Goal: Information Seeking & Learning: Learn about a topic

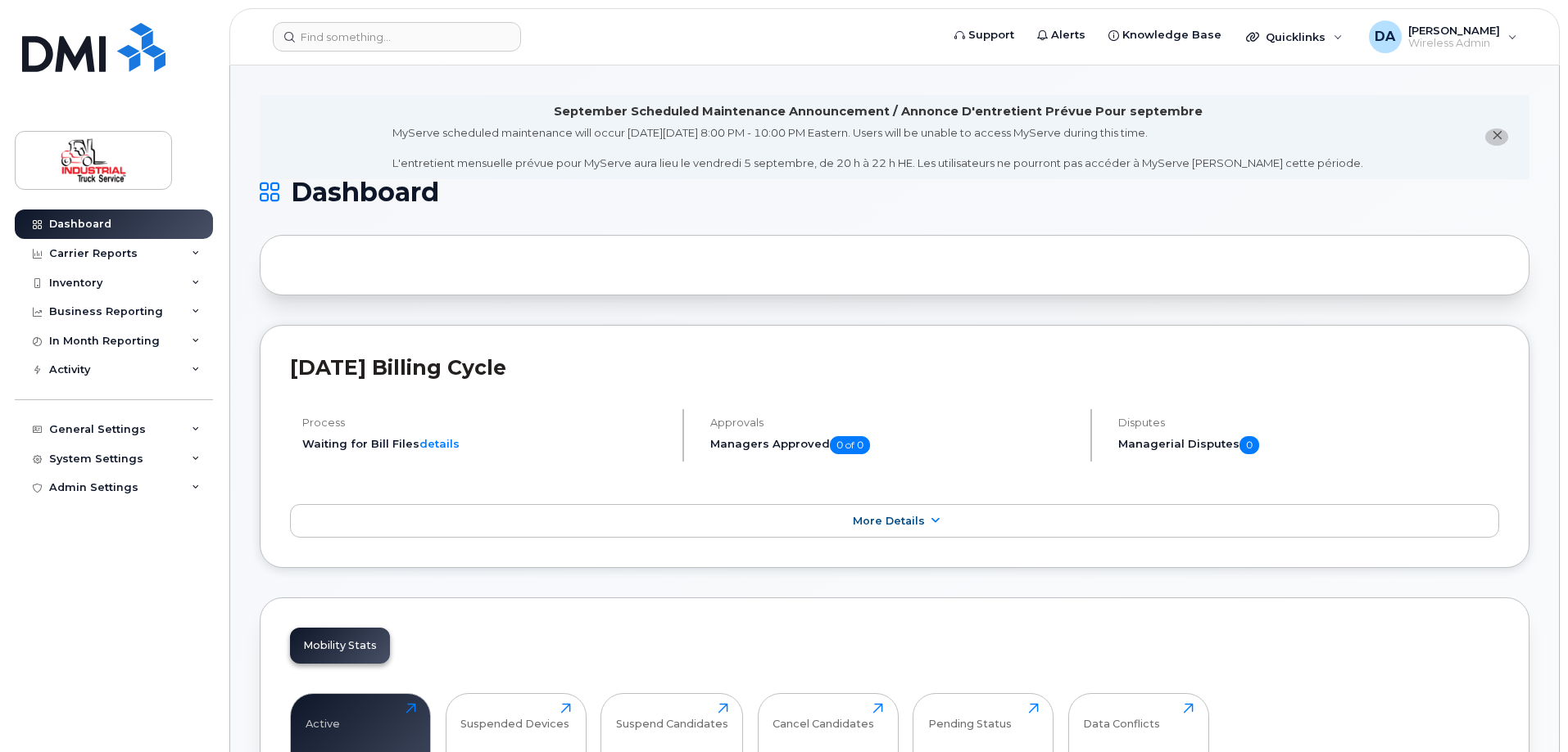
click at [1495, 131] on icon "close notification" at bounding box center [1497, 135] width 10 height 10
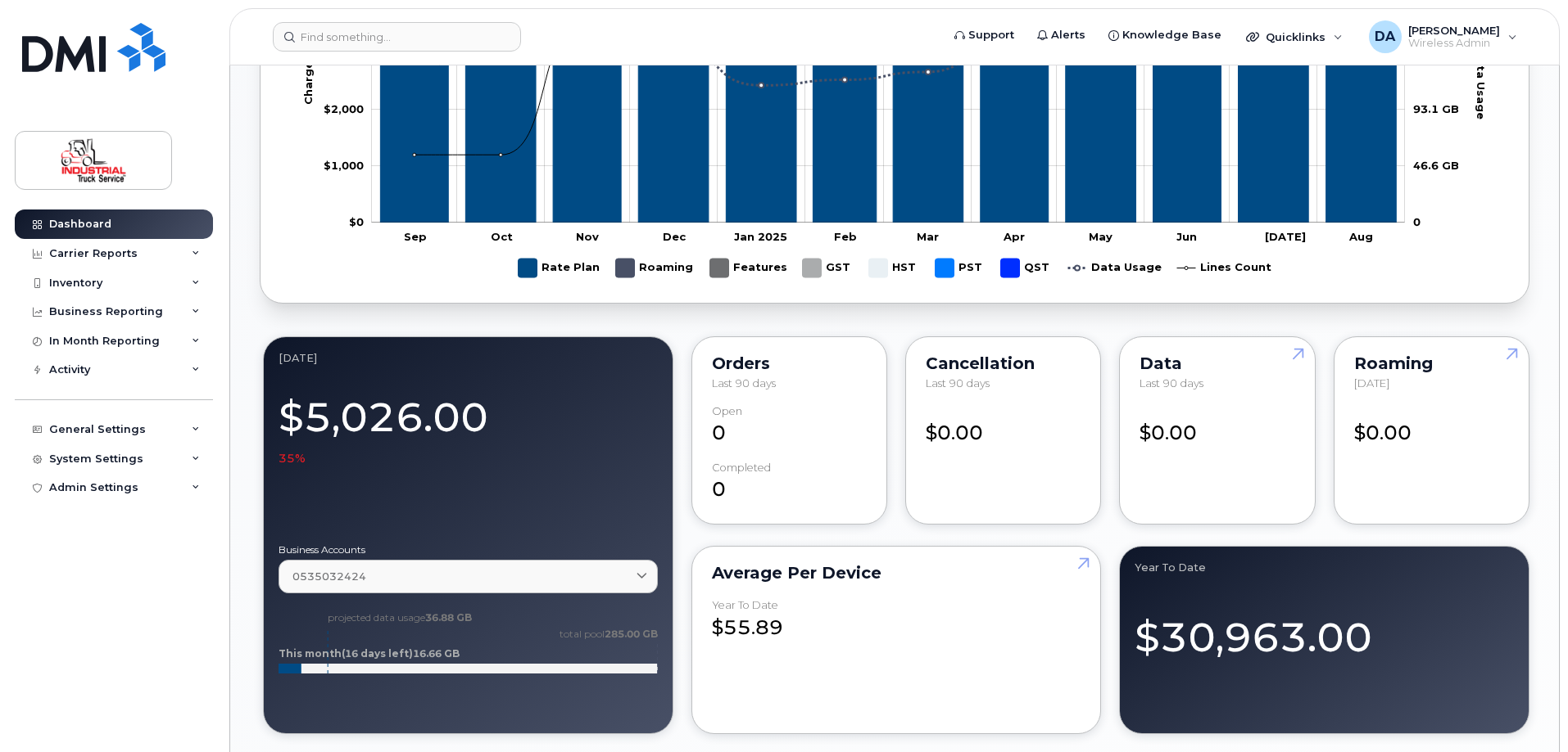
scroll to position [573, 0]
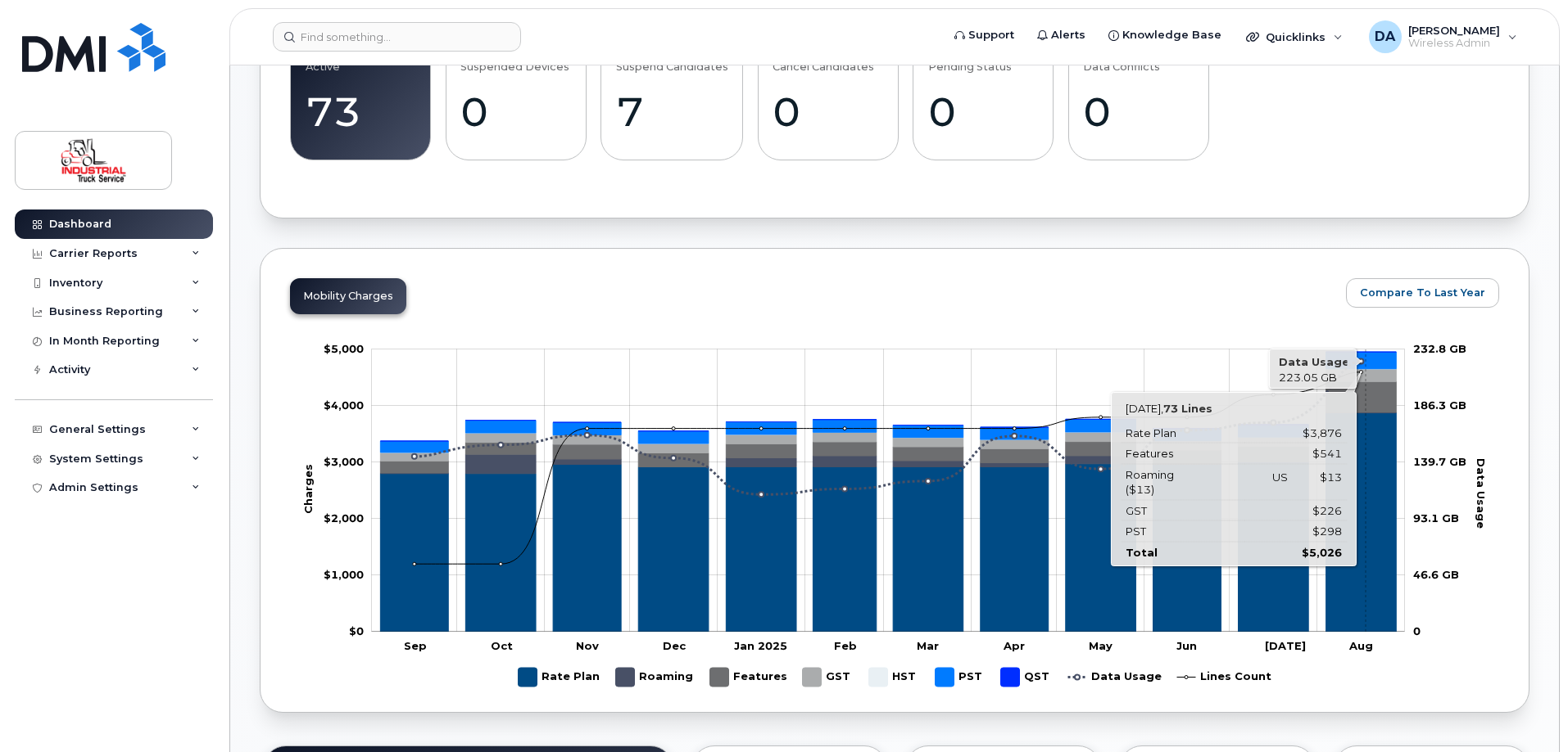
click at [1365, 461] on icon "Rate Plan" at bounding box center [1361, 521] width 70 height 218
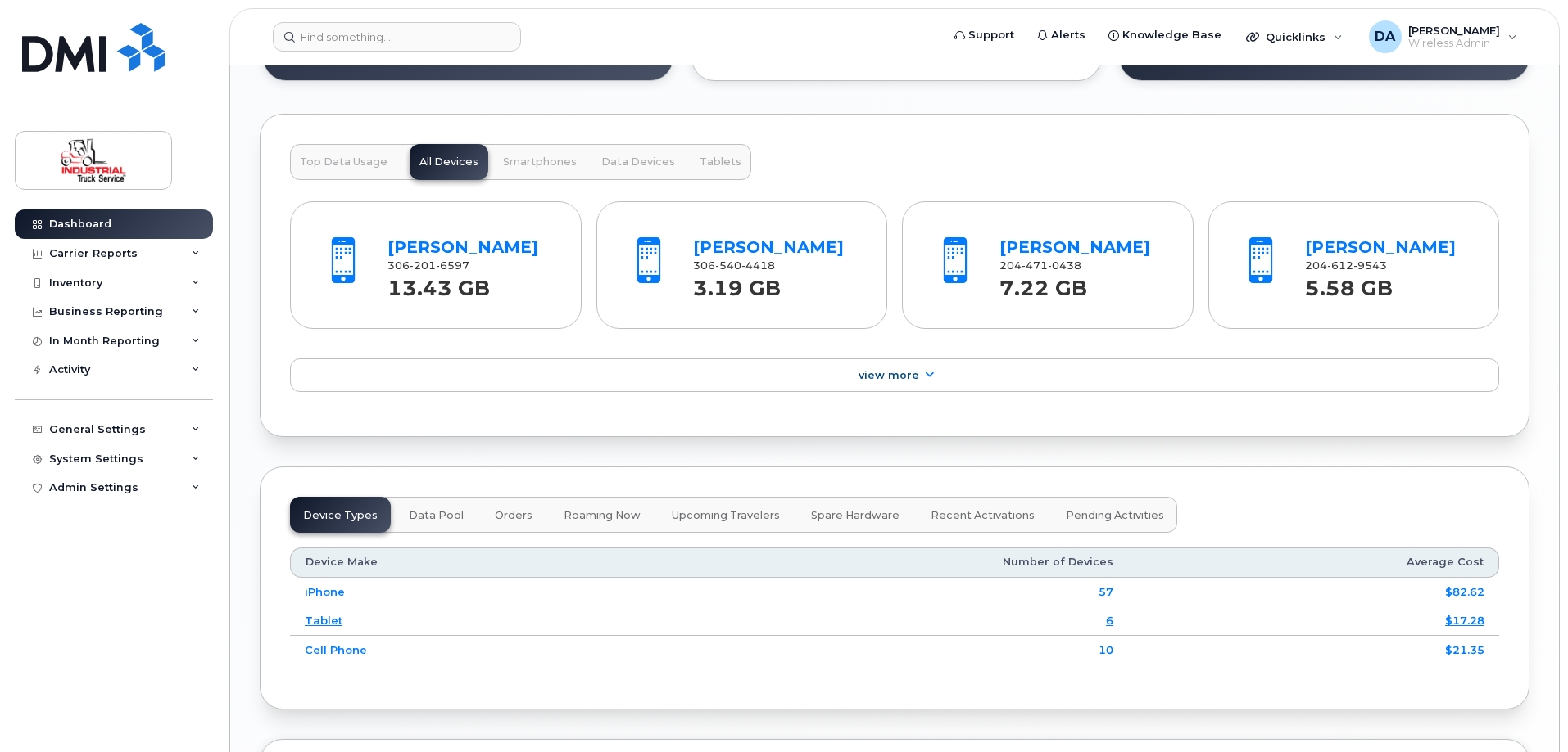
scroll to position [1720, 0]
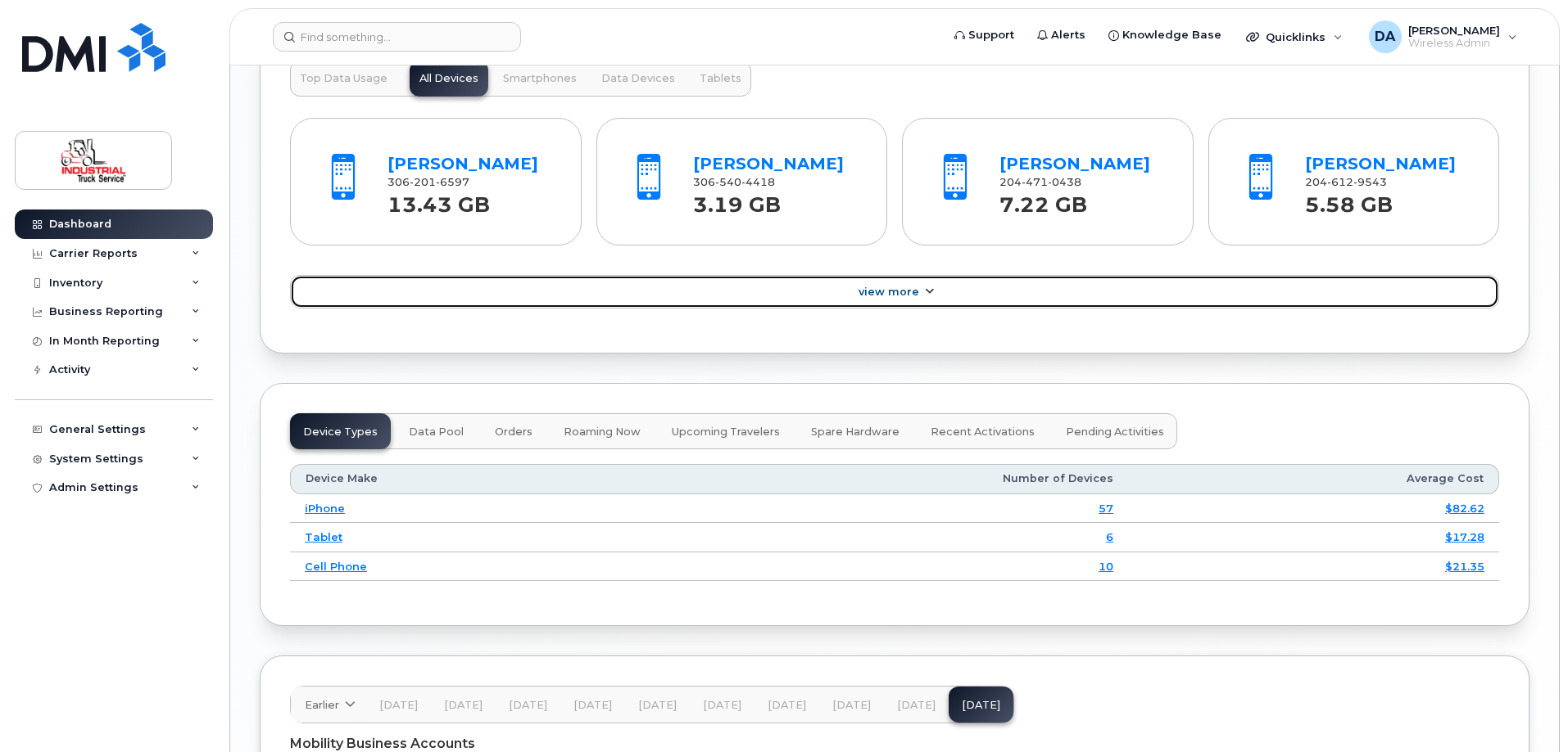
click at [846, 285] on link "View More" at bounding box center [894, 293] width 1209 height 34
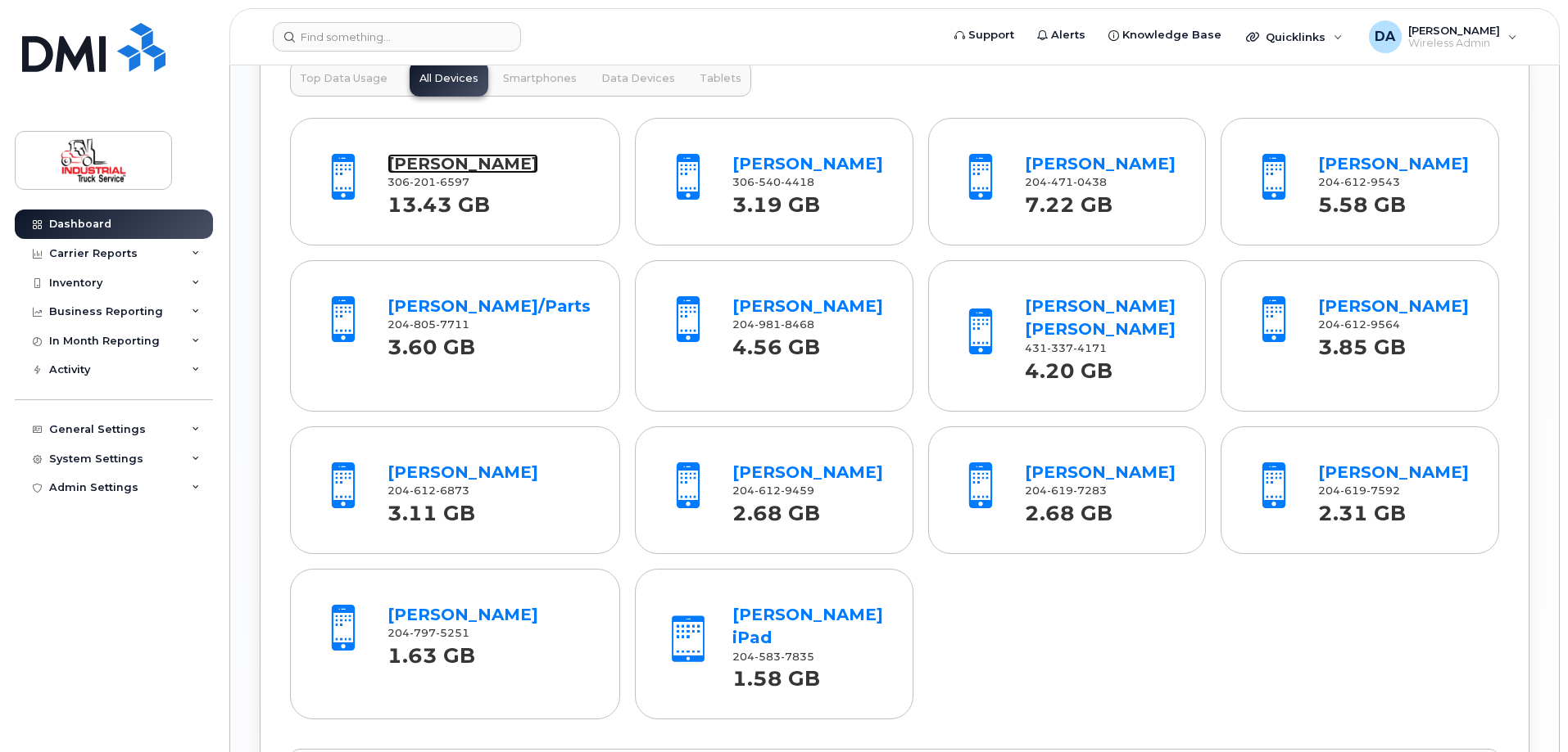
click at [426, 168] on link "[PERSON_NAME]" at bounding box center [463, 163] width 151 height 20
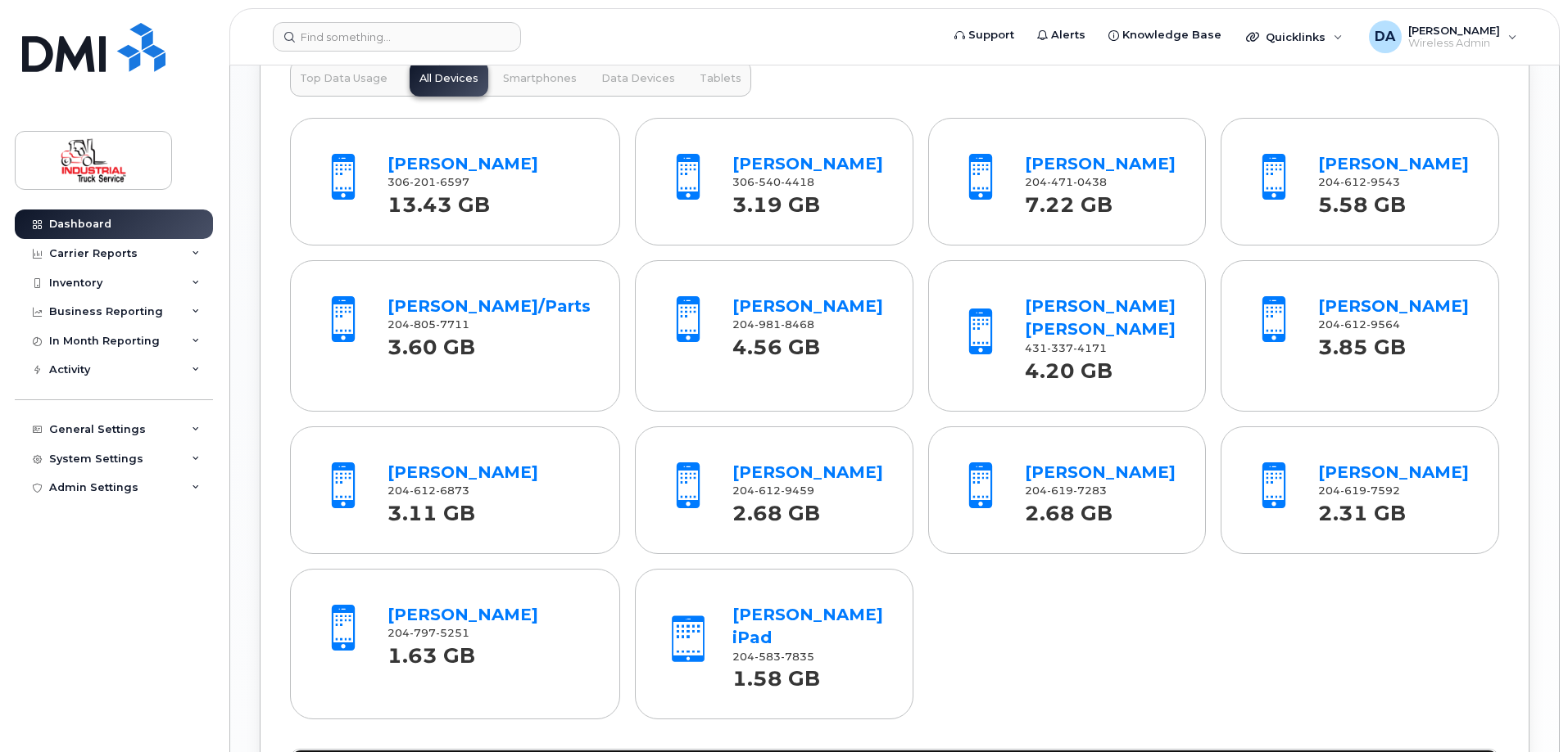
click at [941, 749] on link "View Less" at bounding box center [894, 767] width 1209 height 34
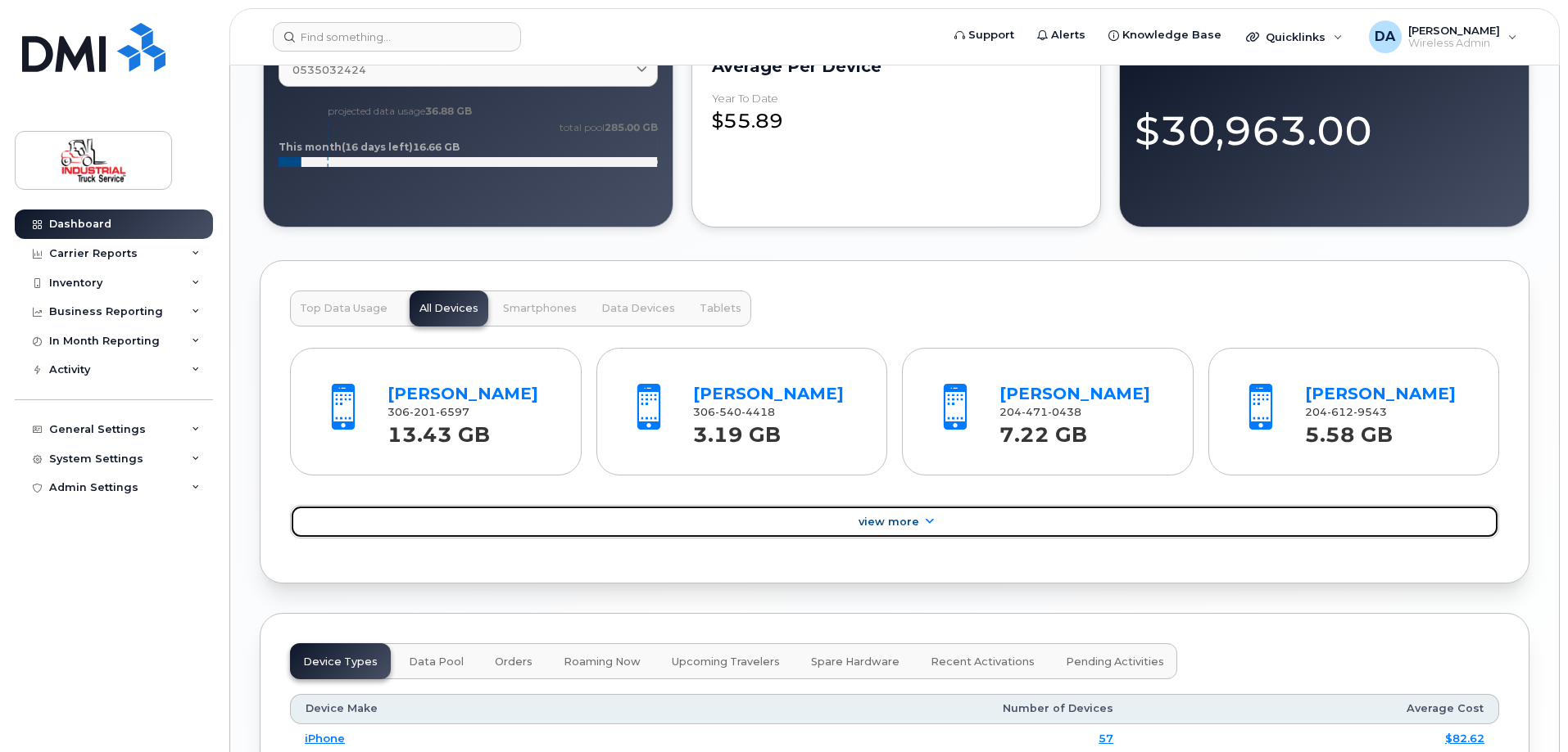
scroll to position [1392, 0]
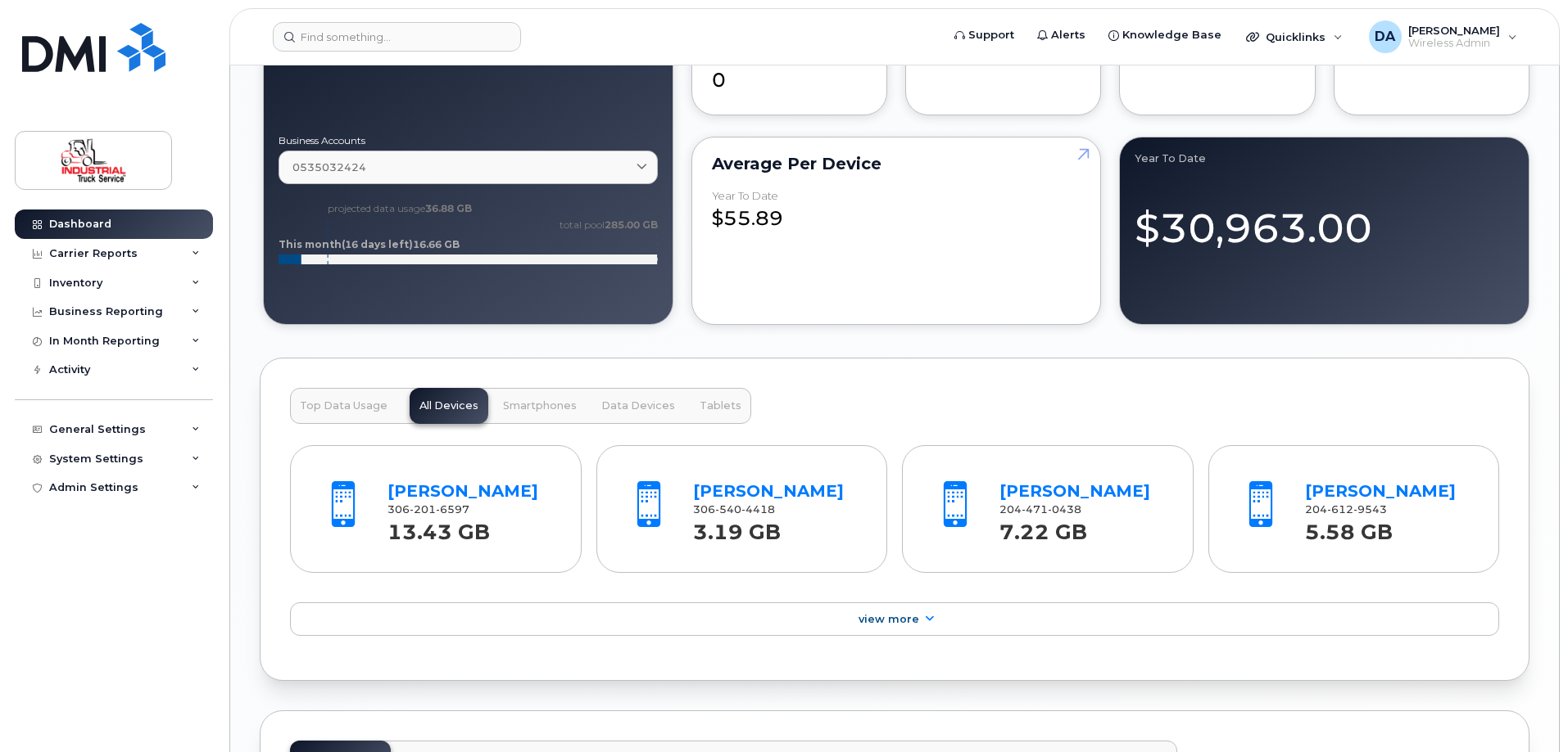
click at [343, 408] on span "Top Data Usage" at bounding box center [343, 406] width 87 height 13
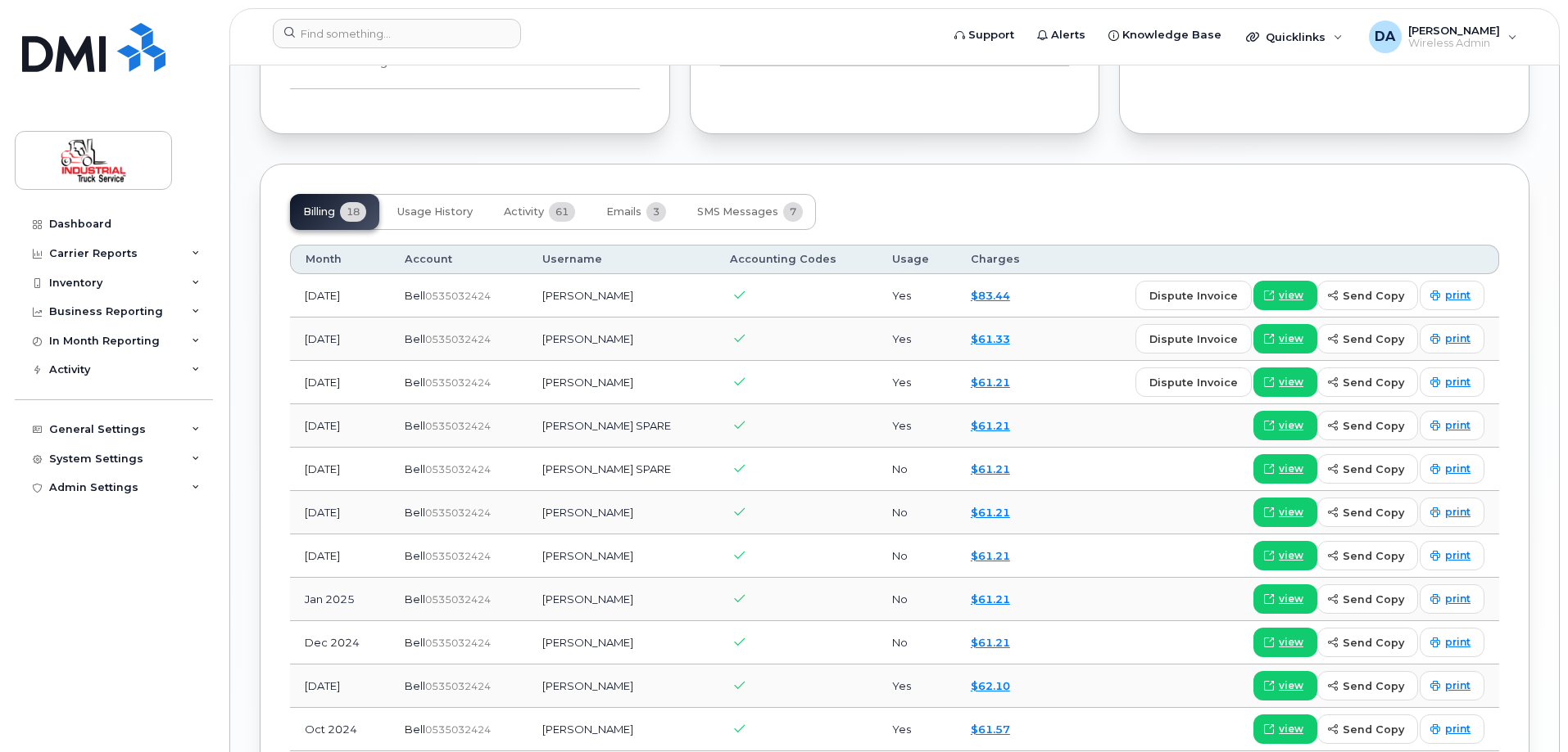
scroll to position [818, 0]
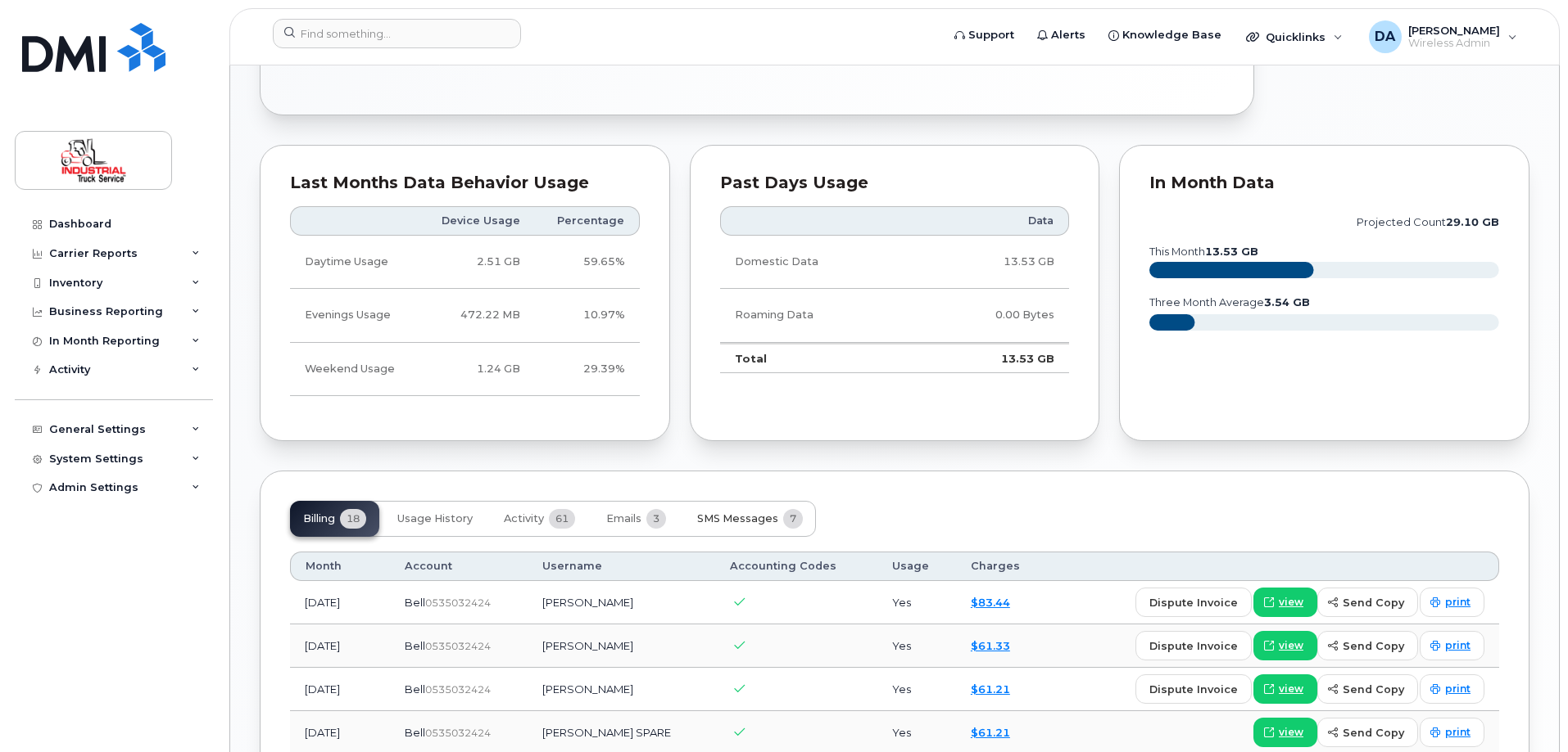
click at [728, 514] on span "SMS Messages" at bounding box center [737, 518] width 81 height 13
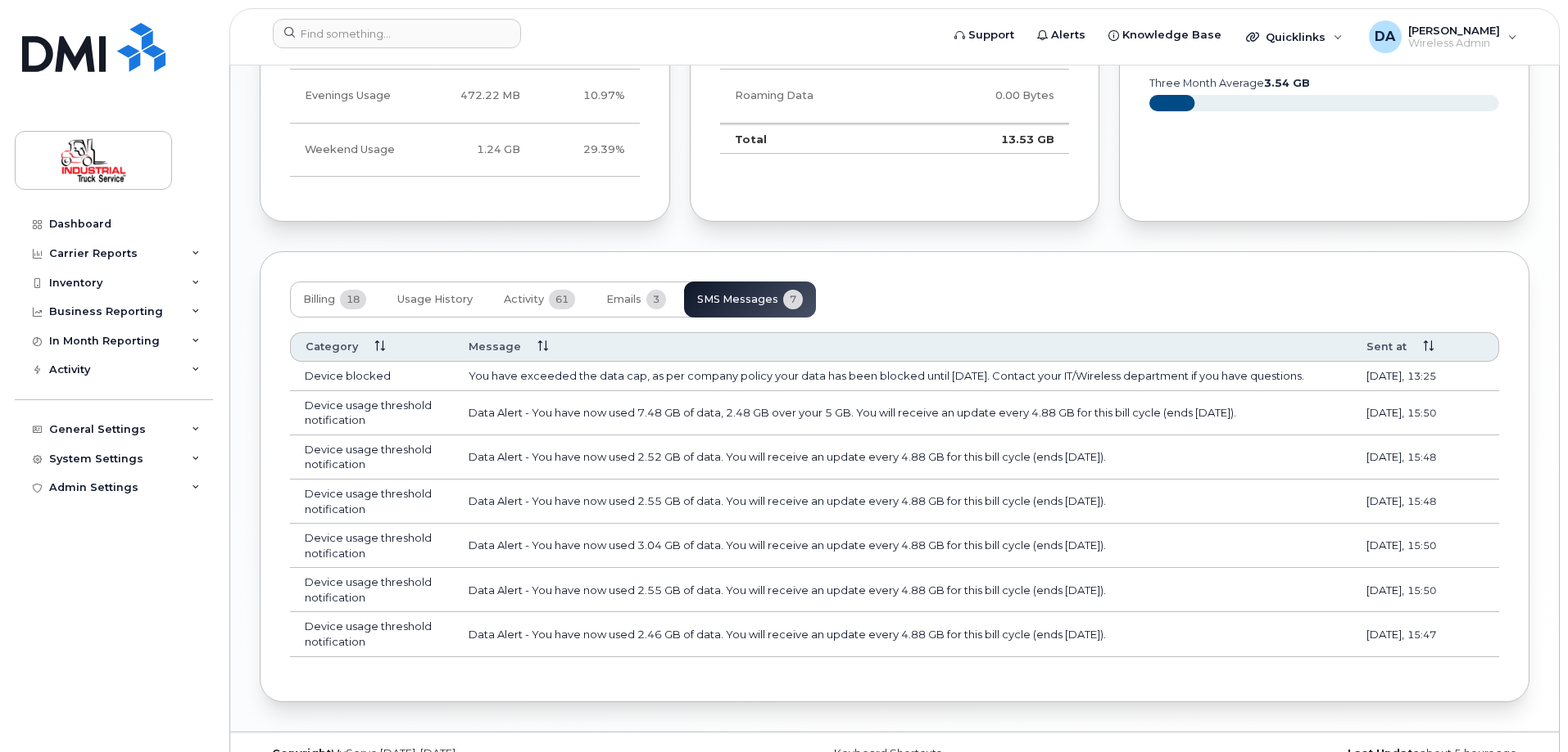
scroll to position [1069, 0]
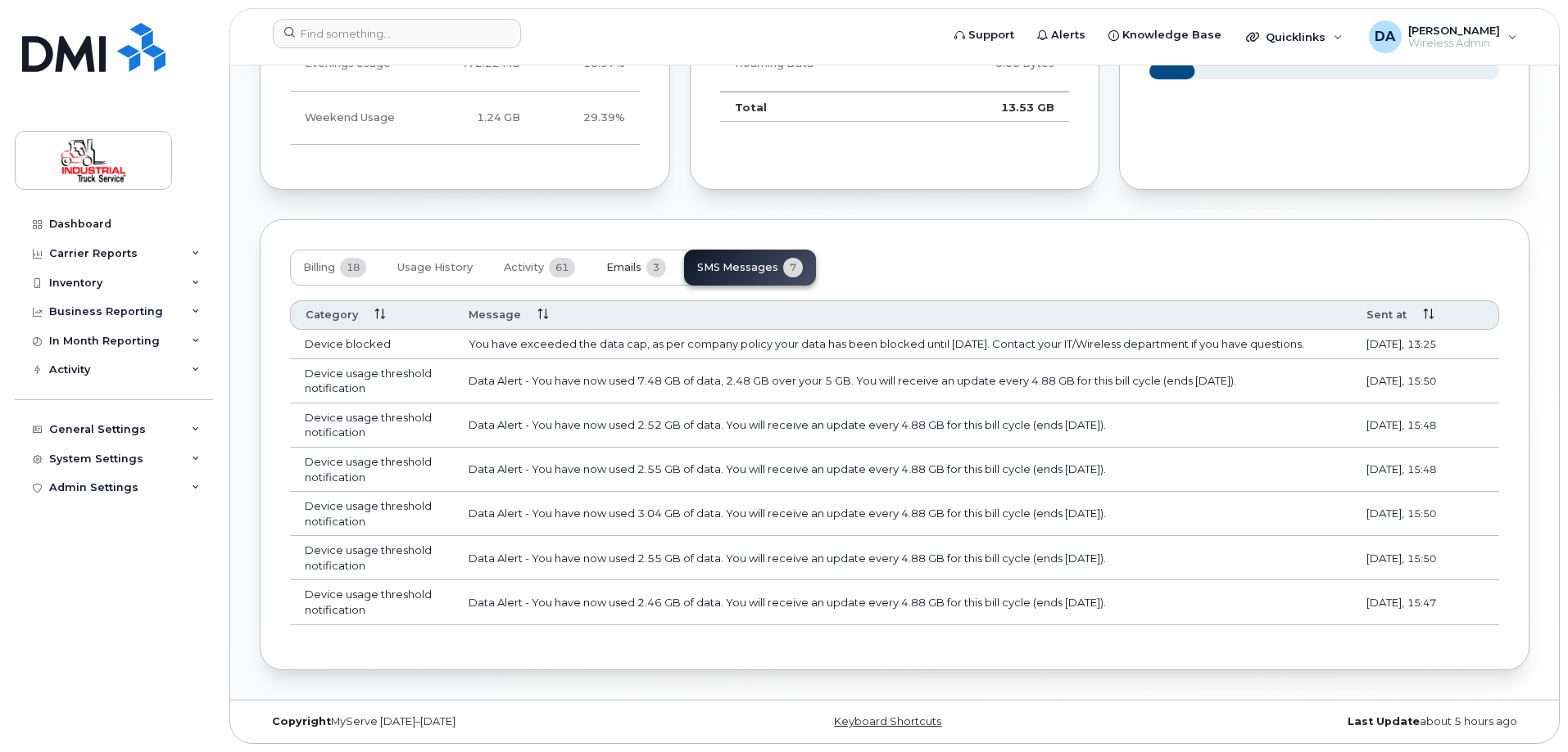
click at [616, 267] on span "Emails" at bounding box center [623, 267] width 35 height 13
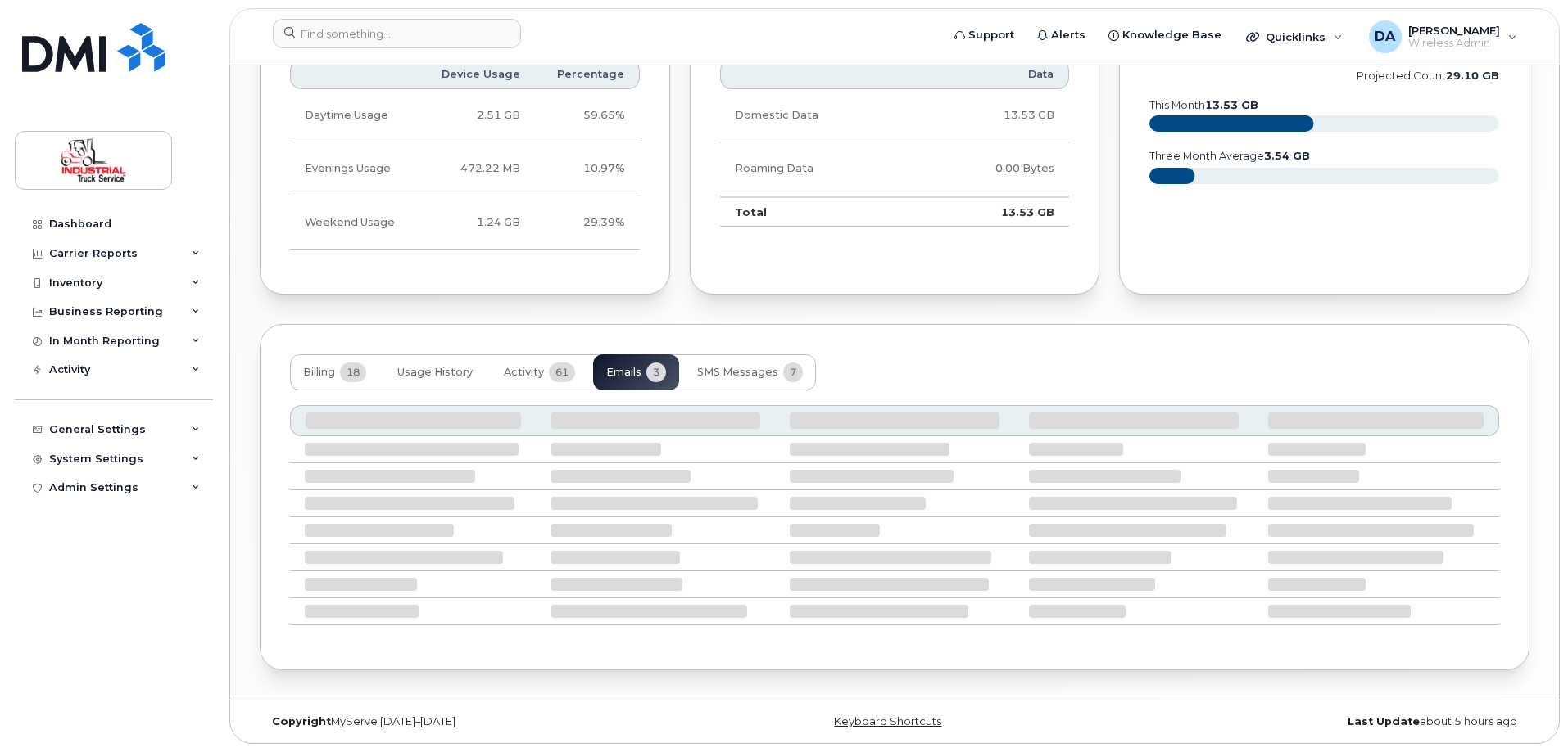
scroll to position [862, 0]
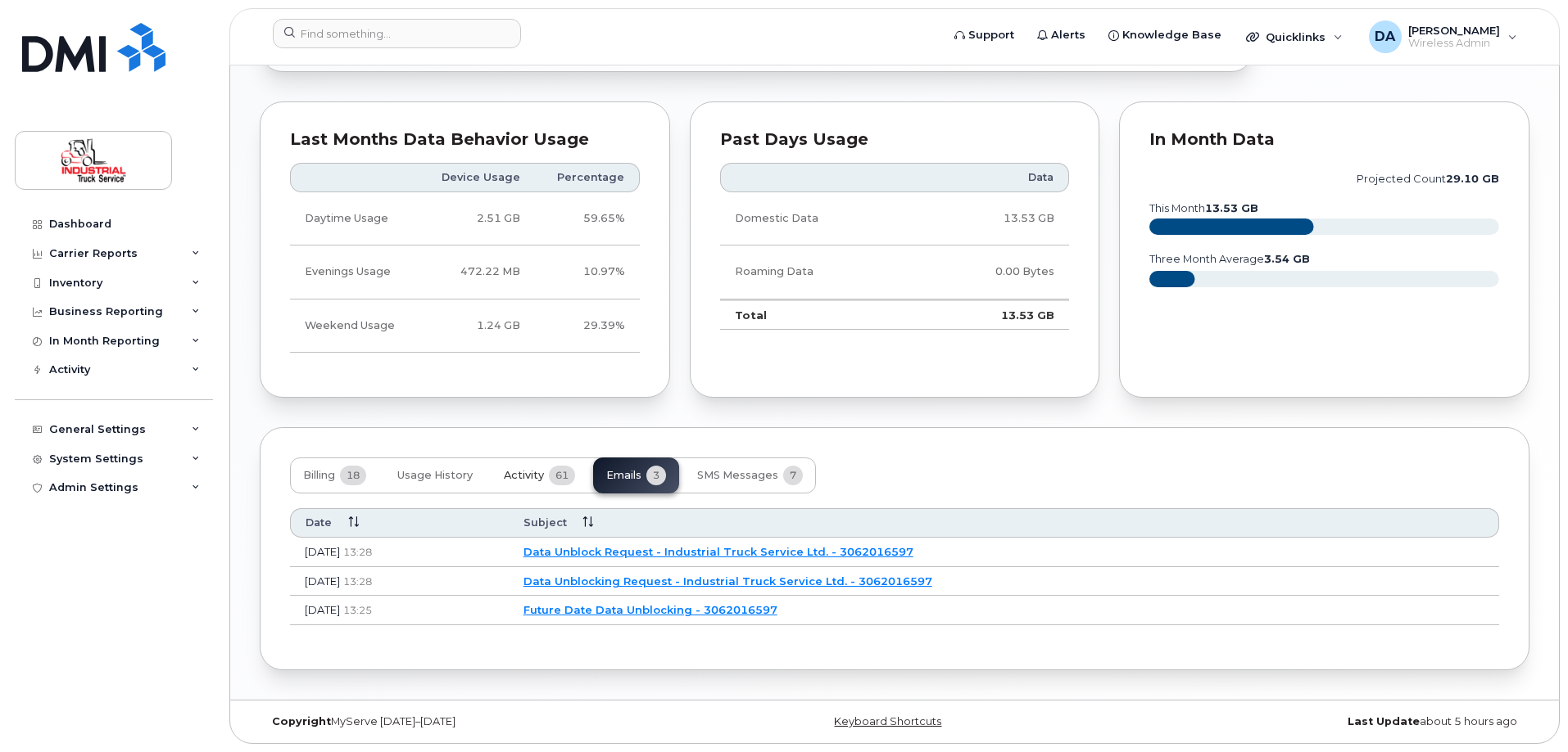
click at [536, 480] on span "Activity" at bounding box center [524, 475] width 40 height 13
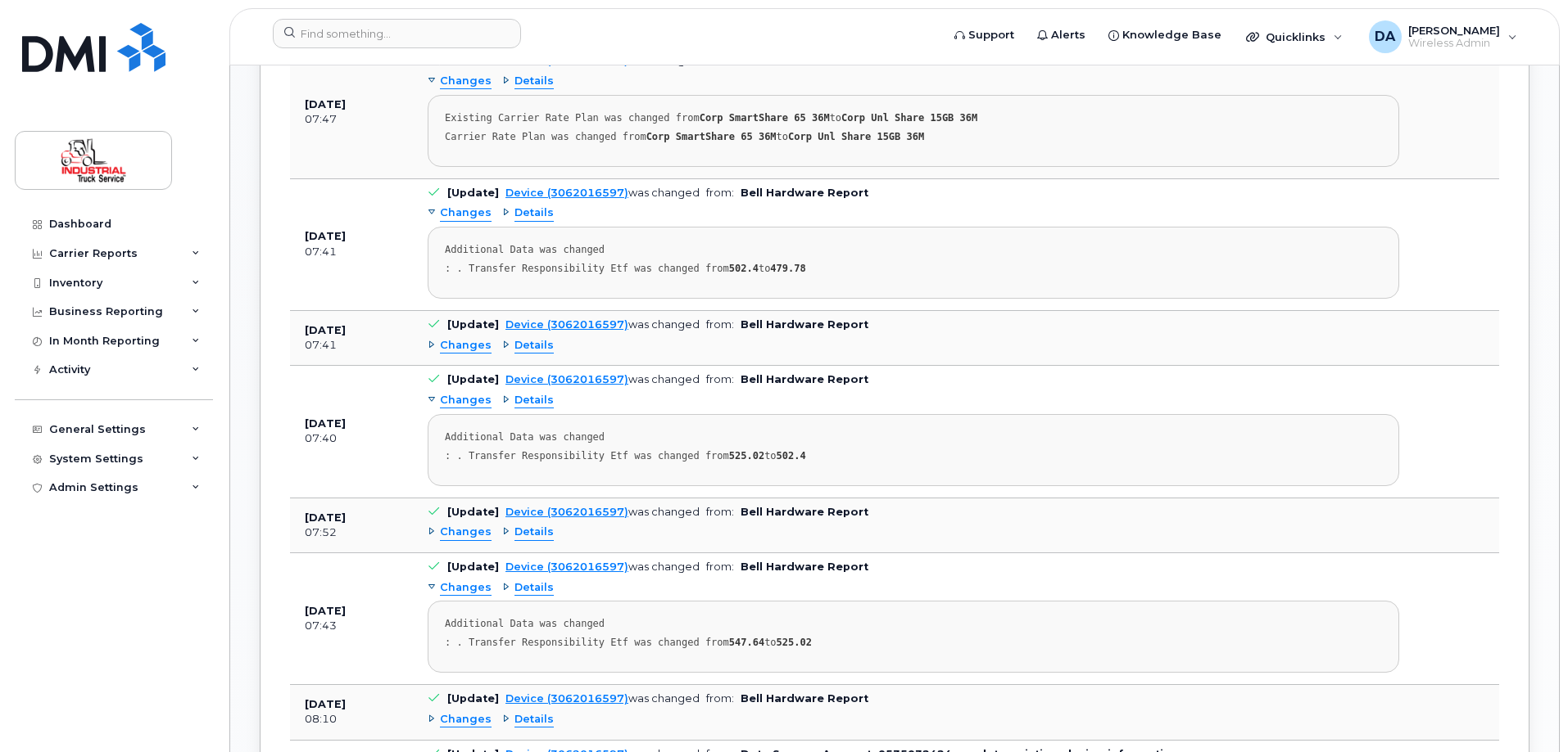
scroll to position [1720, 0]
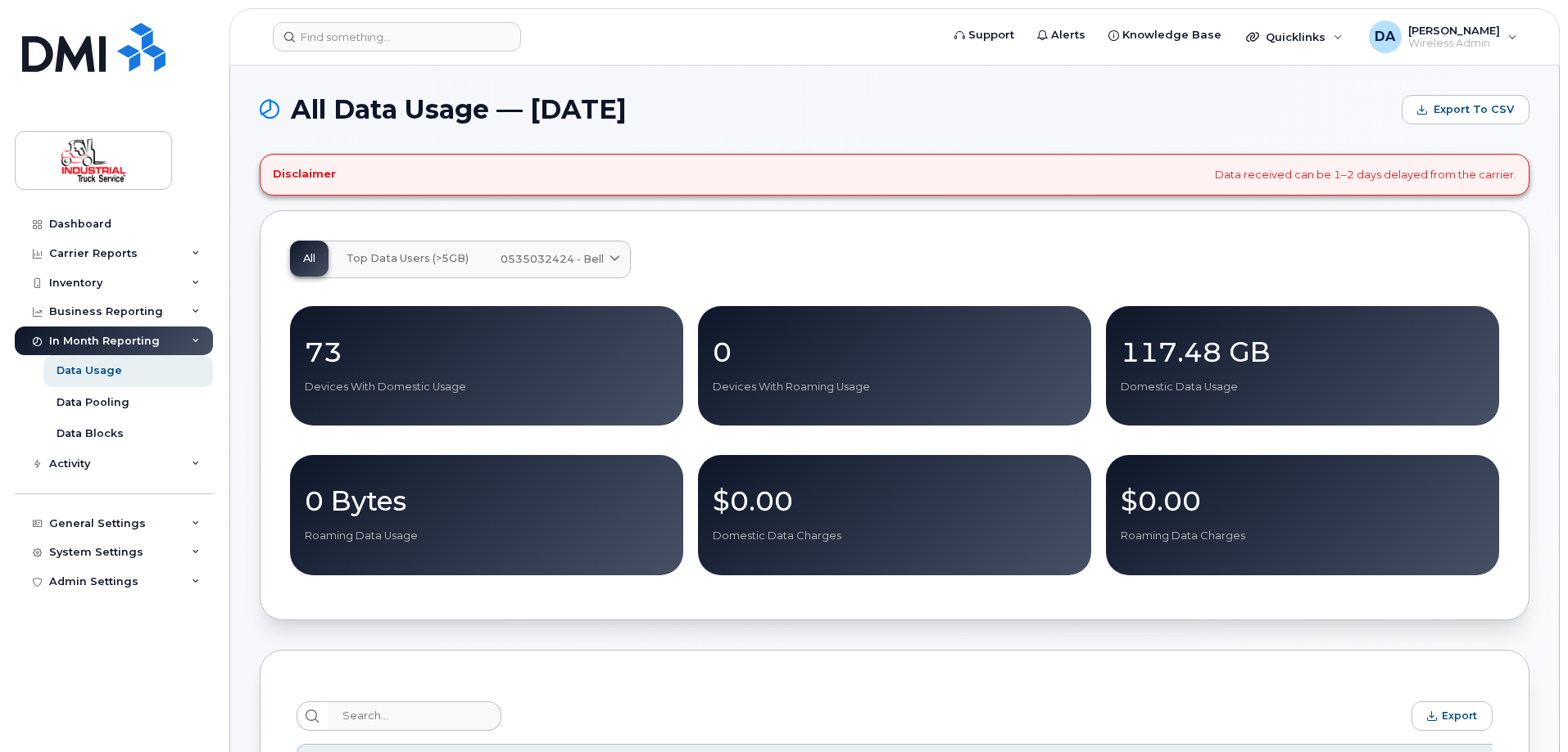
scroll to position [491, 0]
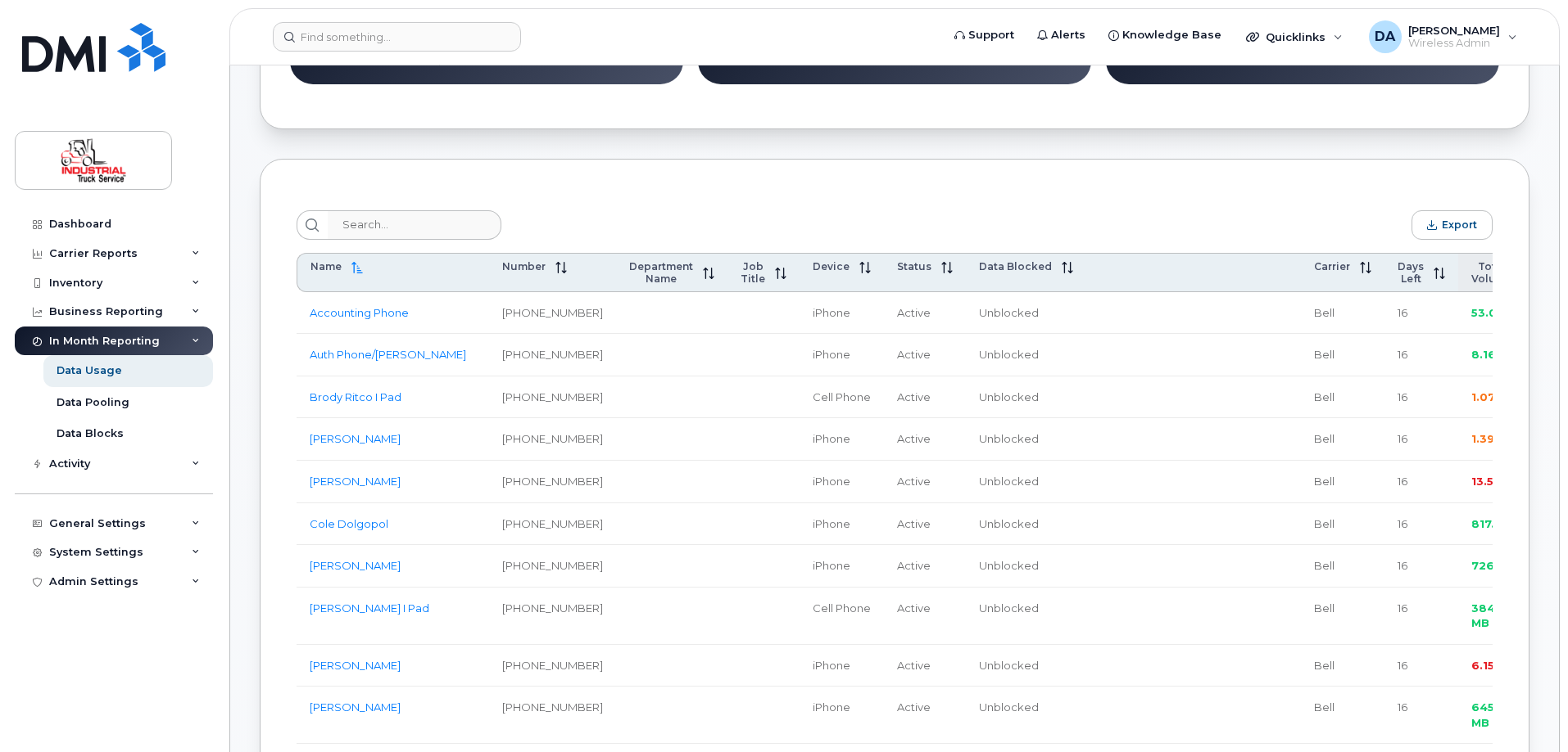
click at [1471, 269] on span "Total Volume" at bounding box center [1492, 272] width 41 height 25
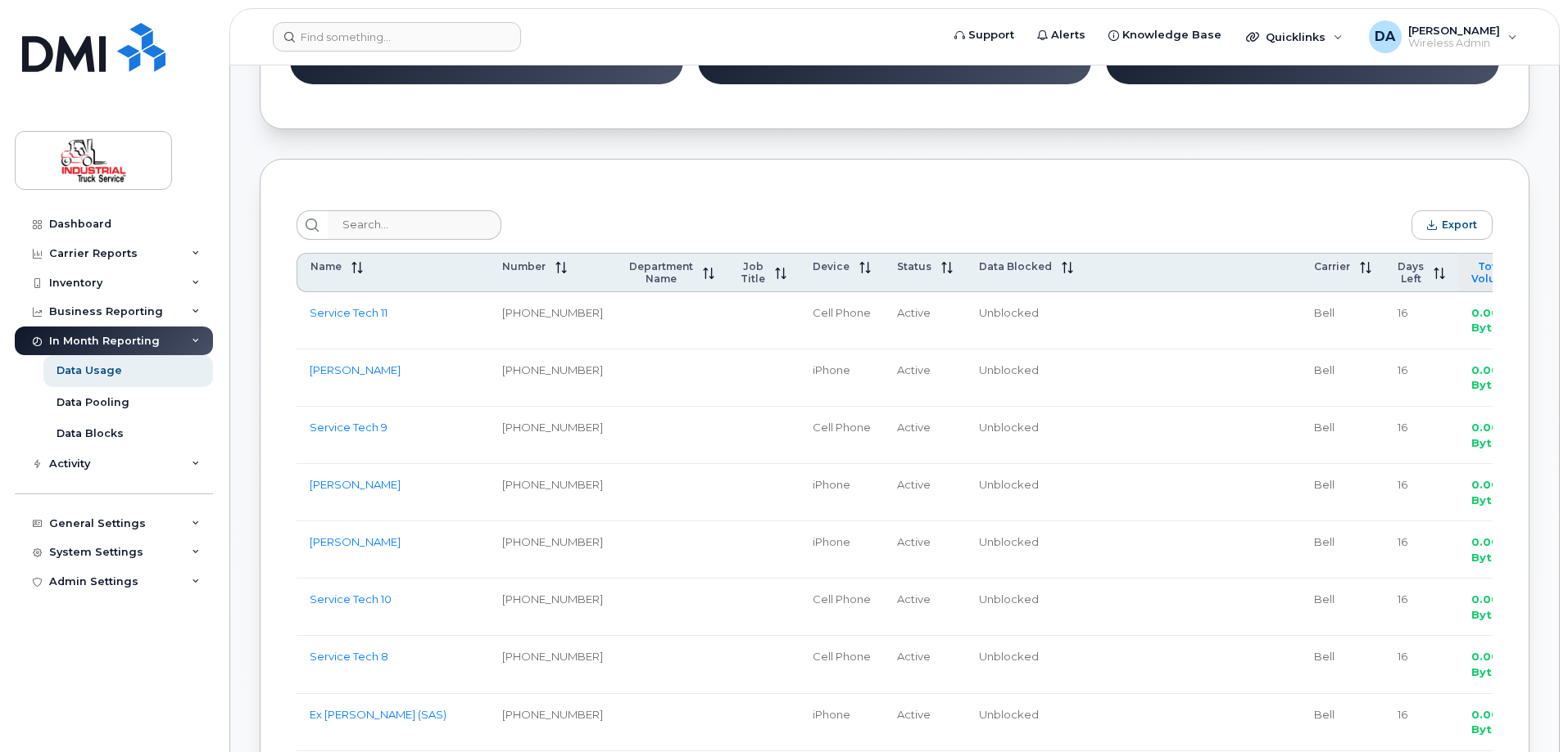
click at [1471, 269] on span "Total Volume" at bounding box center [1492, 272] width 41 height 25
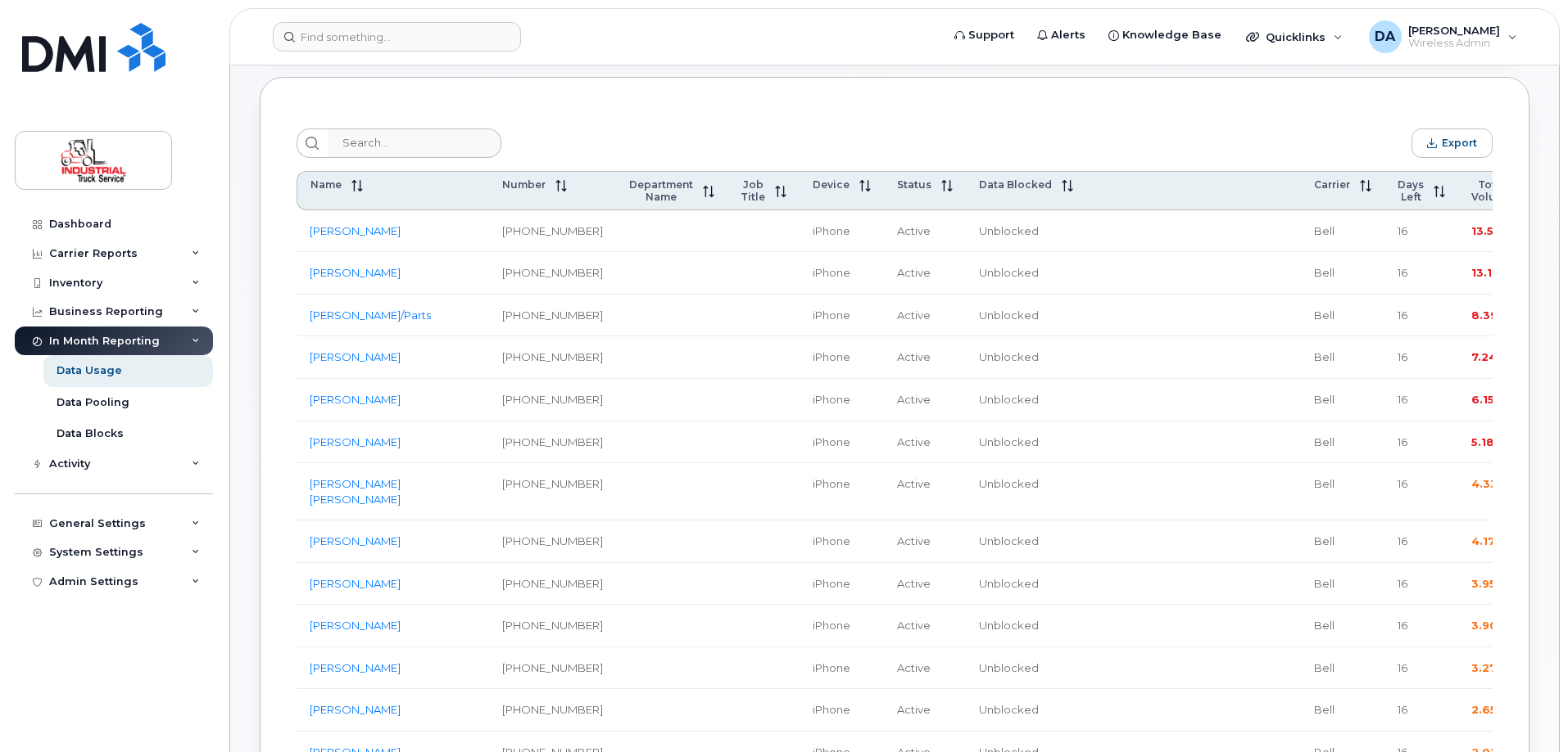
scroll to position [655, 0]
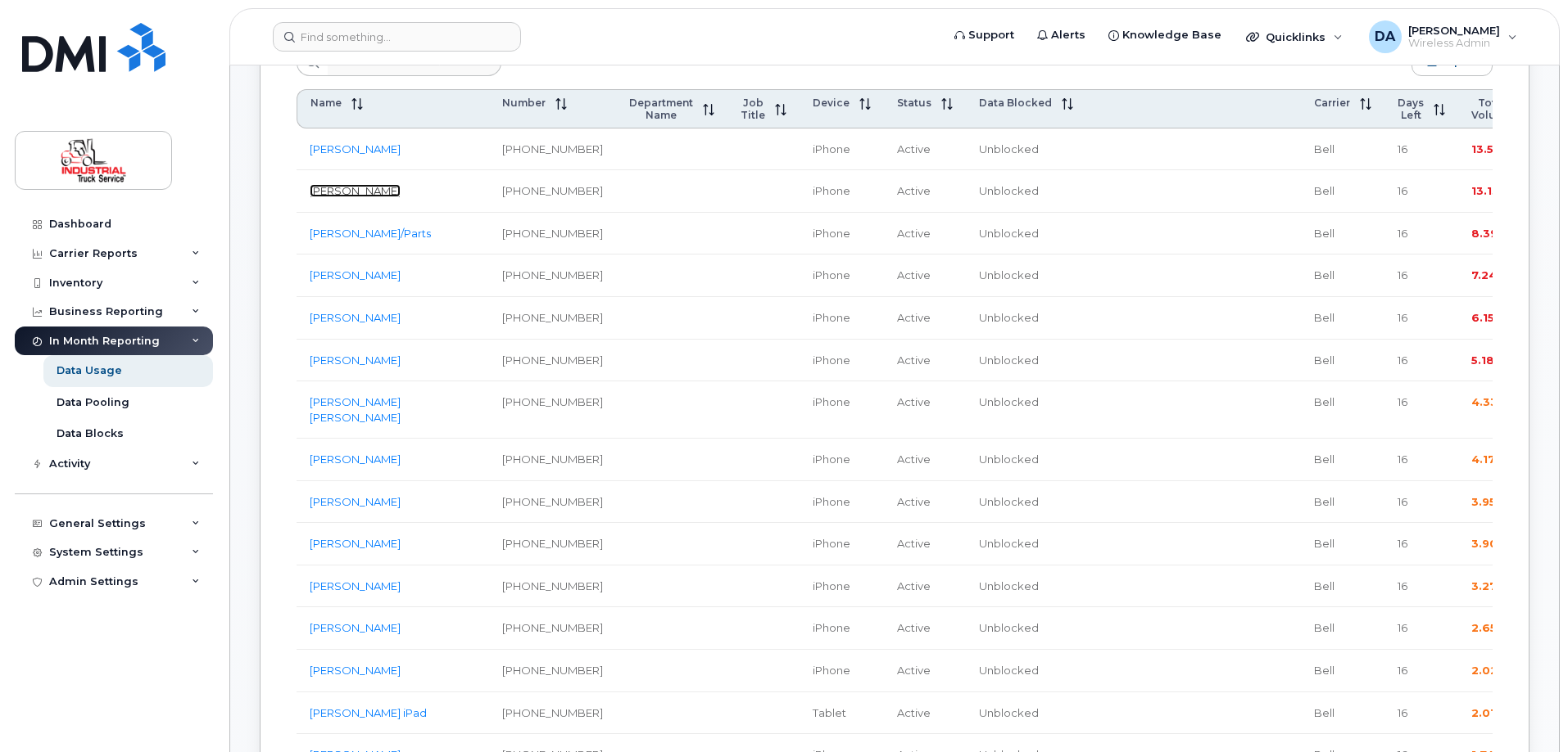
click at [339, 198] on link "Rafal Balakut" at bounding box center [355, 190] width 91 height 13
click at [347, 156] on link "[PERSON_NAME]" at bounding box center [355, 149] width 91 height 13
click at [353, 156] on link "[PERSON_NAME]" at bounding box center [355, 149] width 91 height 13
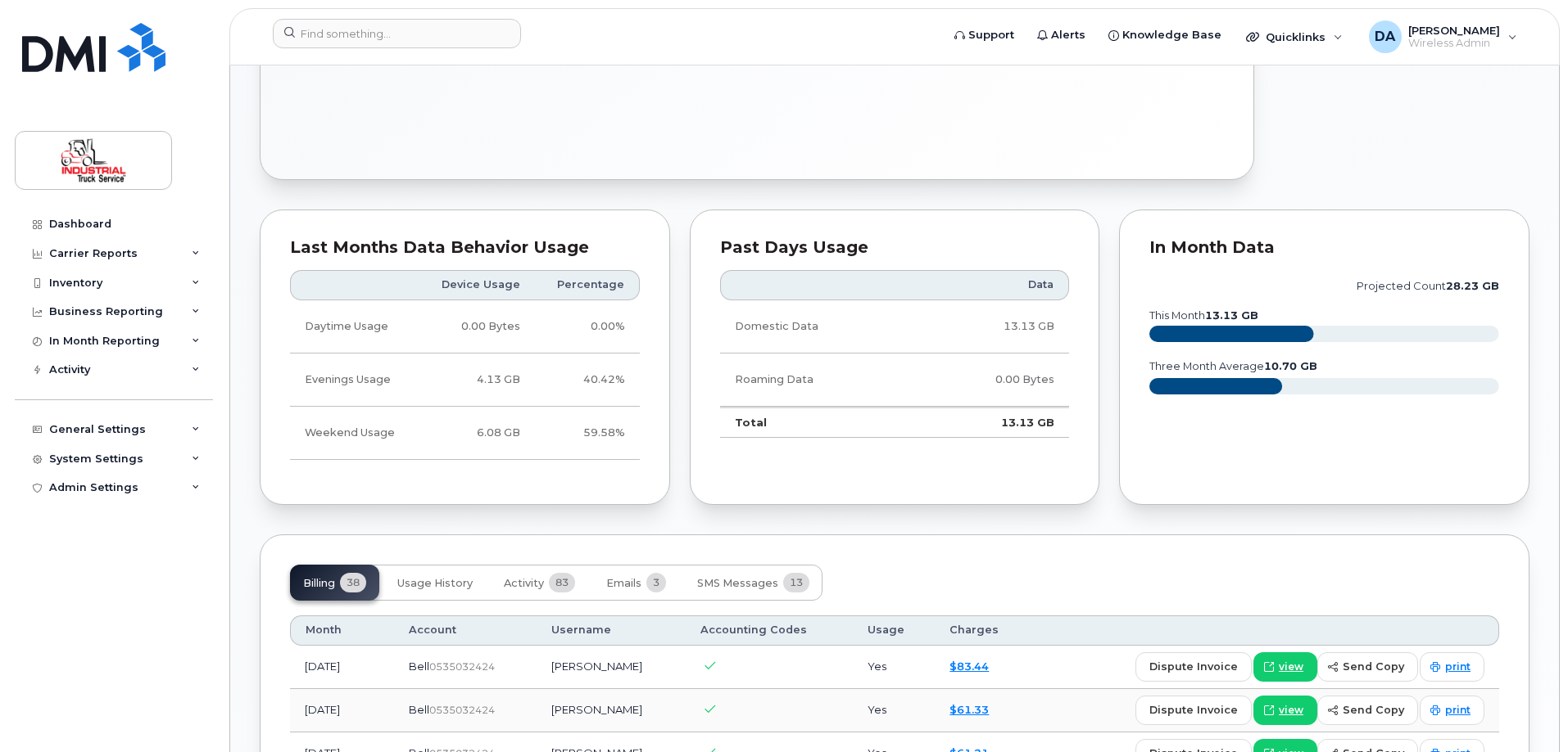
scroll to position [819, 0]
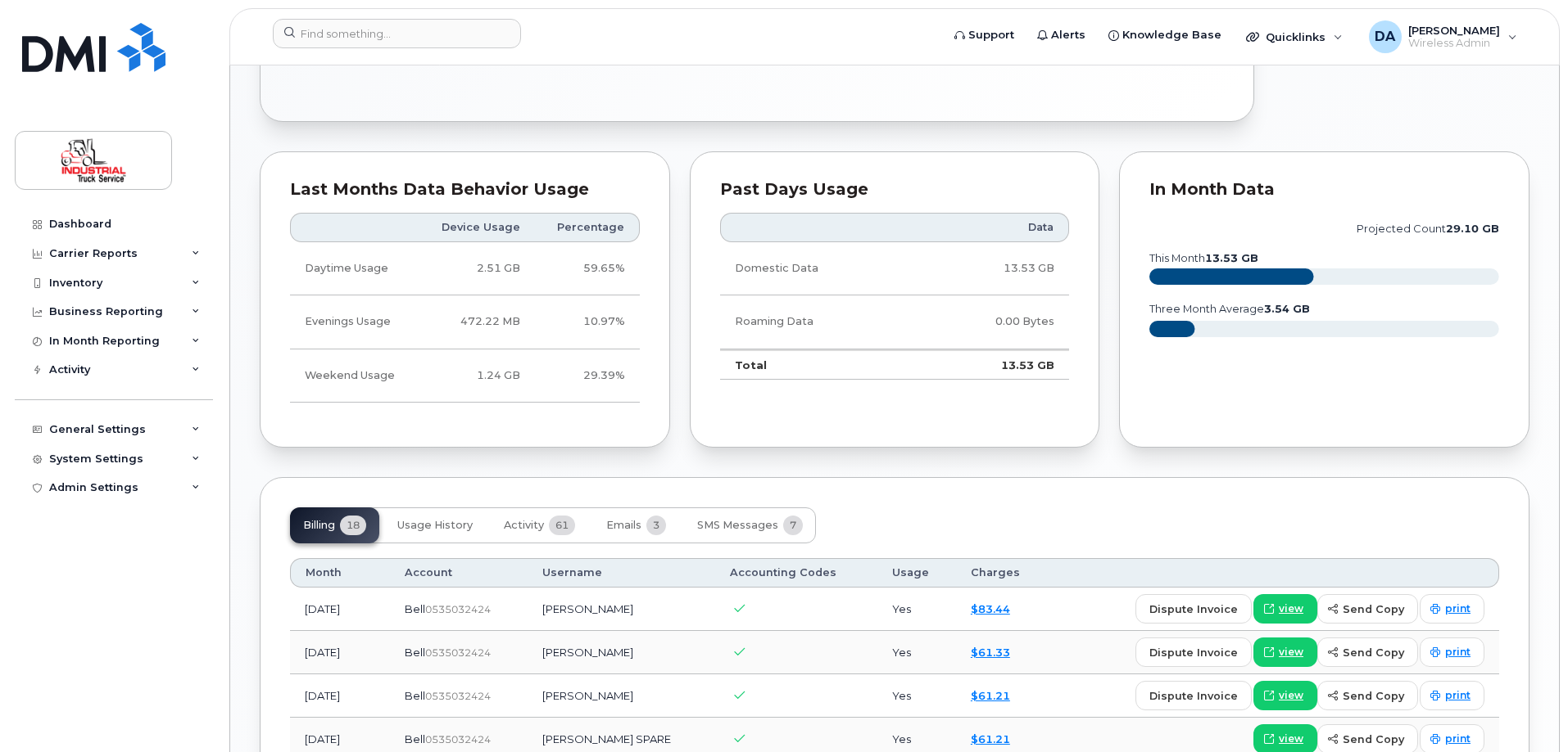
scroll to position [1146, 0]
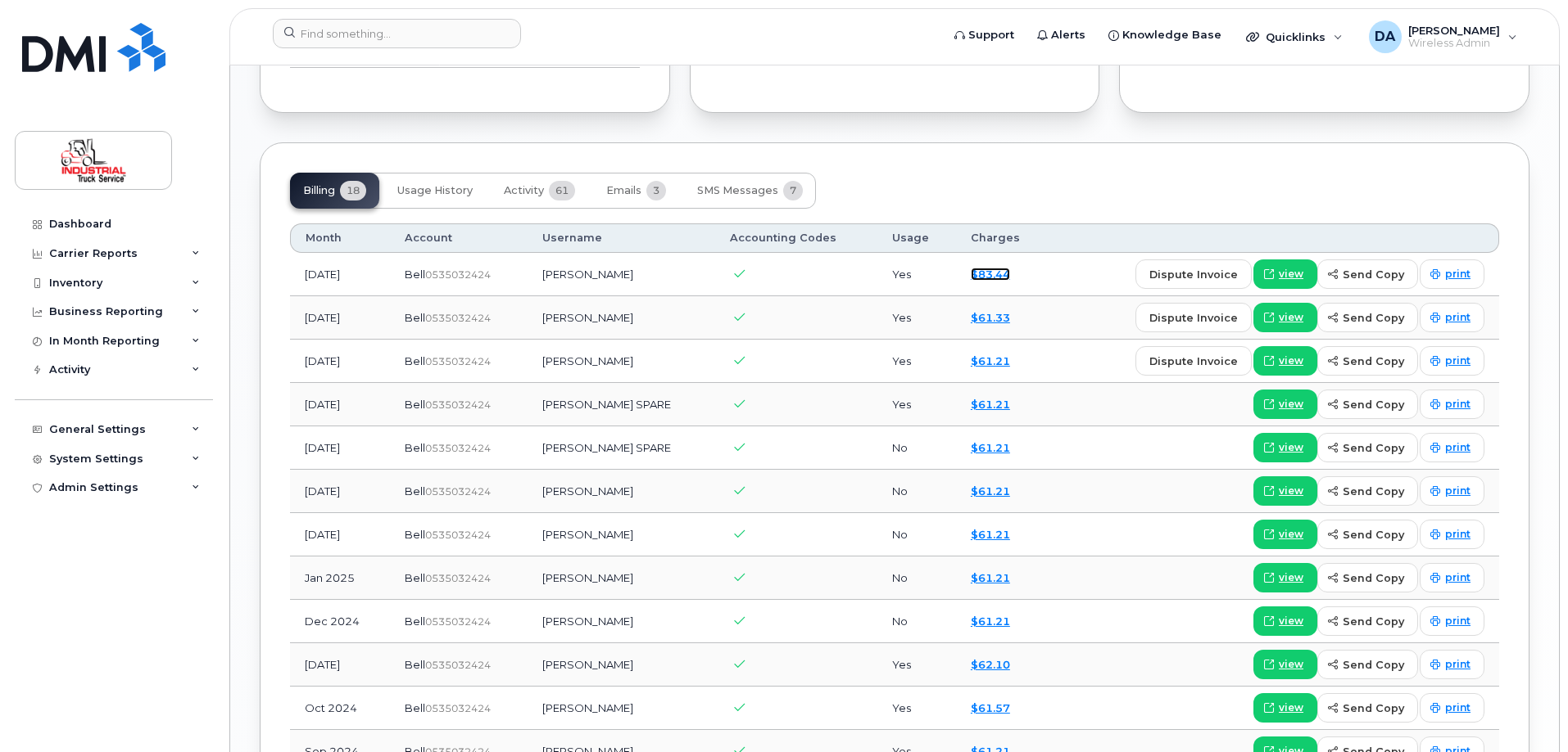
click at [985, 273] on link "$83.44" at bounding box center [990, 274] width 39 height 13
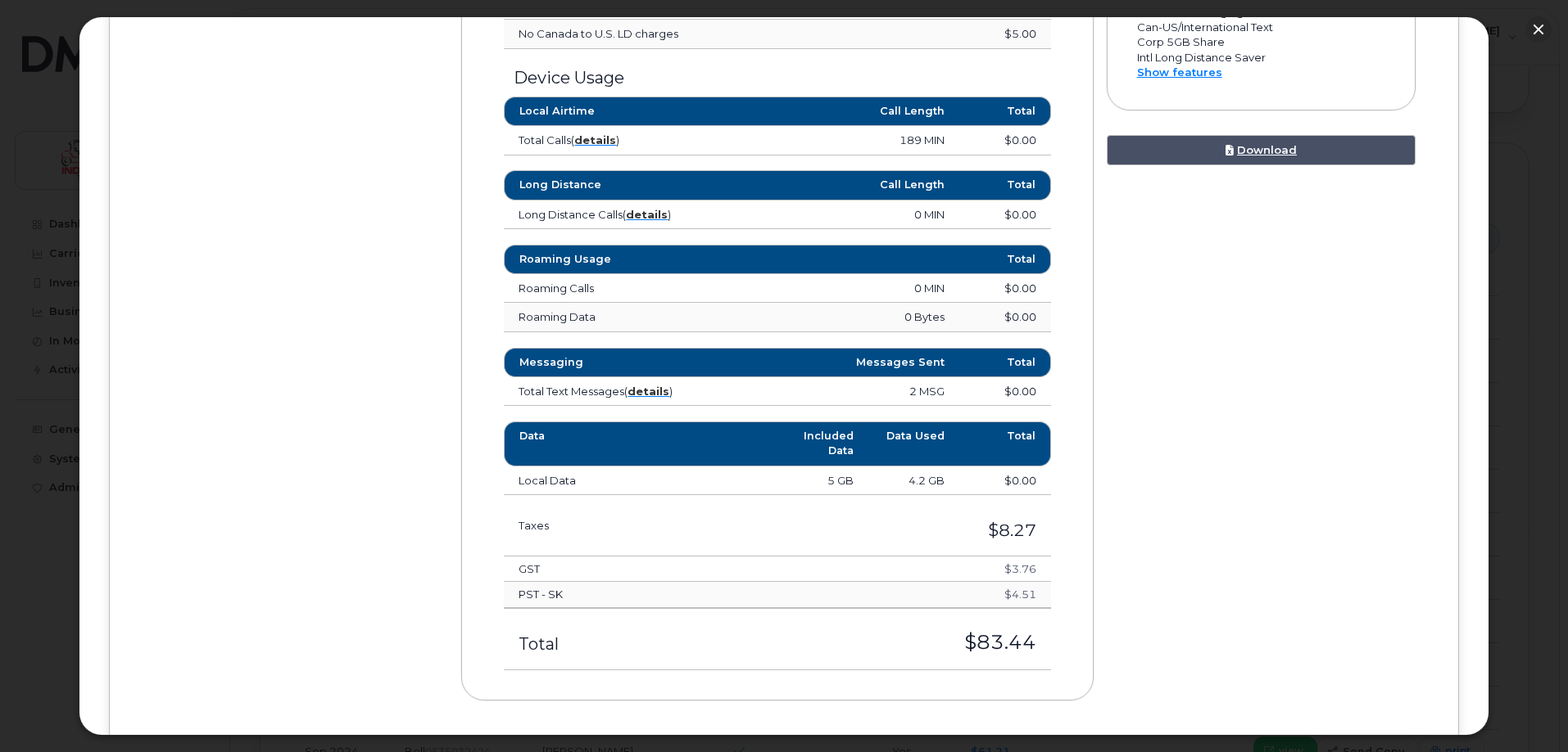
scroll to position [957, 0]
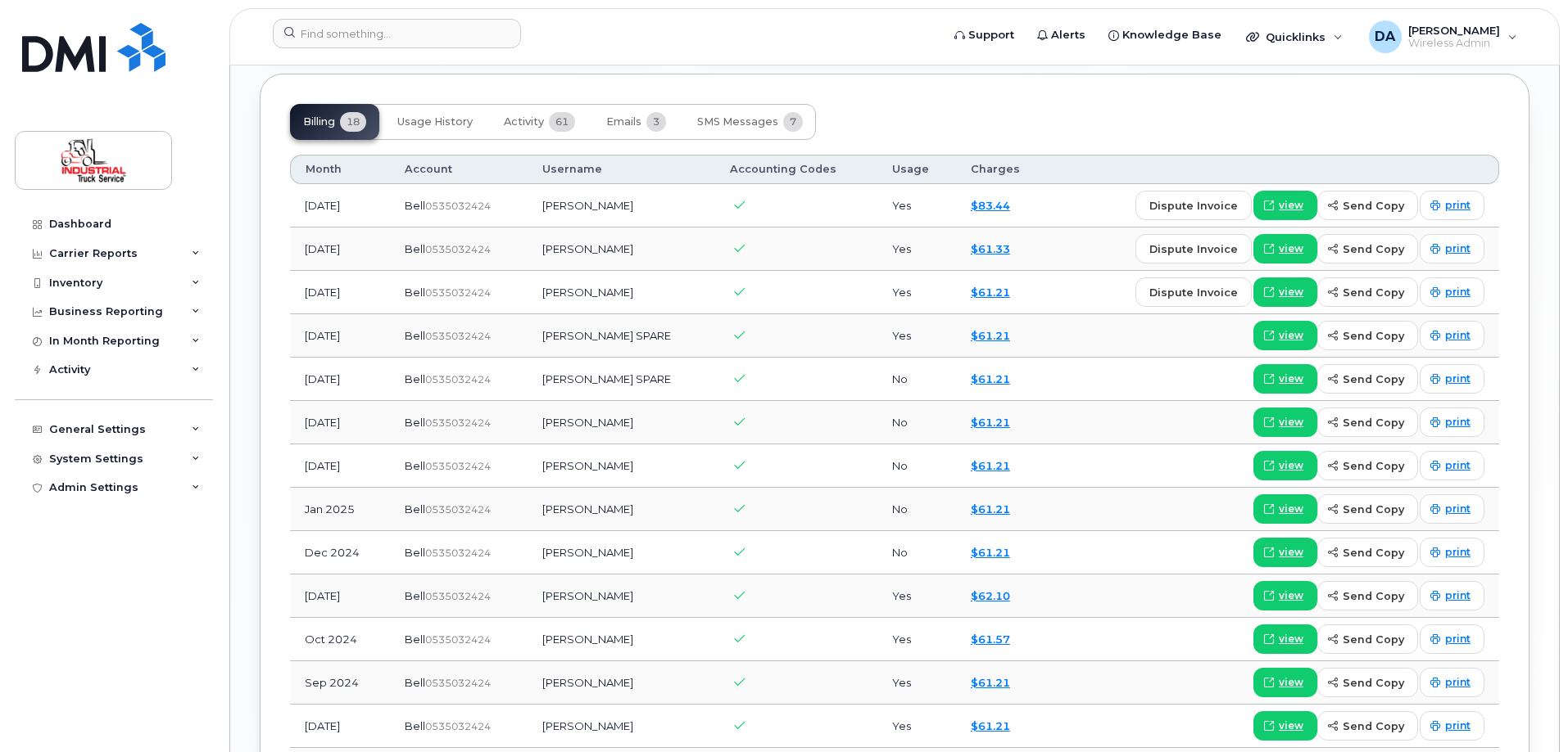
scroll to position [1064, 0]
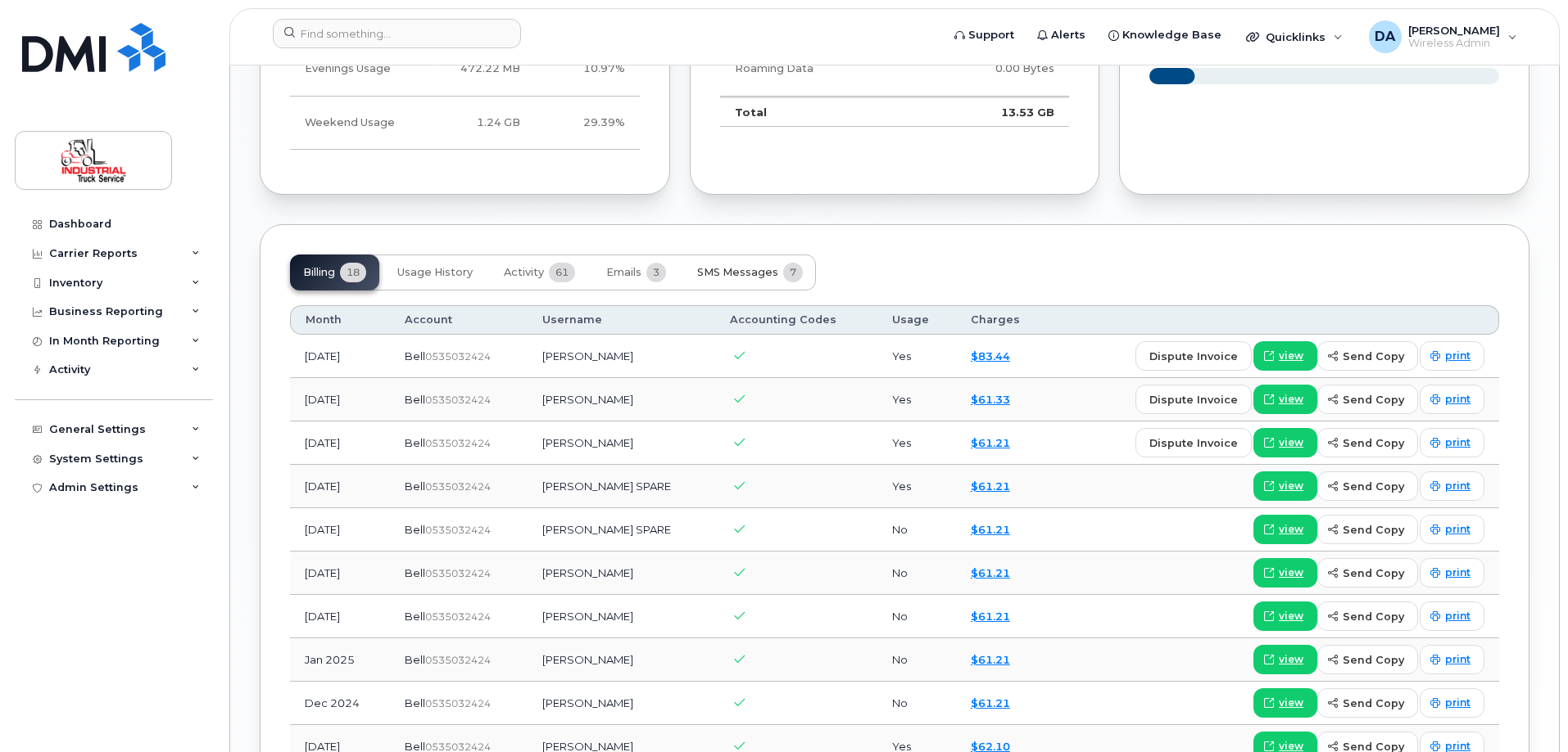
click at [747, 272] on span "SMS Messages" at bounding box center [737, 272] width 81 height 13
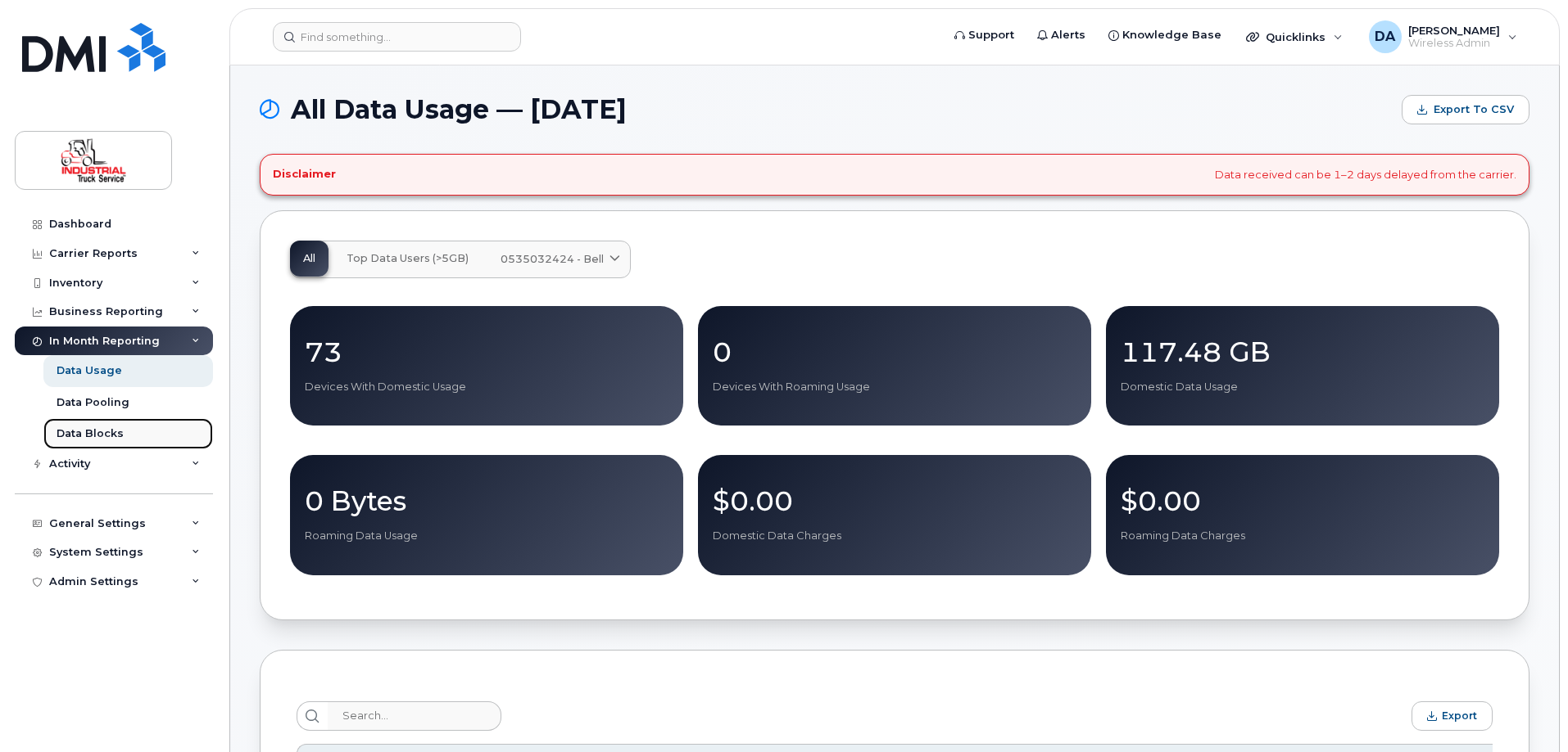
click at [85, 439] on div "Data Blocks" at bounding box center [90, 434] width 67 height 15
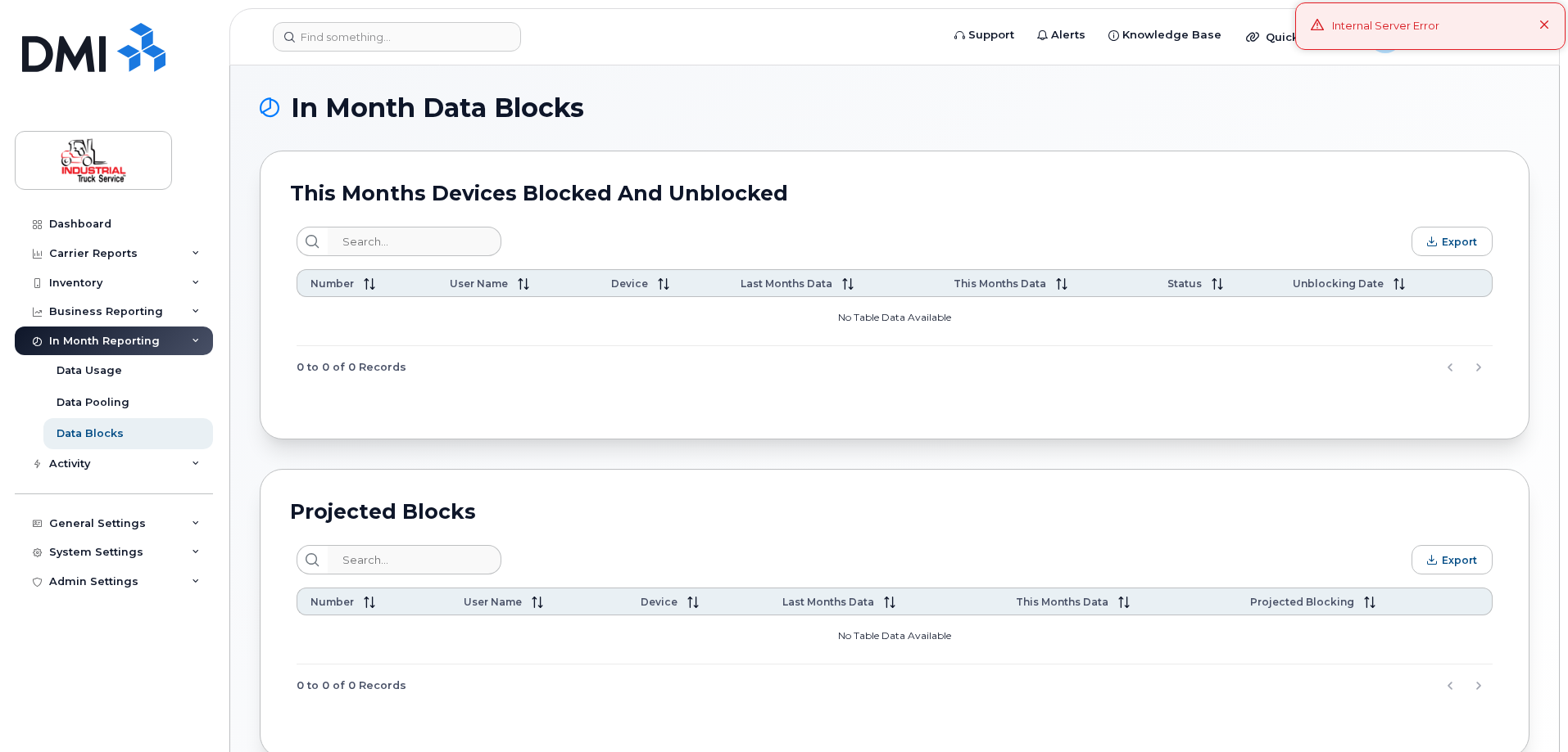
click at [1544, 22] on icon at bounding box center [1544, 26] width 10 height 10
click at [102, 582] on div "Admin Settings" at bounding box center [93, 582] width 89 height 13
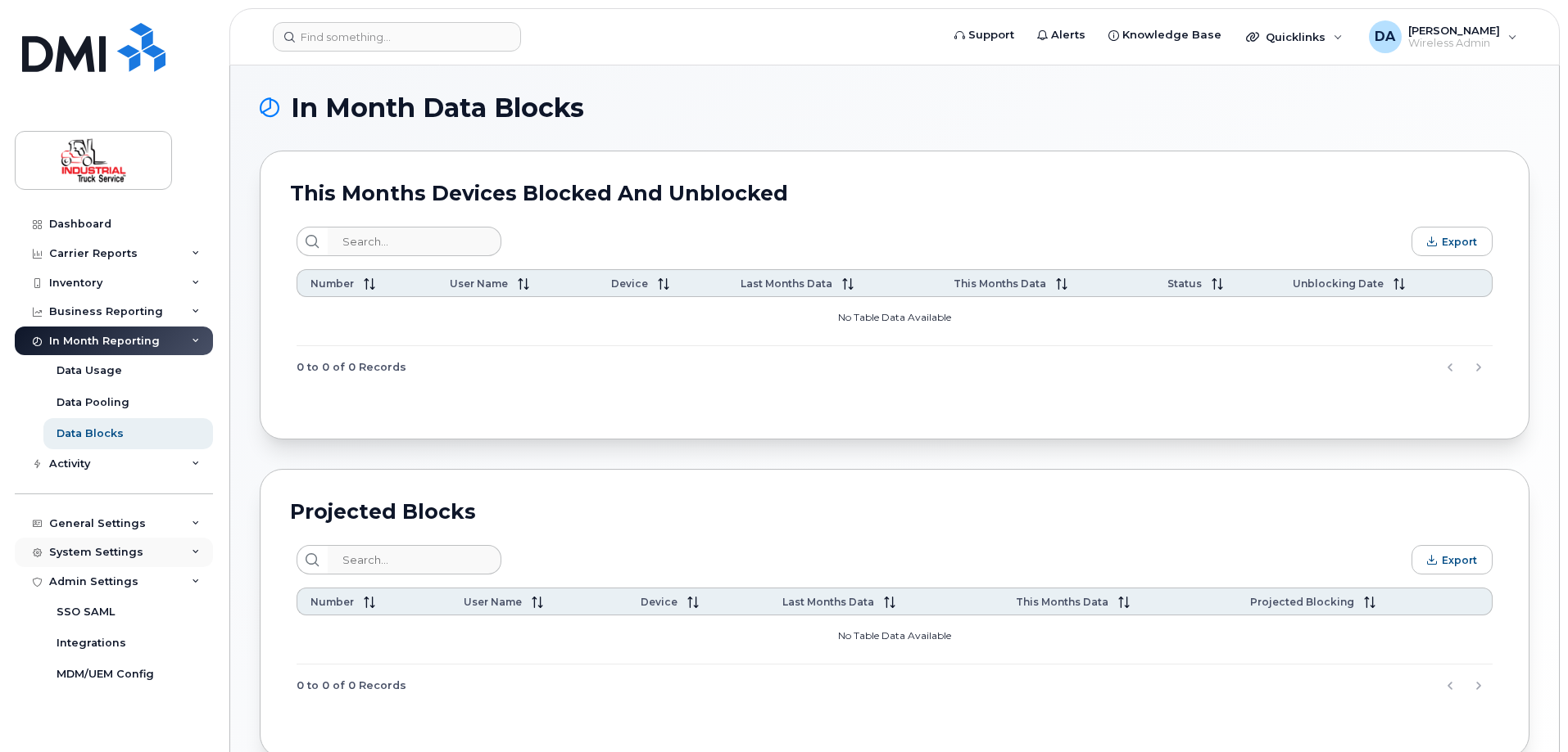
click at [84, 562] on div "System Settings" at bounding box center [114, 553] width 199 height 29
click at [86, 524] on div "General Settings" at bounding box center [97, 524] width 97 height 13
click at [86, 560] on div "My Account" at bounding box center [90, 553] width 67 height 15
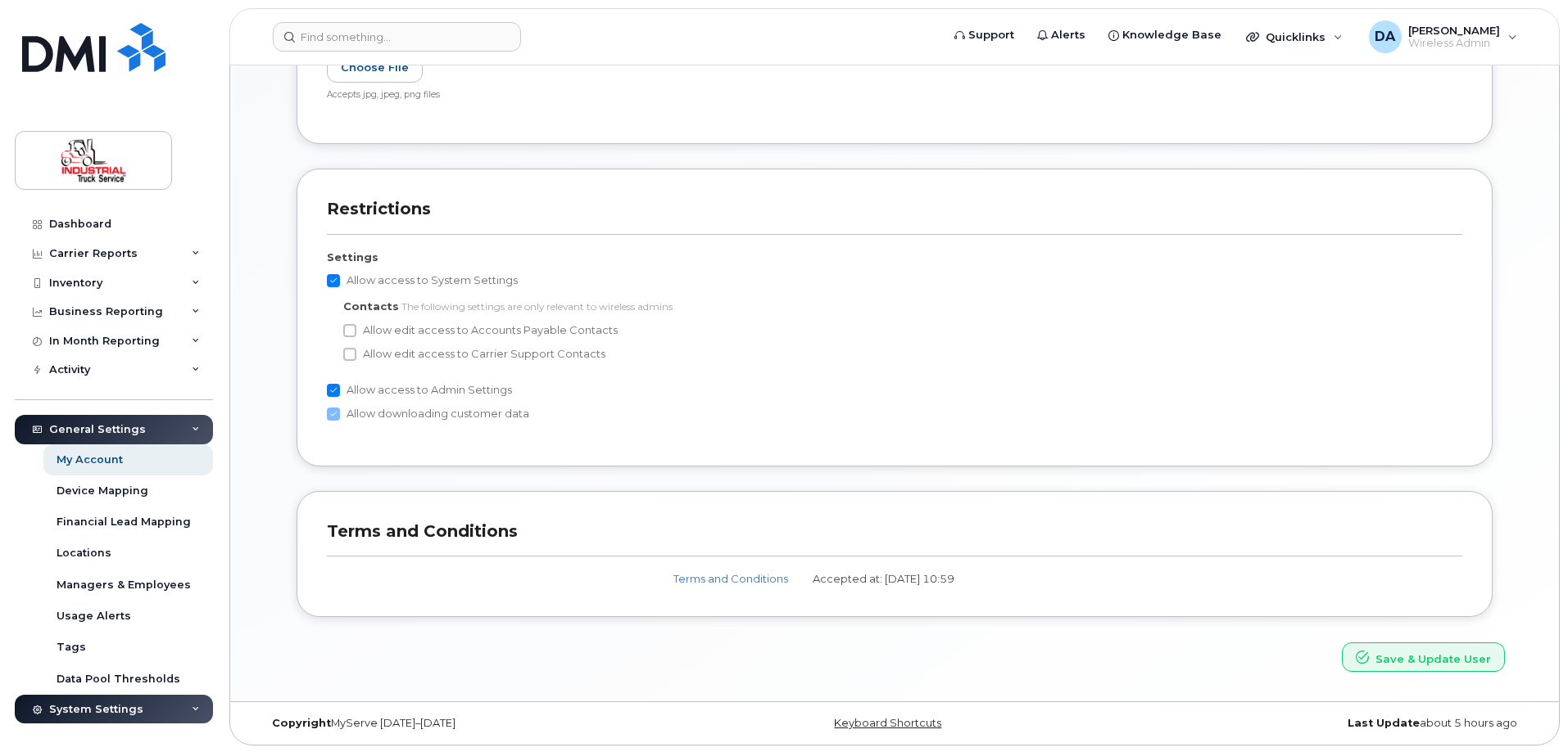
scroll to position [666, 0]
click at [98, 492] on div "Device Mapping" at bounding box center [102, 491] width 92 height 15
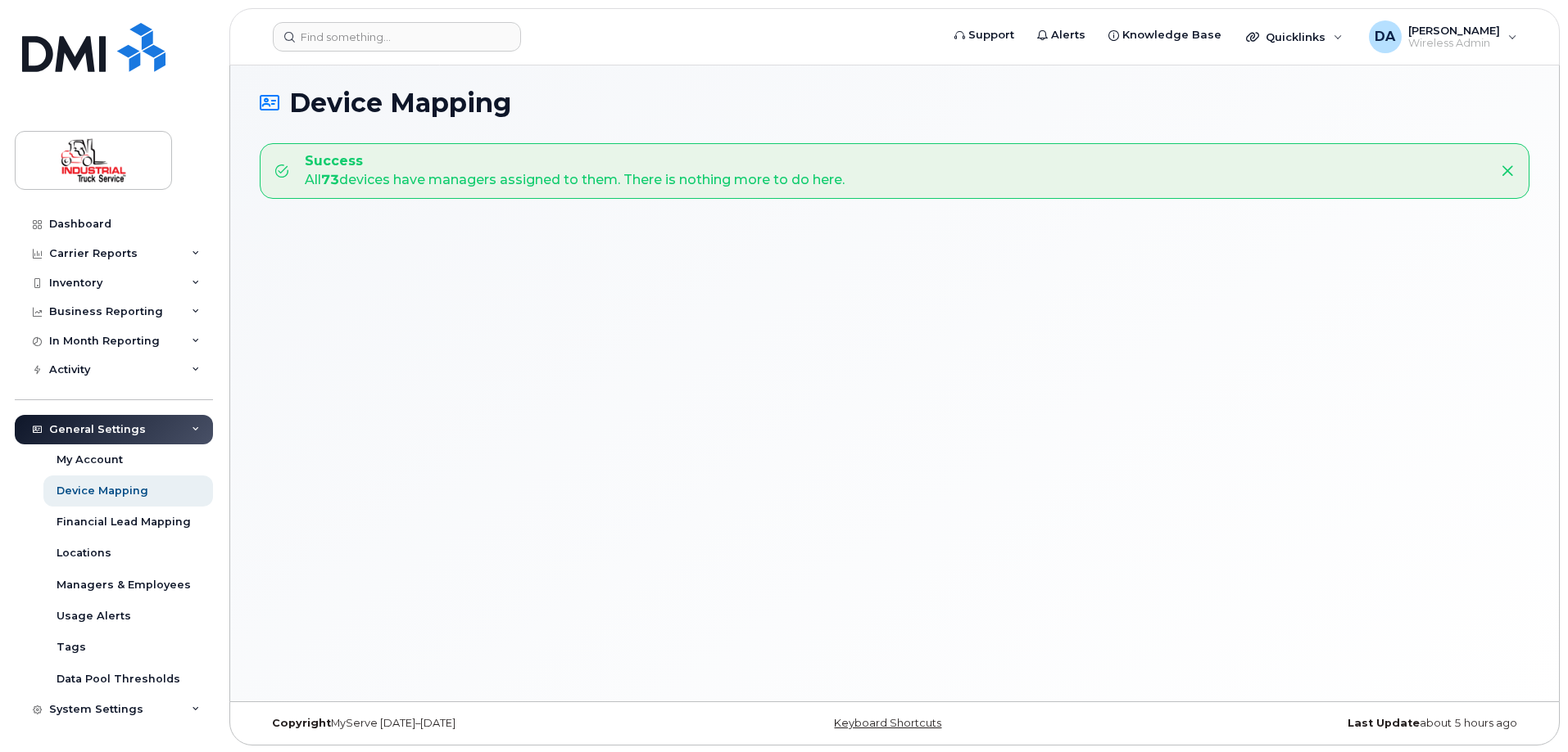
scroll to position [9, 0]
click at [116, 530] on div "Financial Lead Mapping" at bounding box center [123, 522] width 134 height 15
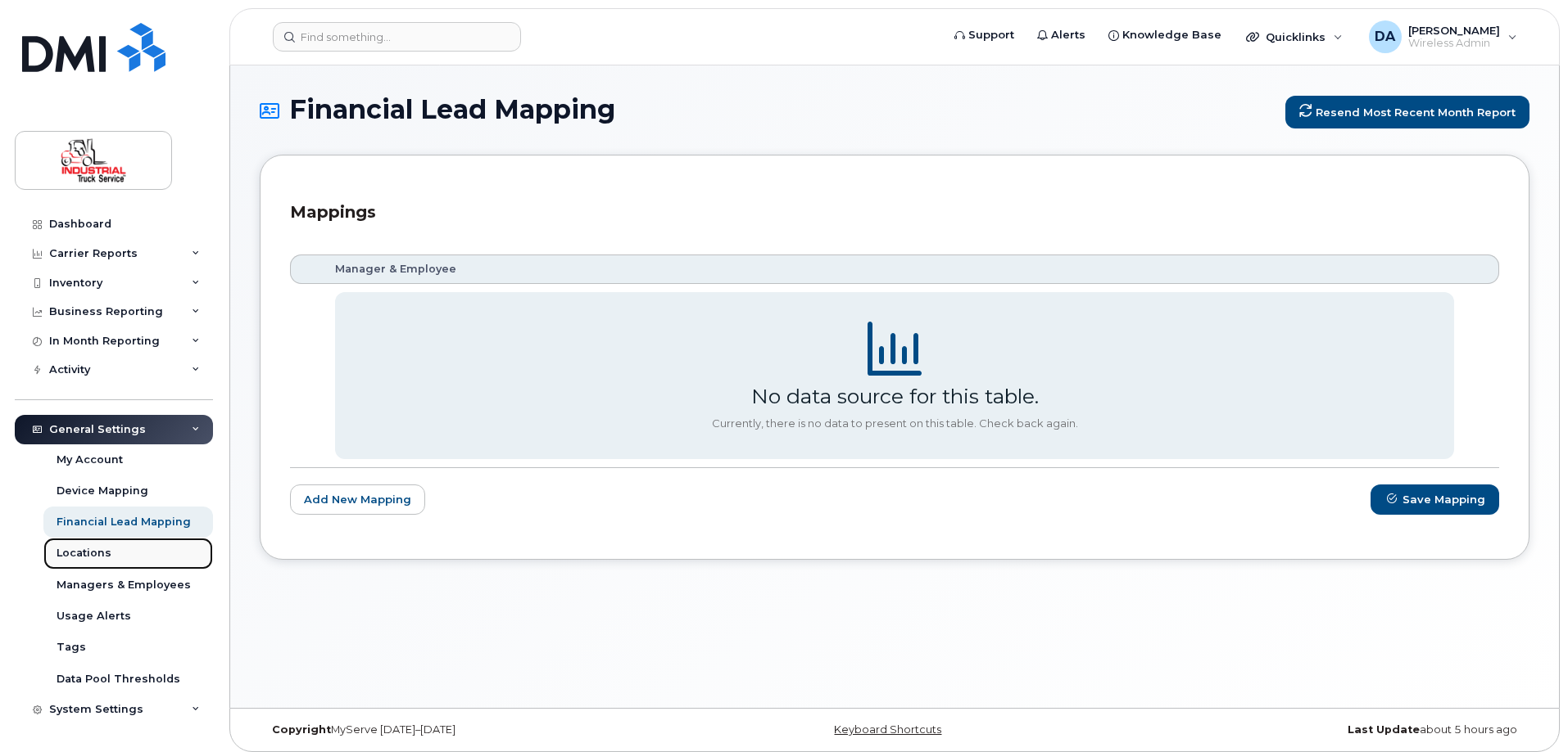
click at [96, 551] on div "Locations" at bounding box center [84, 553] width 55 height 15
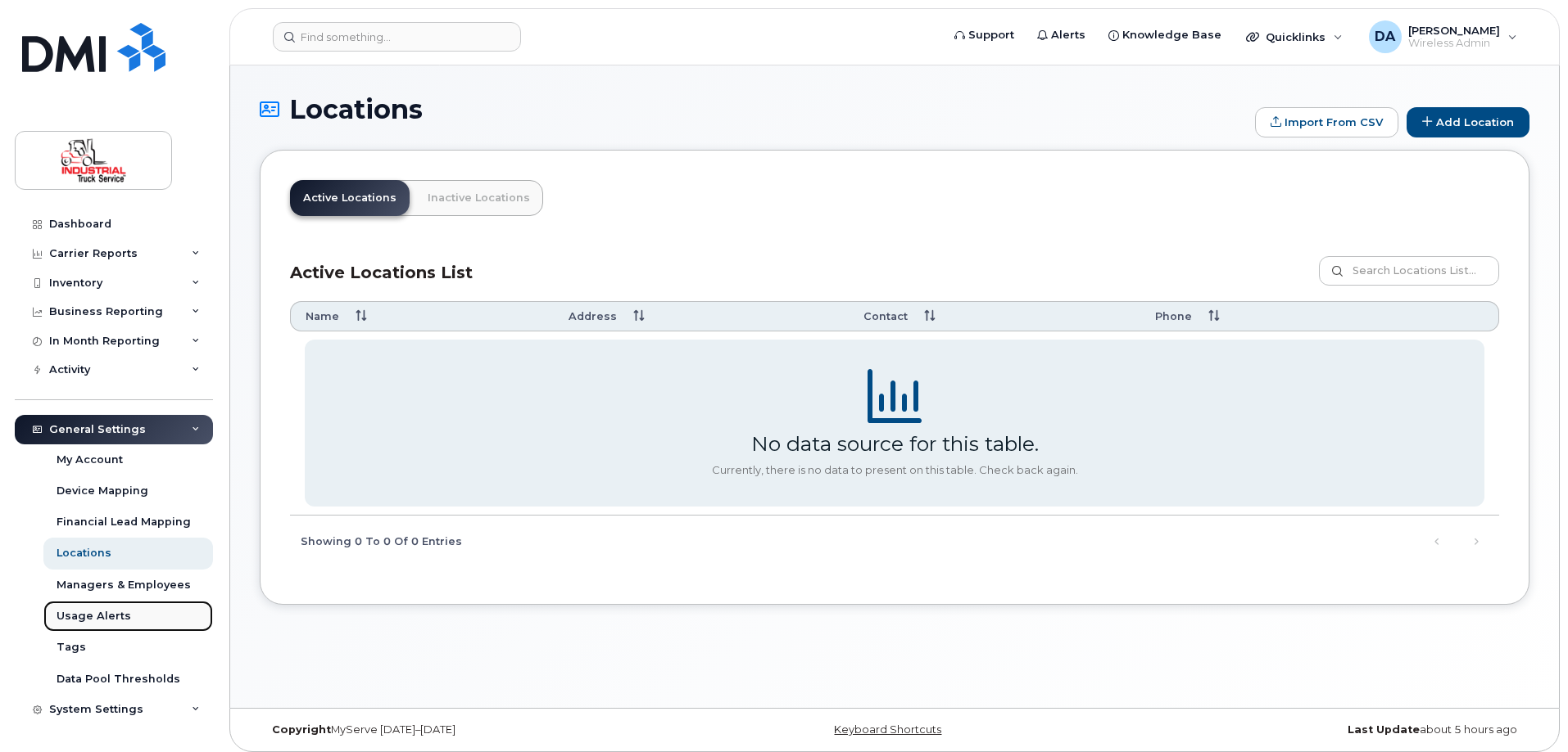
click at [96, 621] on div "Usage Alerts" at bounding box center [93, 616] width 74 height 15
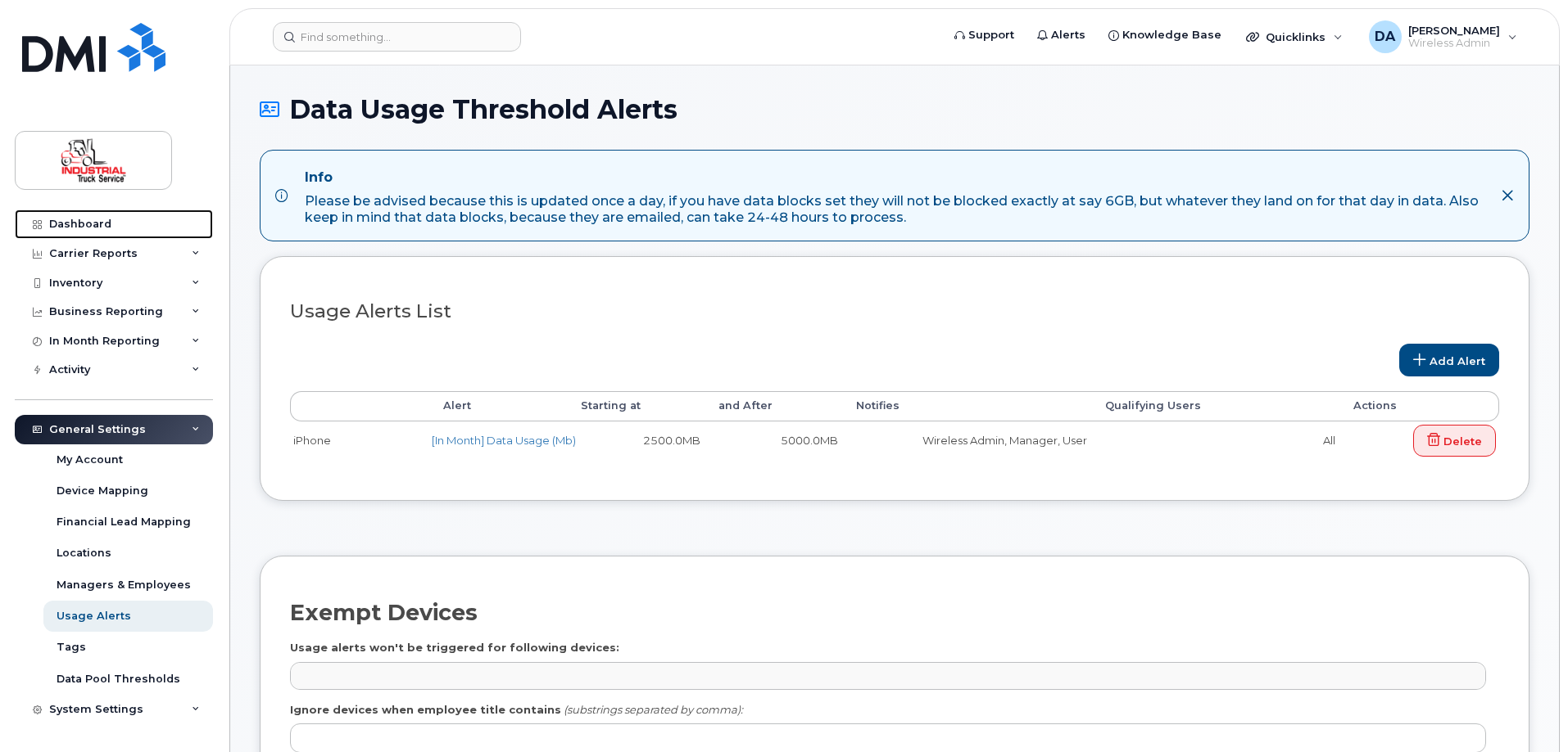
drag, startPoint x: 68, startPoint y: 224, endPoint x: 153, endPoint y: 119, distance: 135.1
click at [68, 223] on div "Dashboard" at bounding box center [80, 224] width 62 height 13
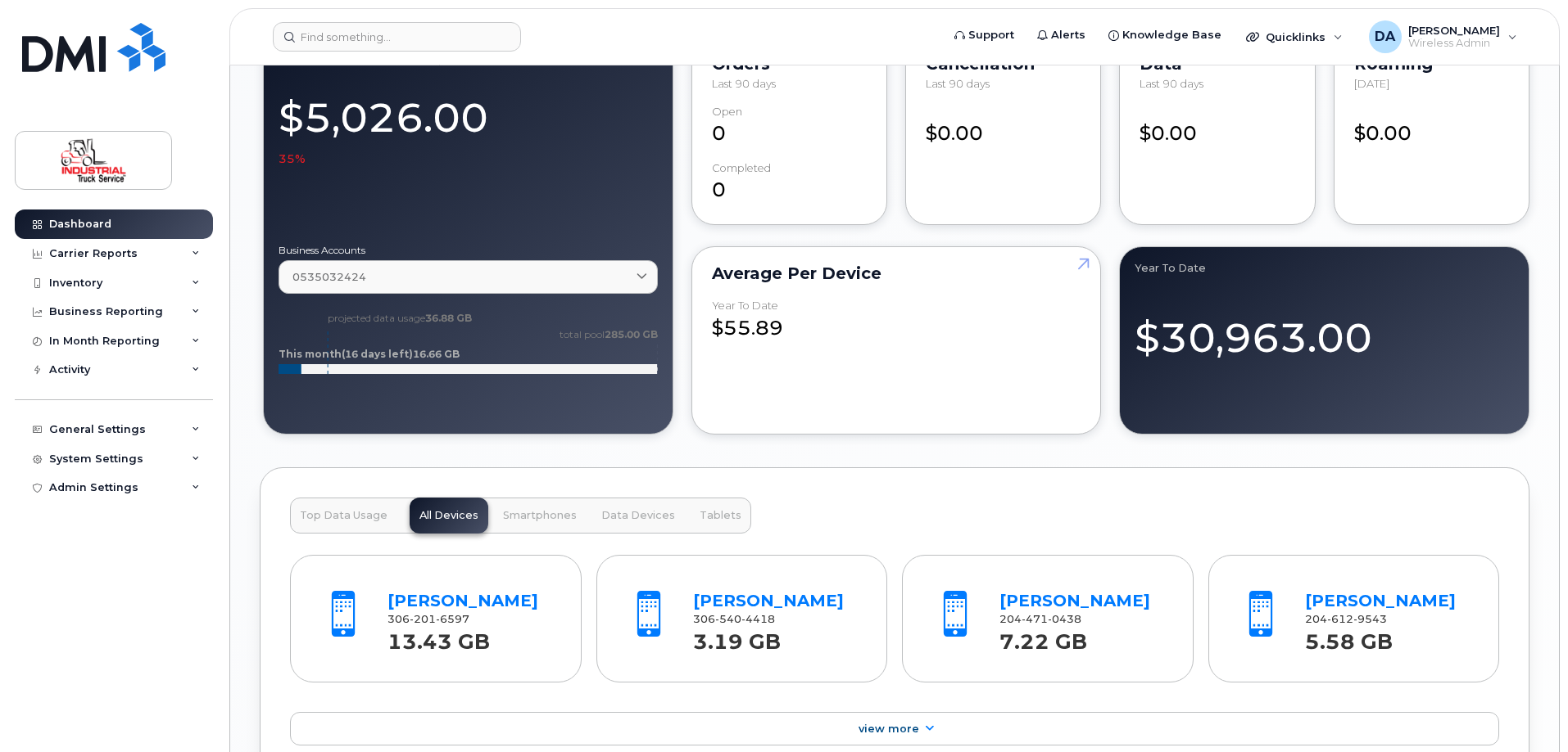
scroll to position [1637, 0]
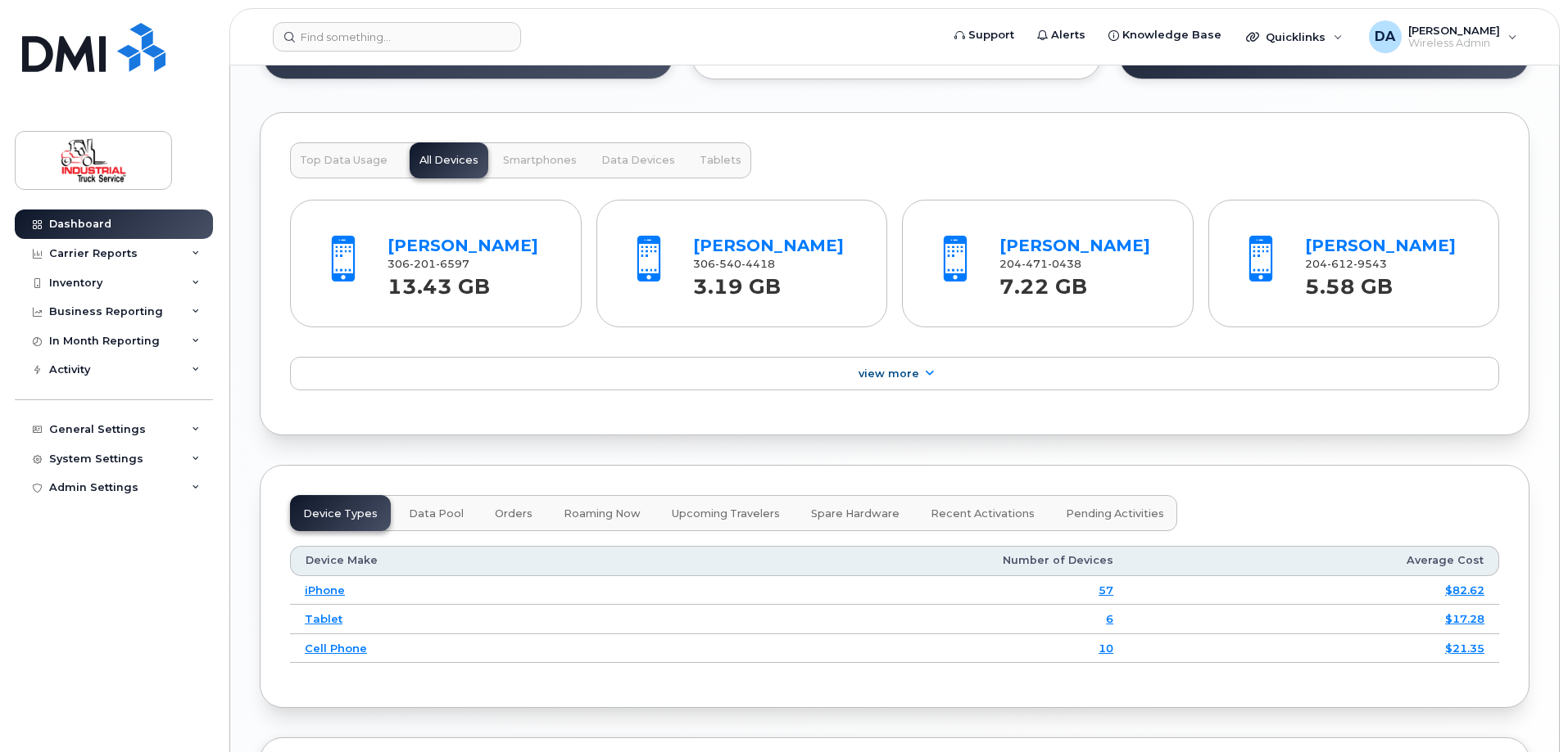
click at [349, 159] on span "Top Data Usage" at bounding box center [343, 160] width 87 height 13
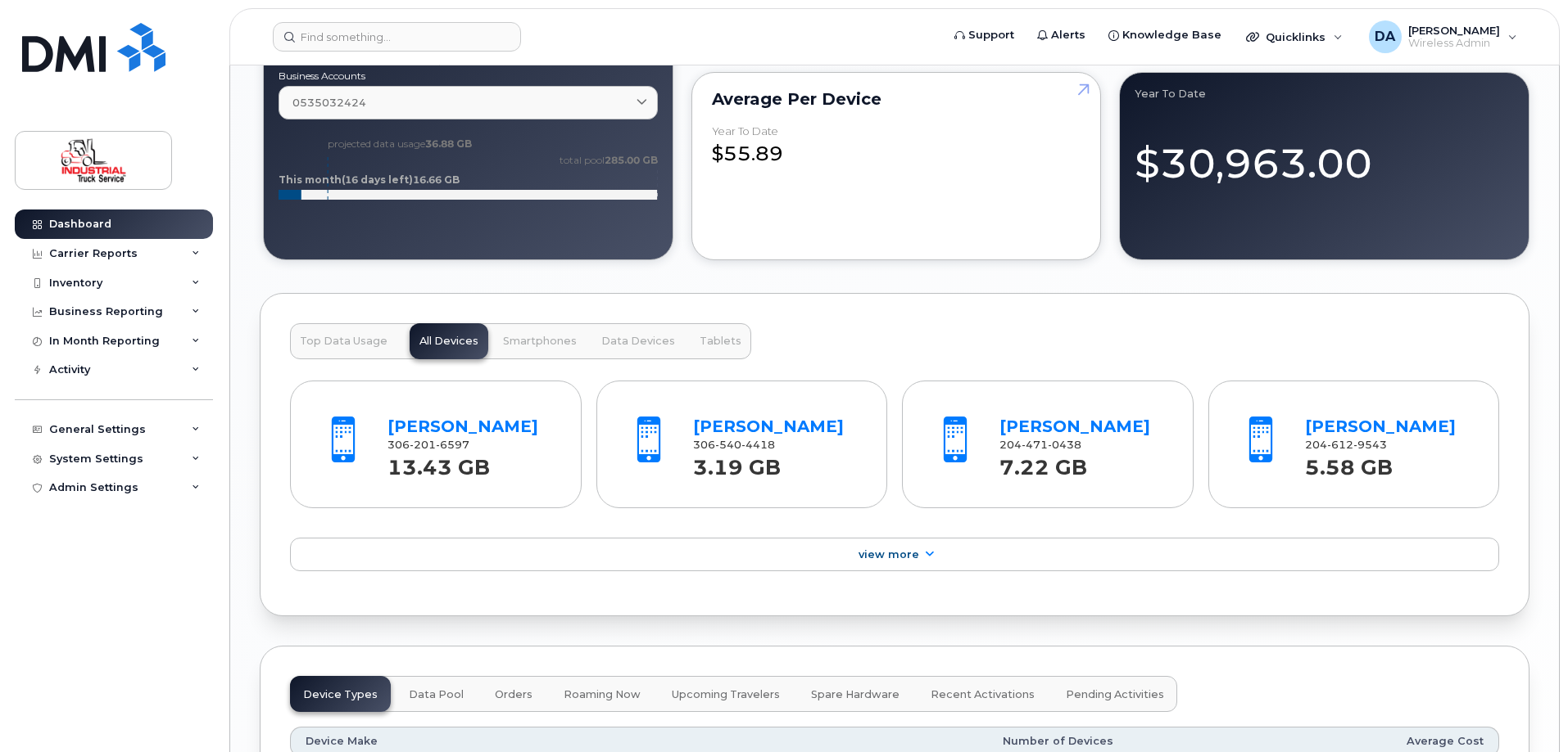
scroll to position [1392, 0]
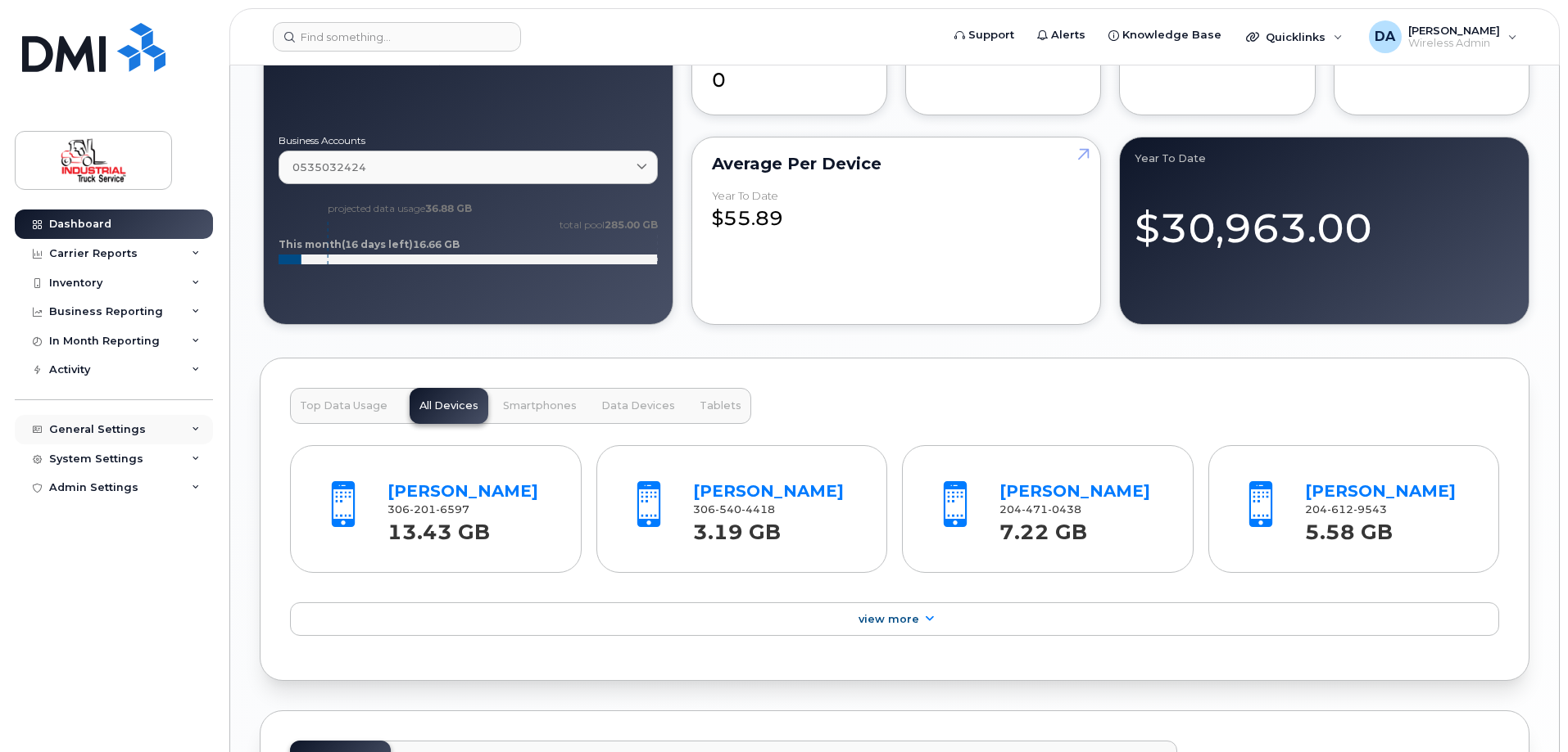
click at [109, 429] on div "General Settings" at bounding box center [97, 429] width 97 height 13
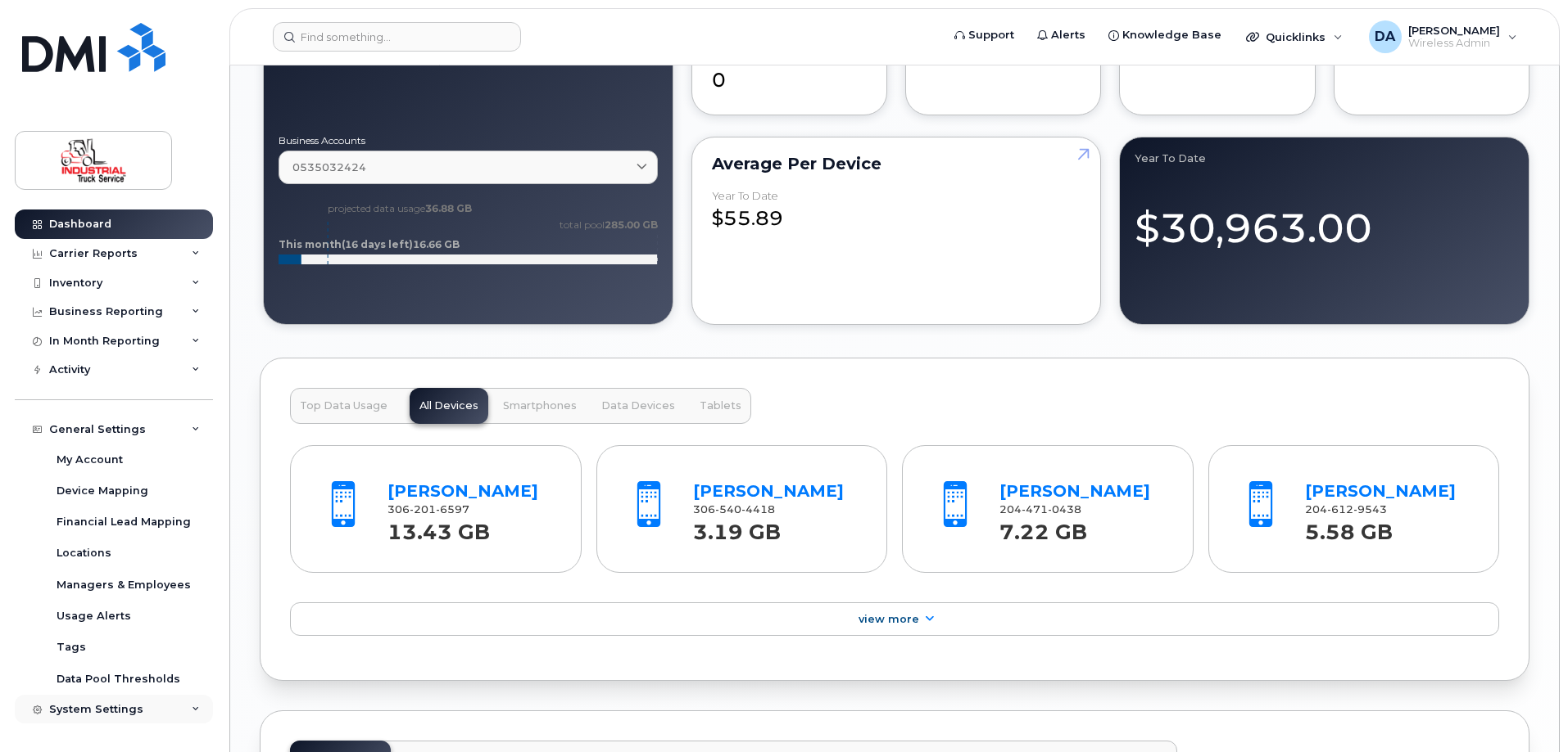
click at [96, 713] on div "System Settings" at bounding box center [96, 709] width 94 height 13
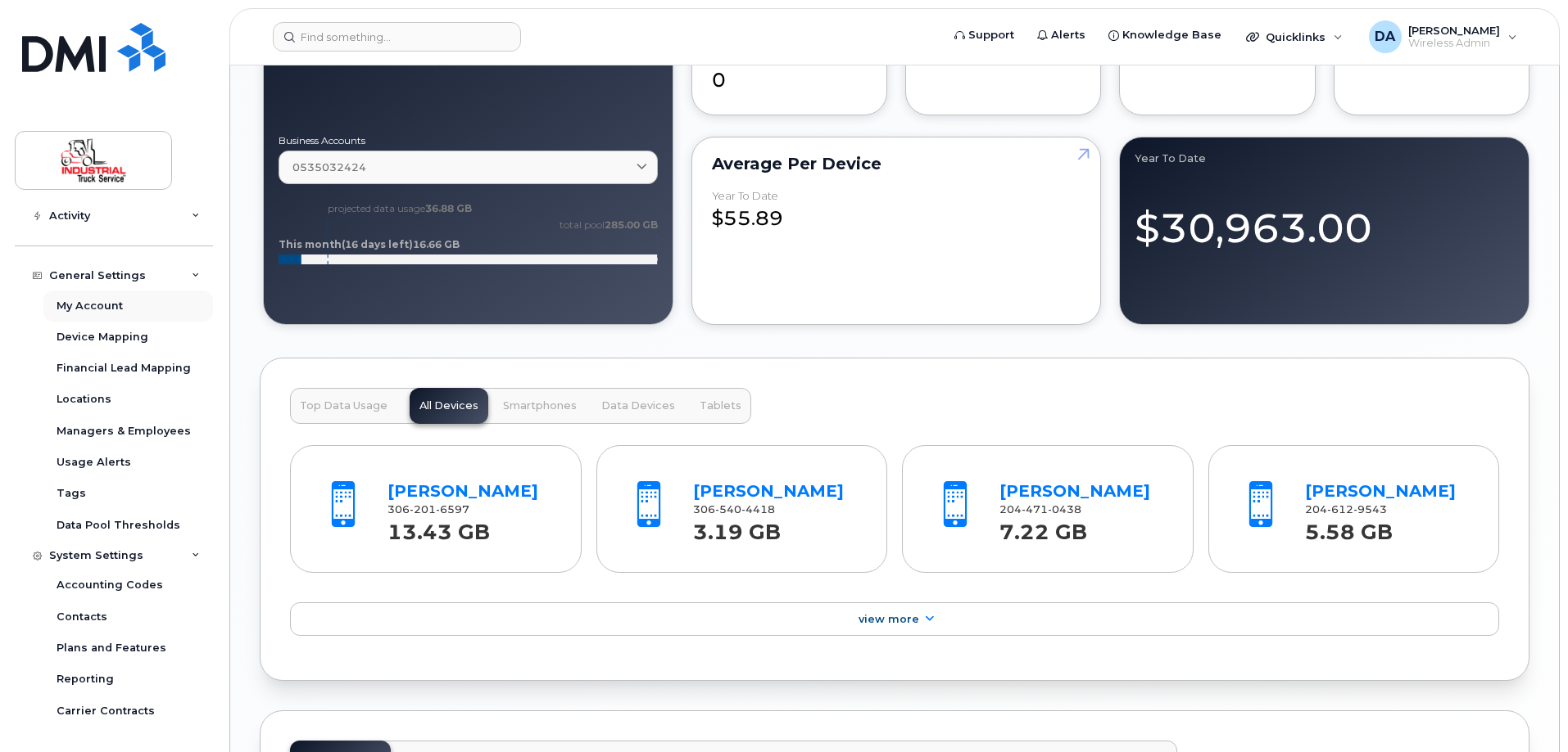
scroll to position [0, 0]
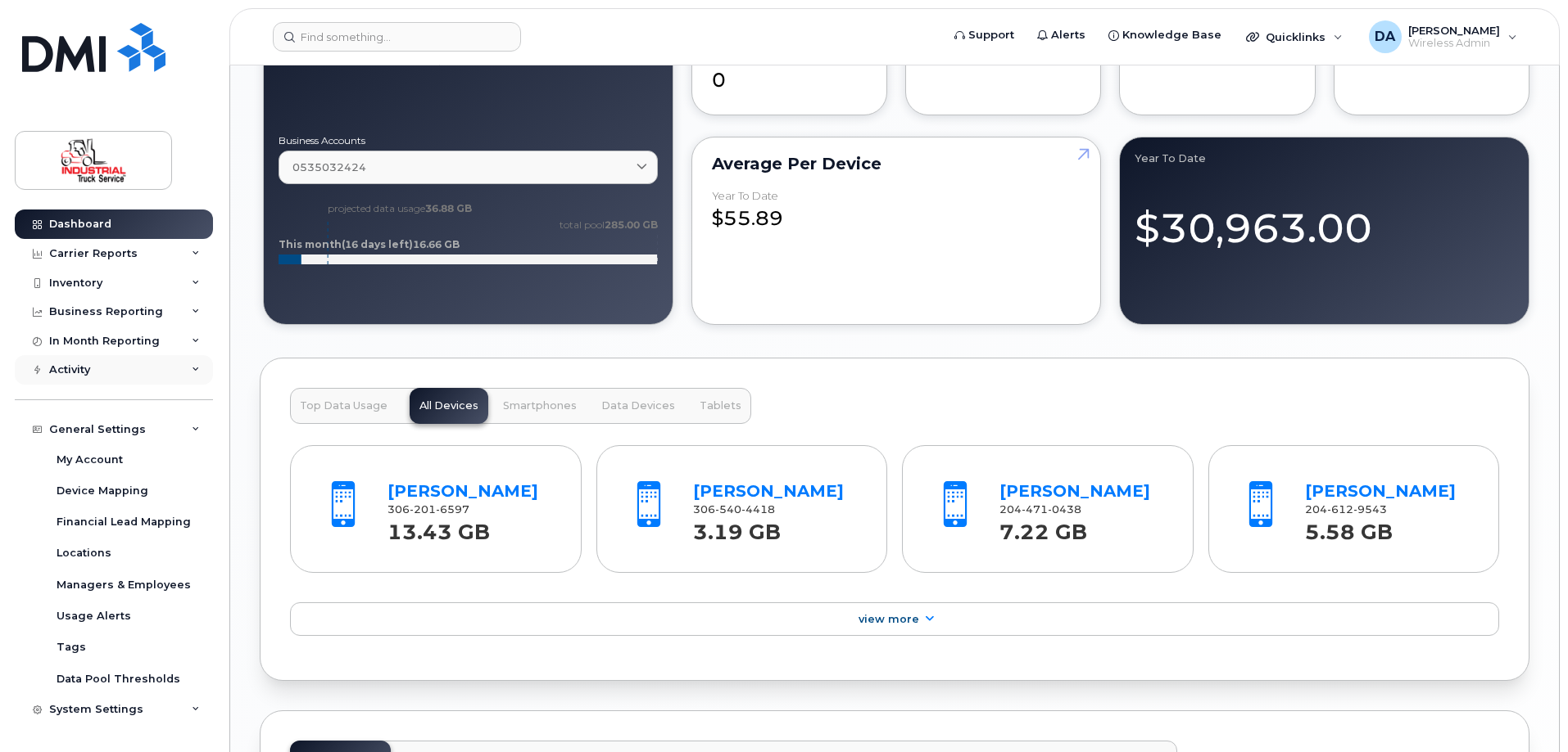
click at [73, 370] on div "Activity" at bounding box center [69, 370] width 41 height 13
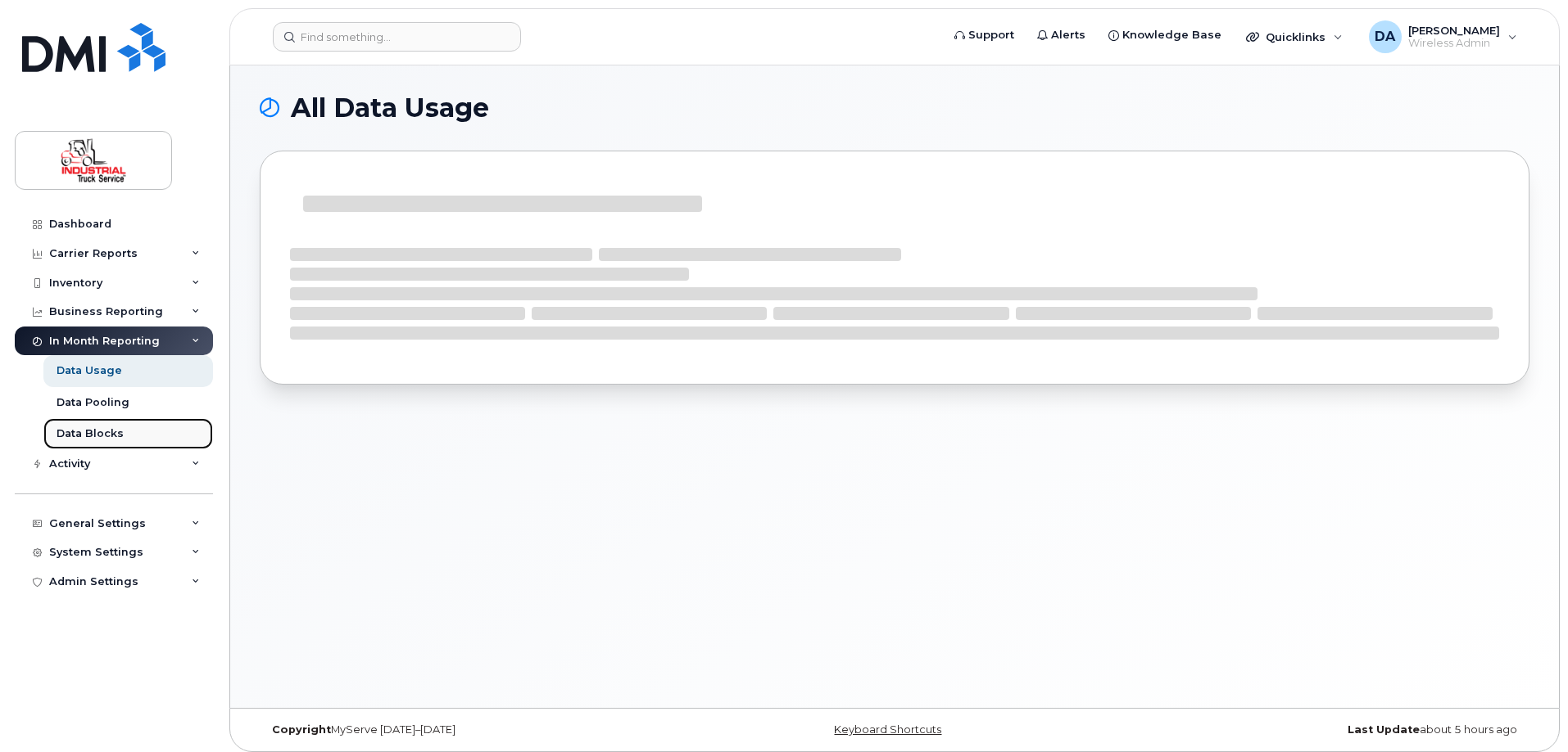
click at [100, 430] on div "Data Blocks" at bounding box center [90, 434] width 67 height 15
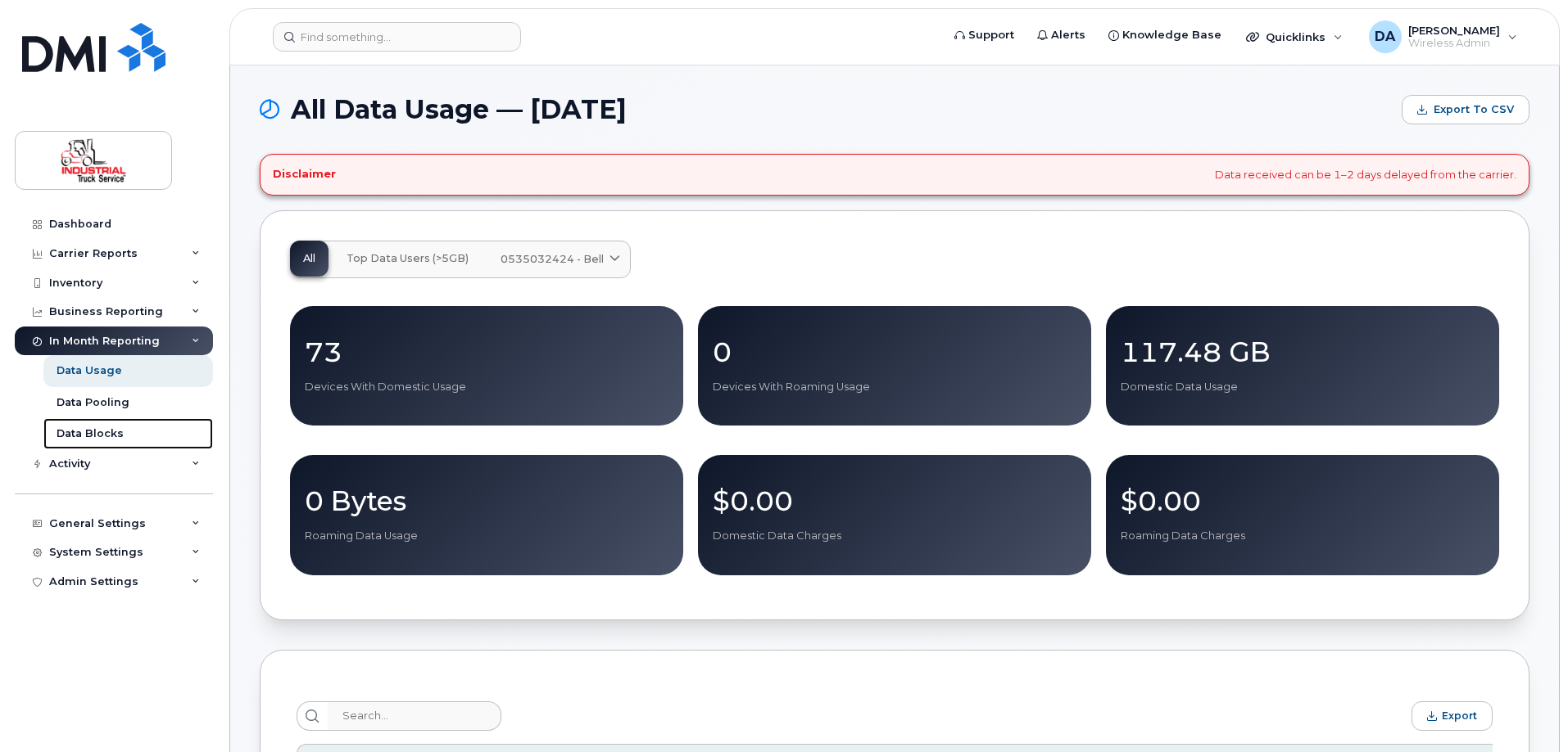
scroll to position [409, 0]
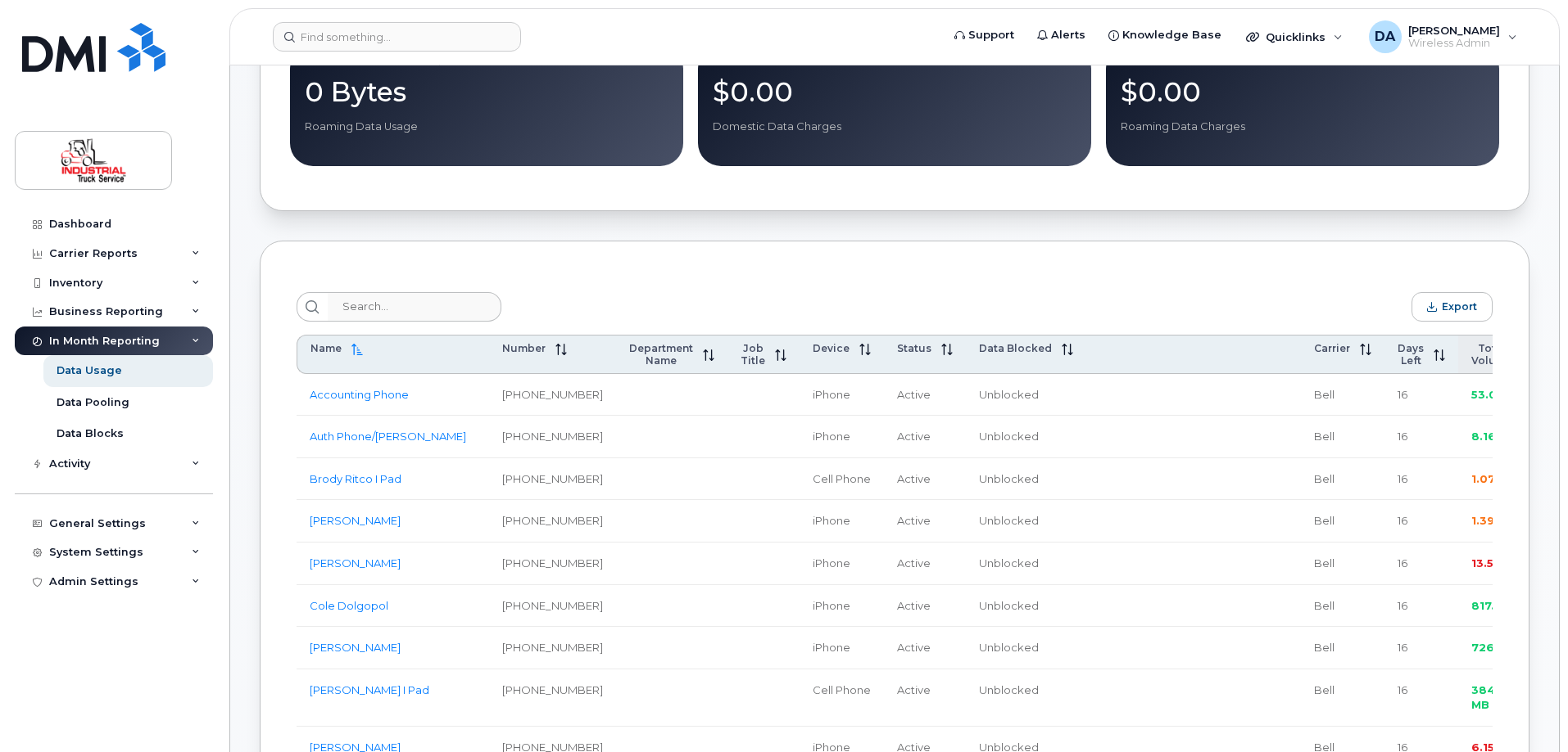
click at [1471, 358] on span "Total Volume" at bounding box center [1492, 354] width 41 height 25
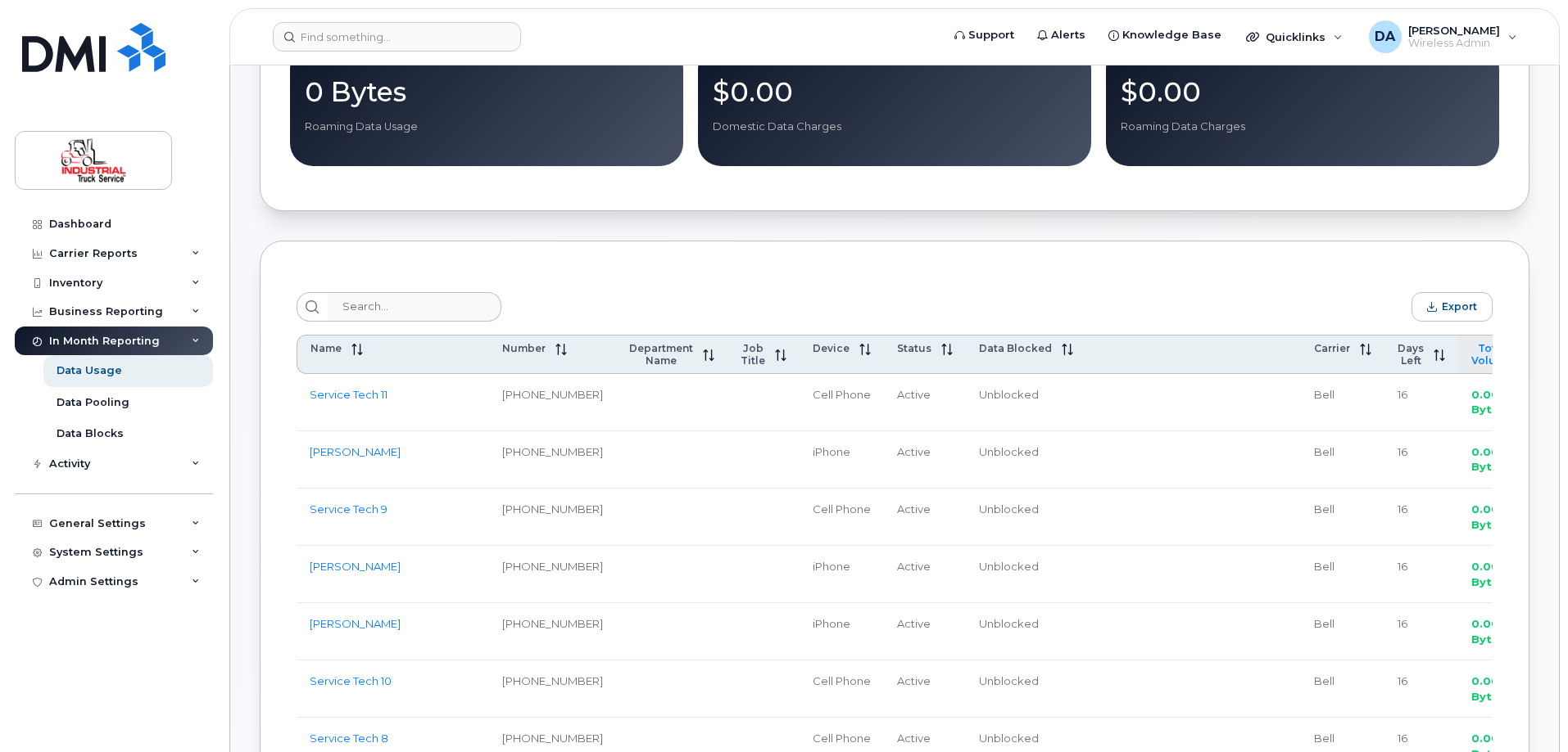
click at [1471, 358] on span "Total Volume" at bounding box center [1492, 354] width 41 height 25
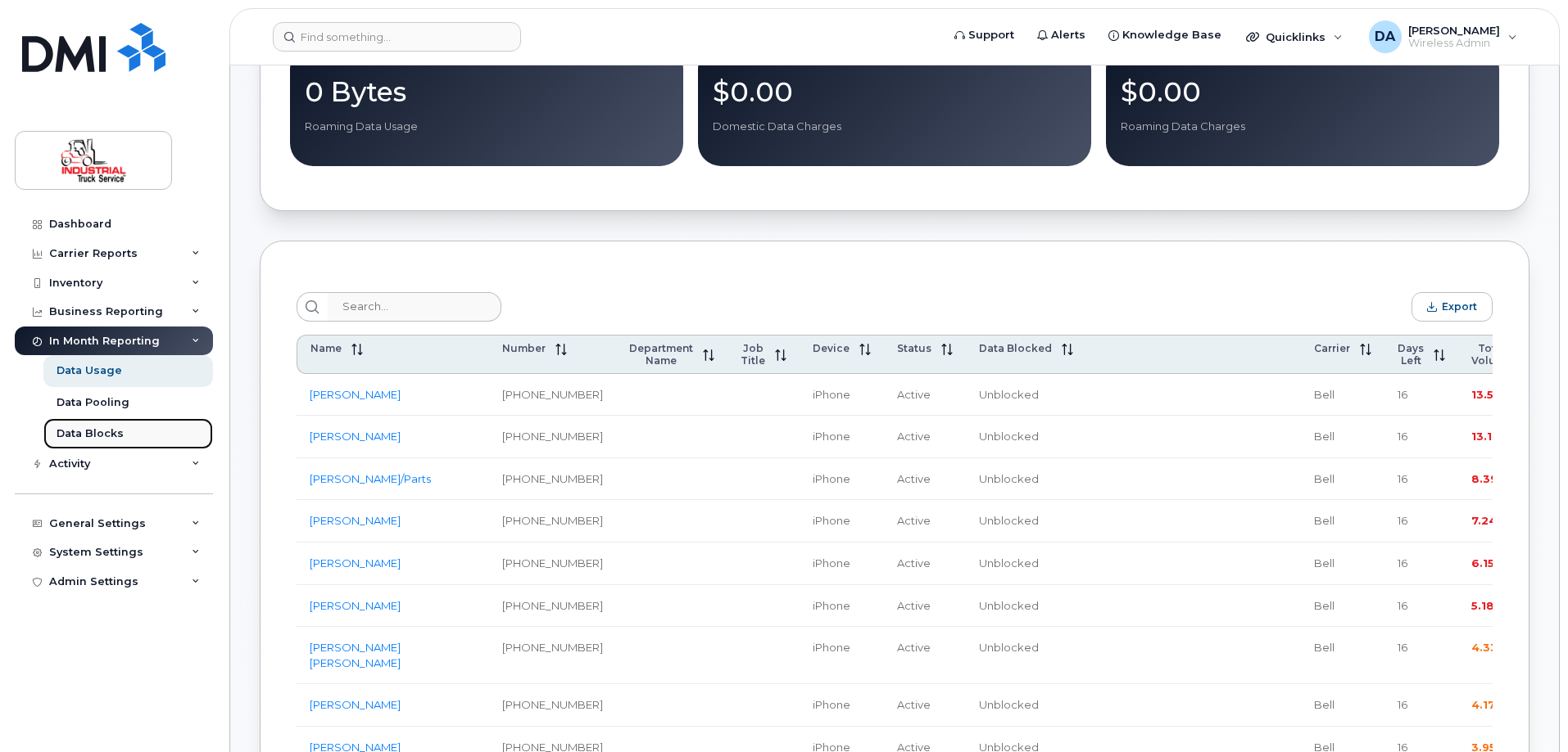
click at [96, 433] on div "Data Blocks" at bounding box center [90, 434] width 67 height 15
click at [74, 431] on div "Data Blocks" at bounding box center [90, 434] width 67 height 15
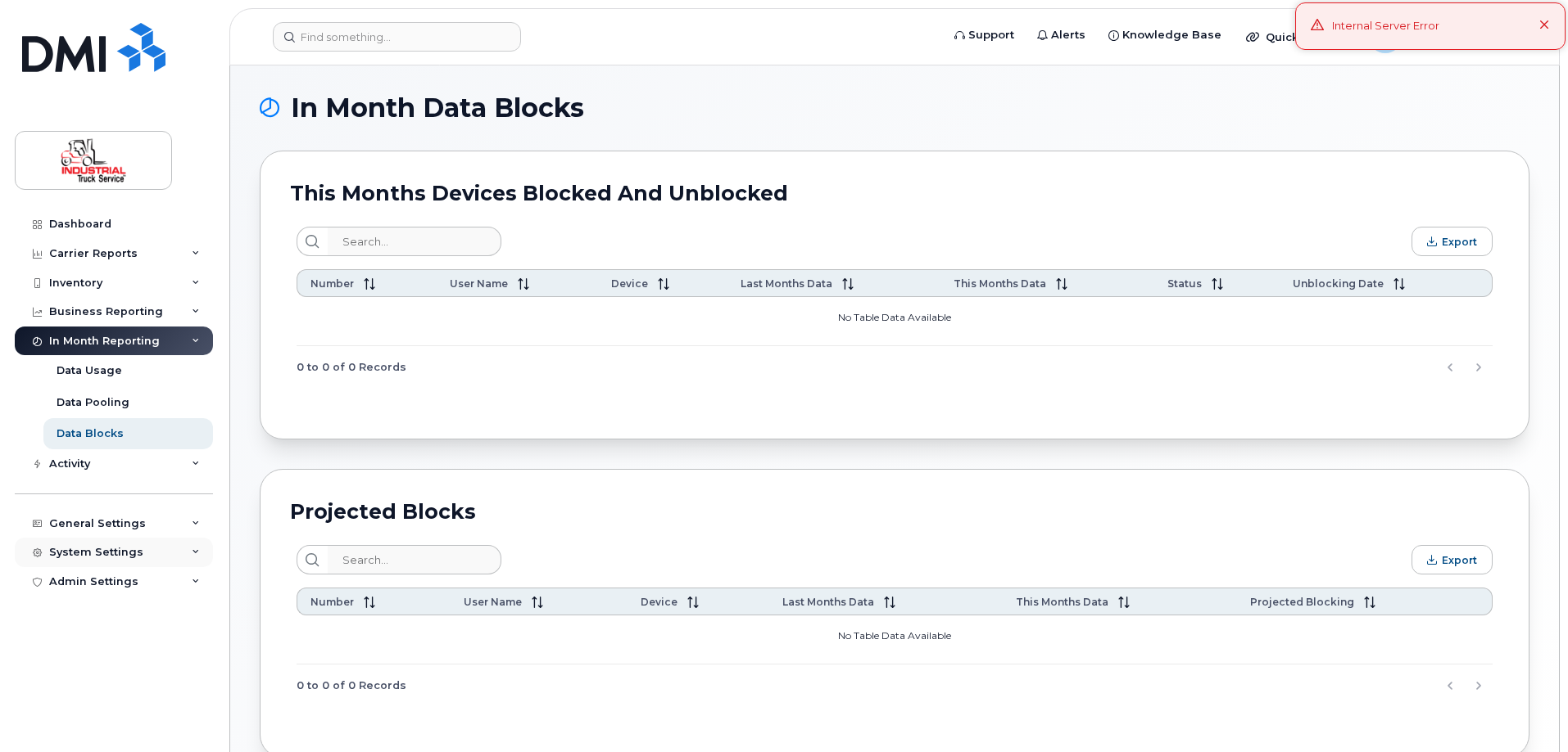
click at [98, 558] on div "System Settings" at bounding box center [96, 552] width 94 height 13
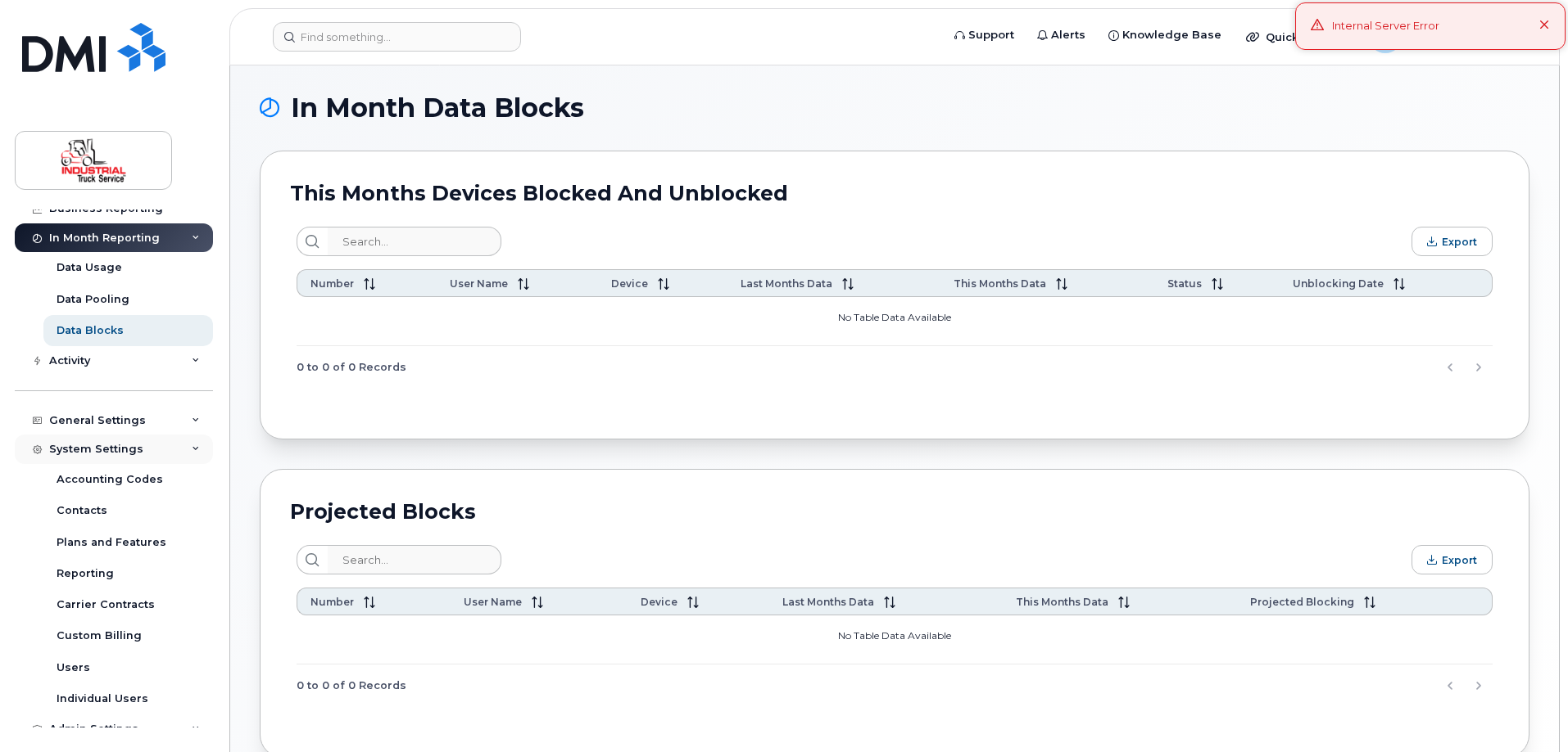
scroll to position [119, 0]
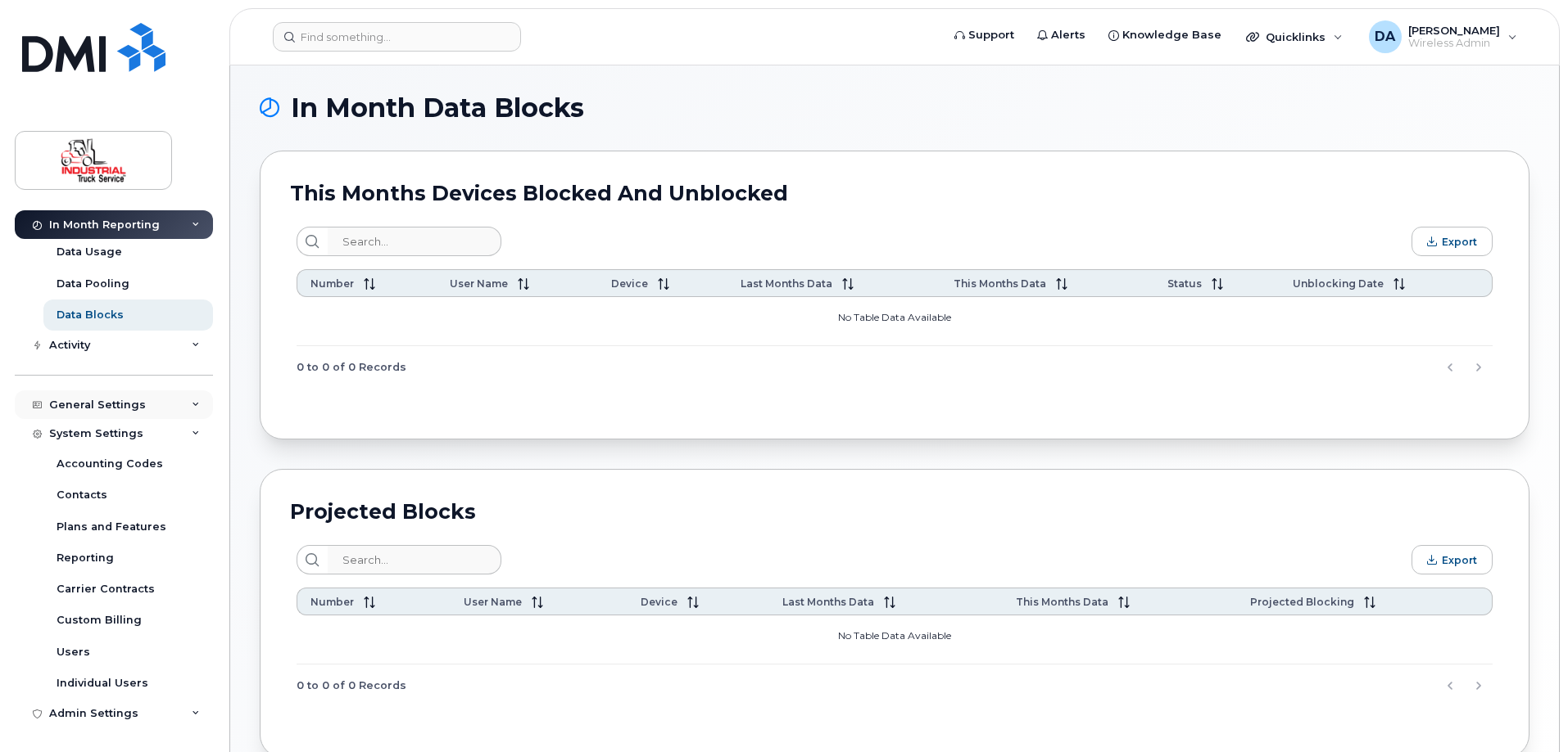
click at [108, 408] on div "General Settings" at bounding box center [97, 405] width 97 height 13
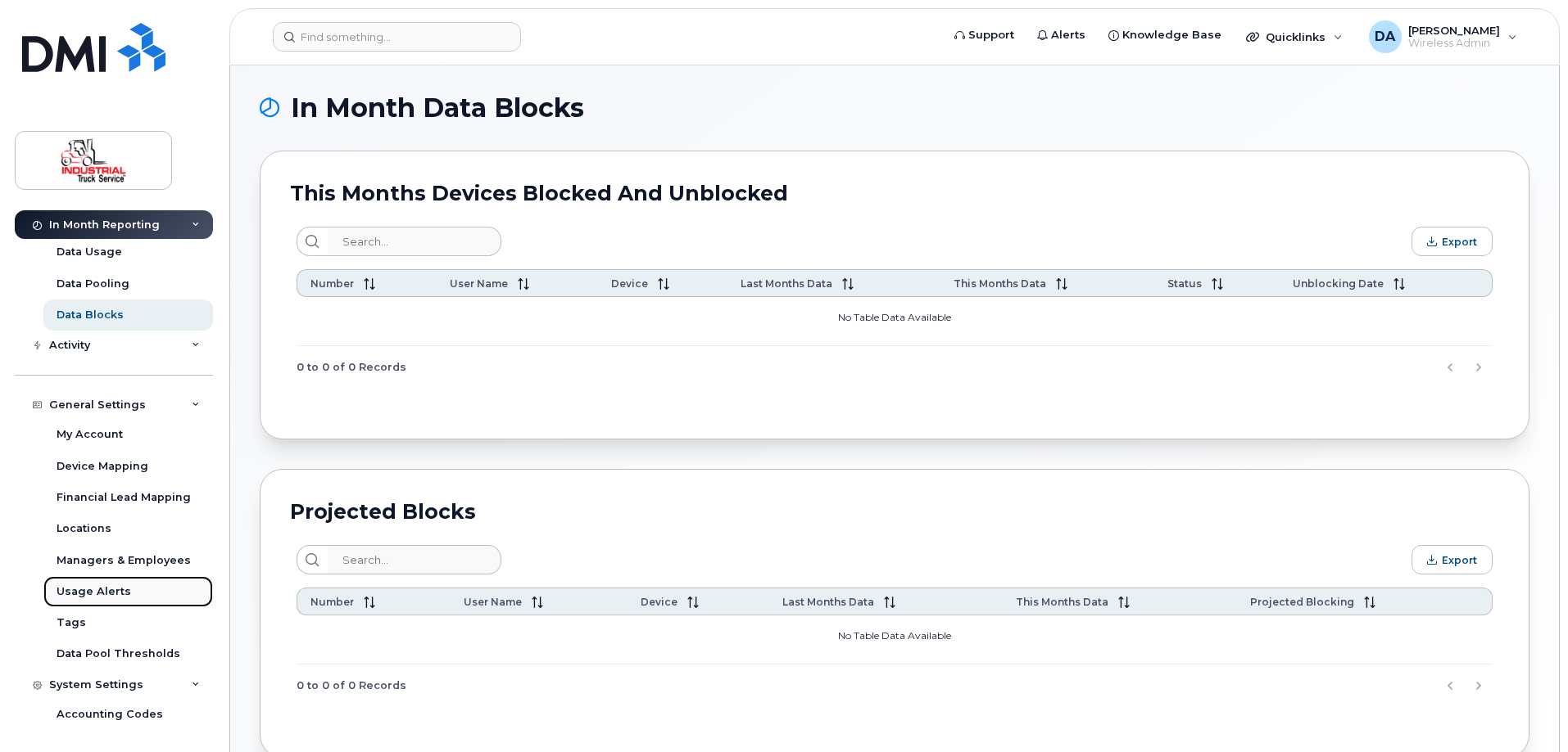
click at [110, 595] on div "Usage Alerts" at bounding box center [93, 591] width 74 height 15
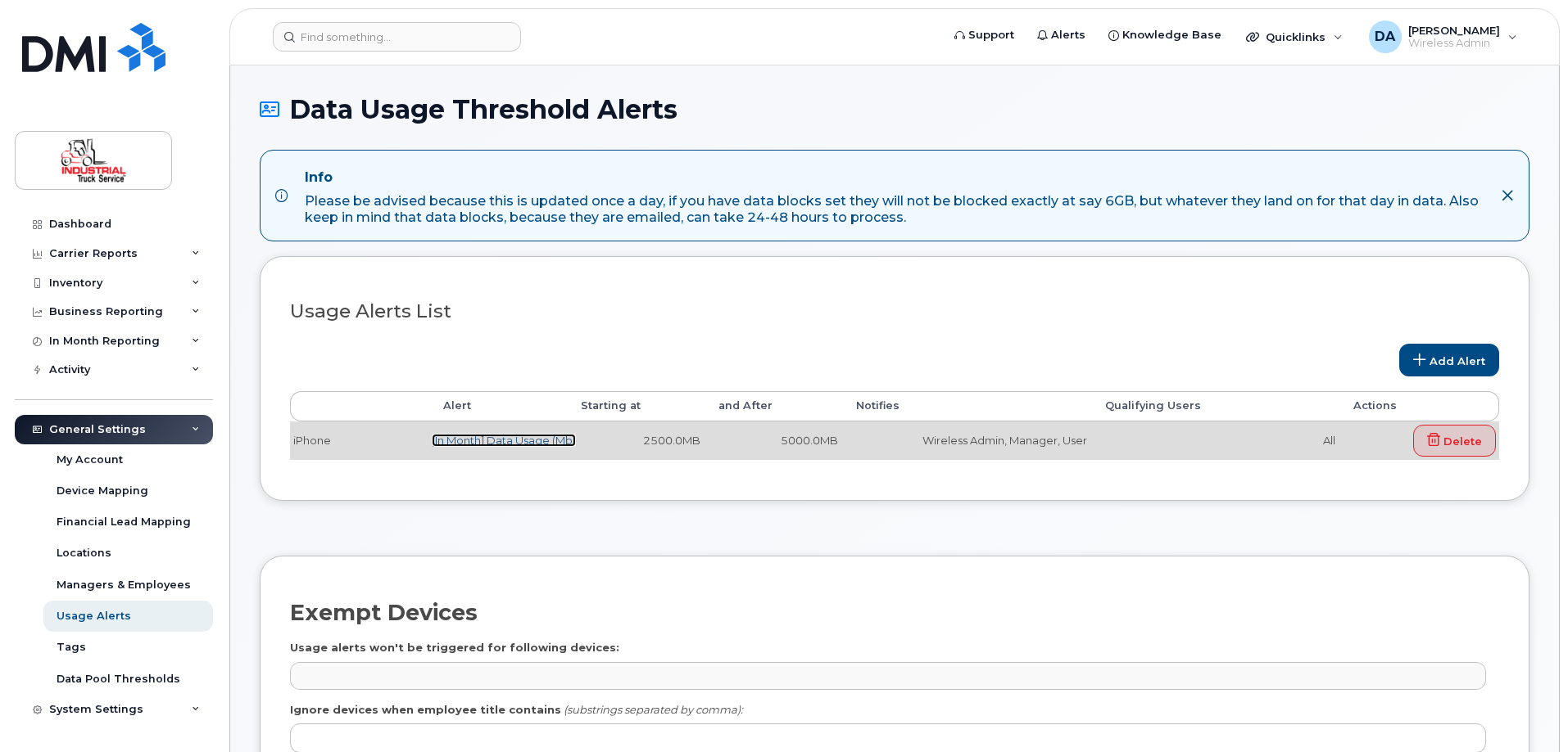
click at [482, 440] on link "[In Month] Data Usage (Mb)" at bounding box center [503, 440] width 144 height 13
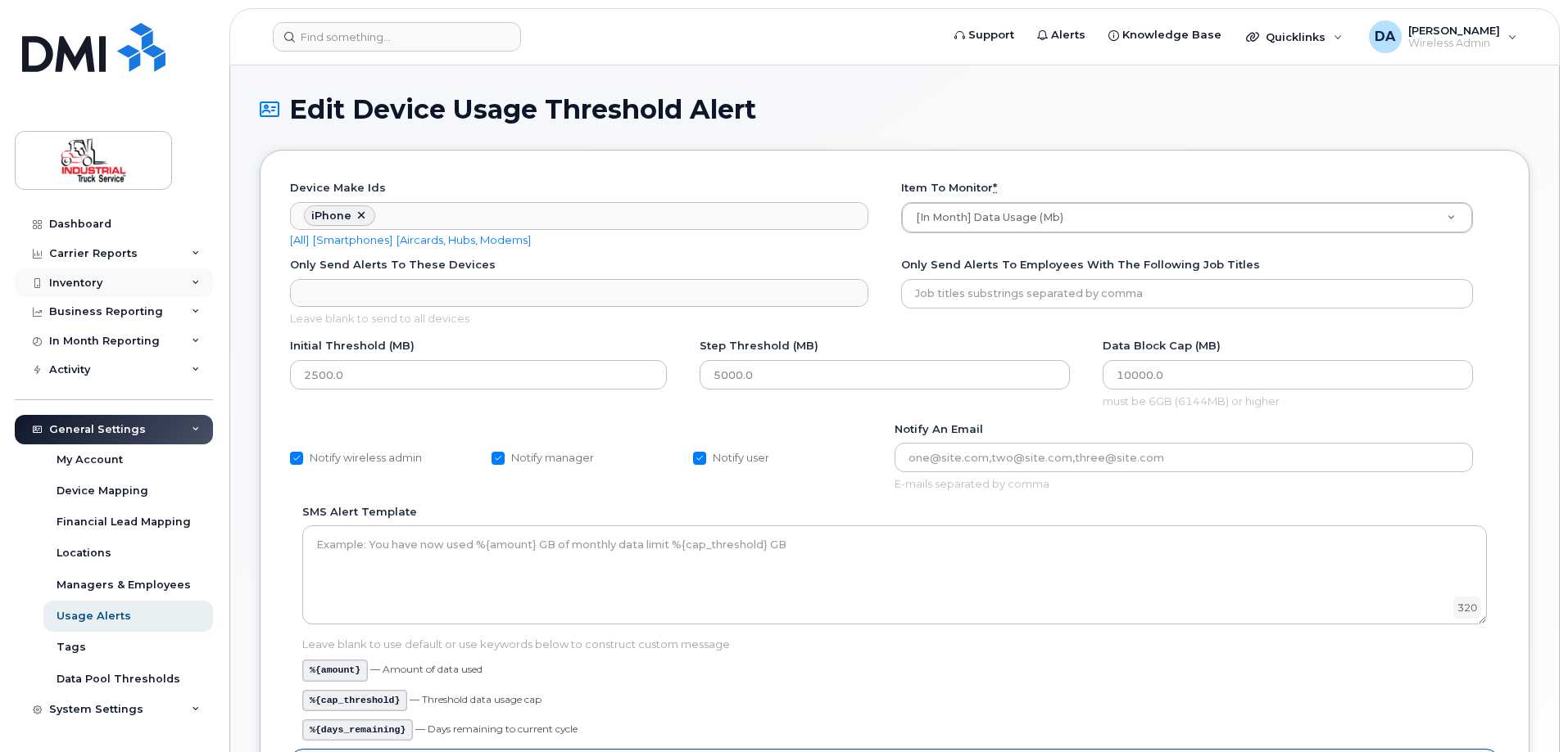
click at [81, 284] on div "Inventory" at bounding box center [75, 282] width 53 height 13
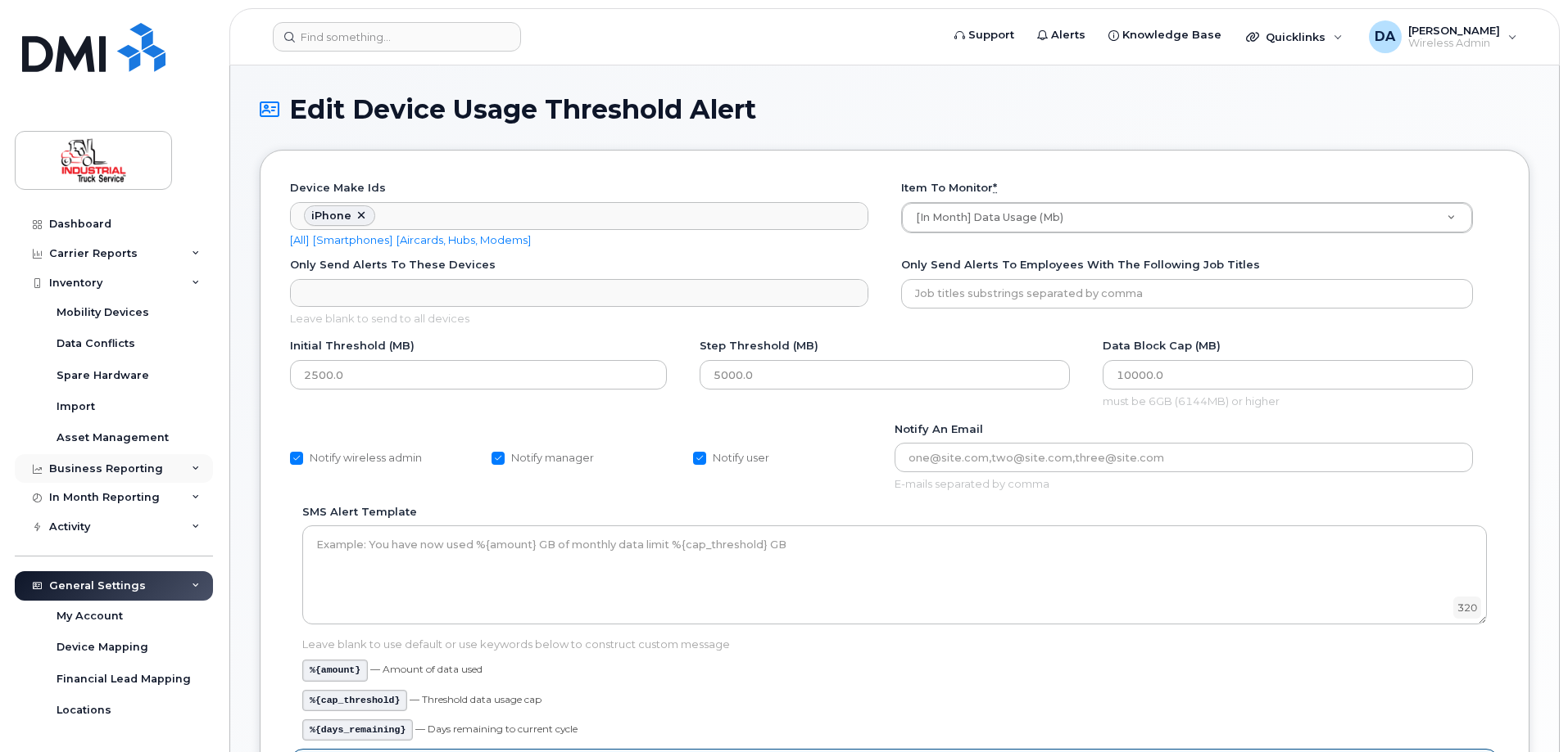
click at [86, 471] on div "Business Reporting" at bounding box center [105, 469] width 114 height 13
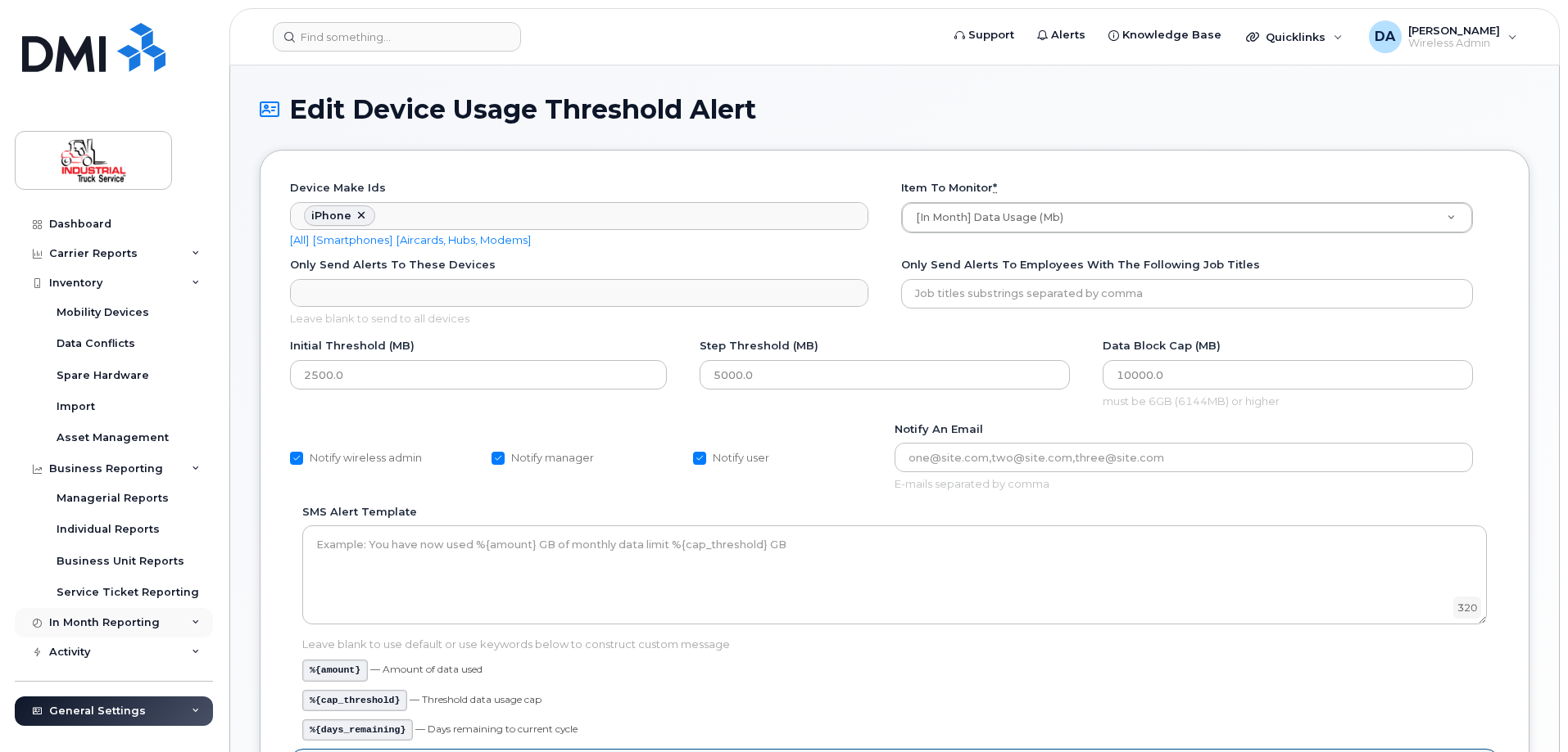
click at [86, 614] on div "In Month Reporting" at bounding box center [114, 623] width 199 height 29
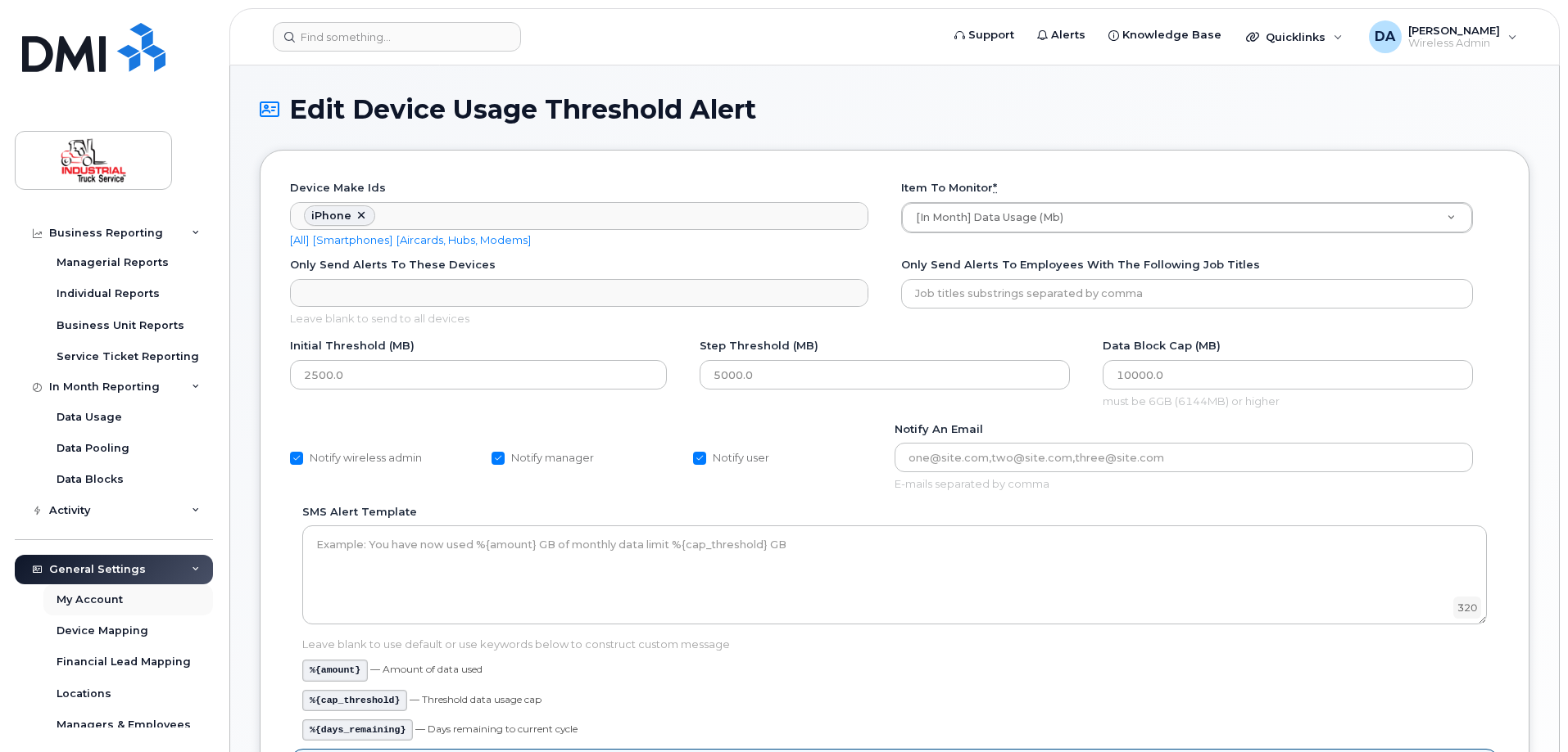
scroll to position [246, 0]
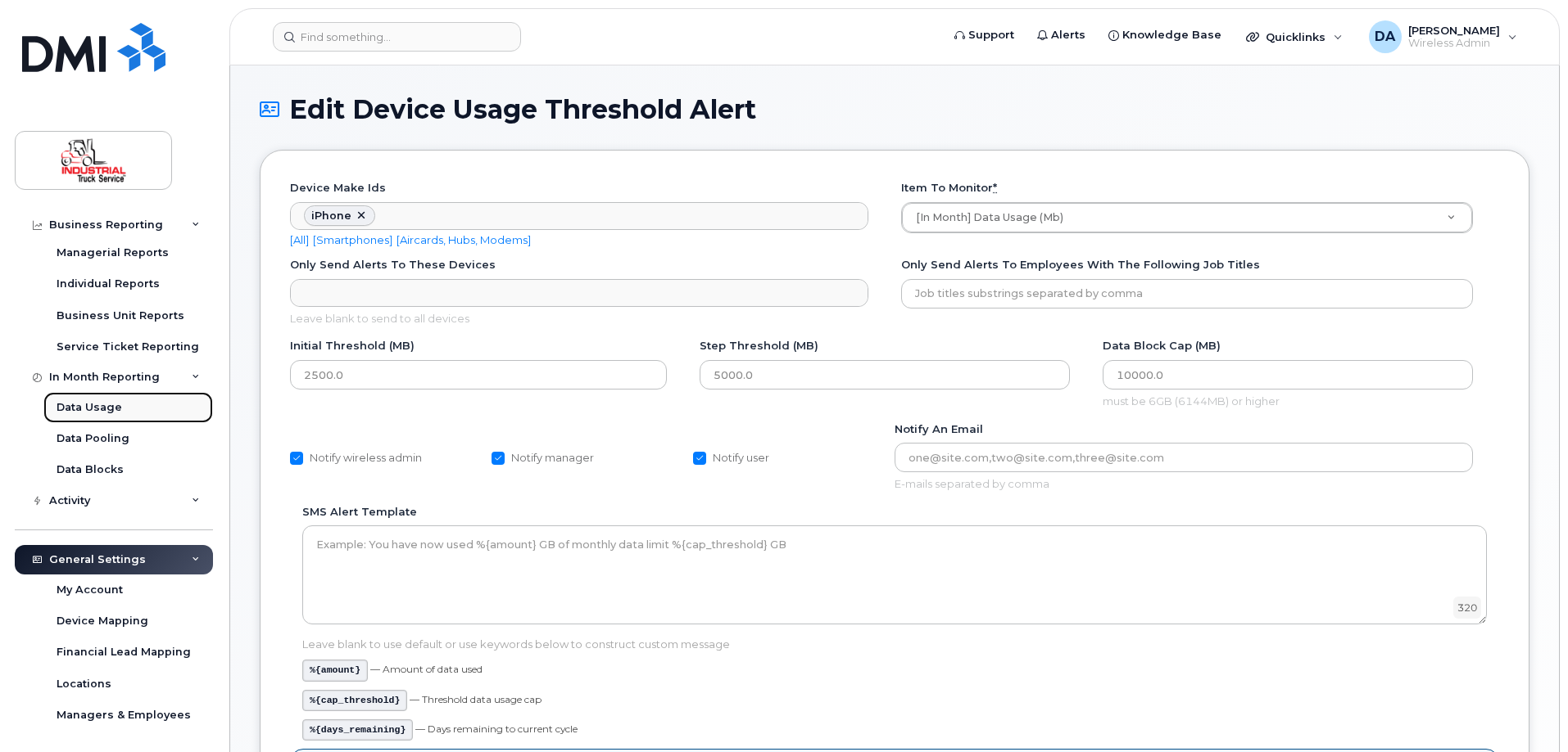
click at [90, 407] on div "Data Usage" at bounding box center [89, 407] width 66 height 15
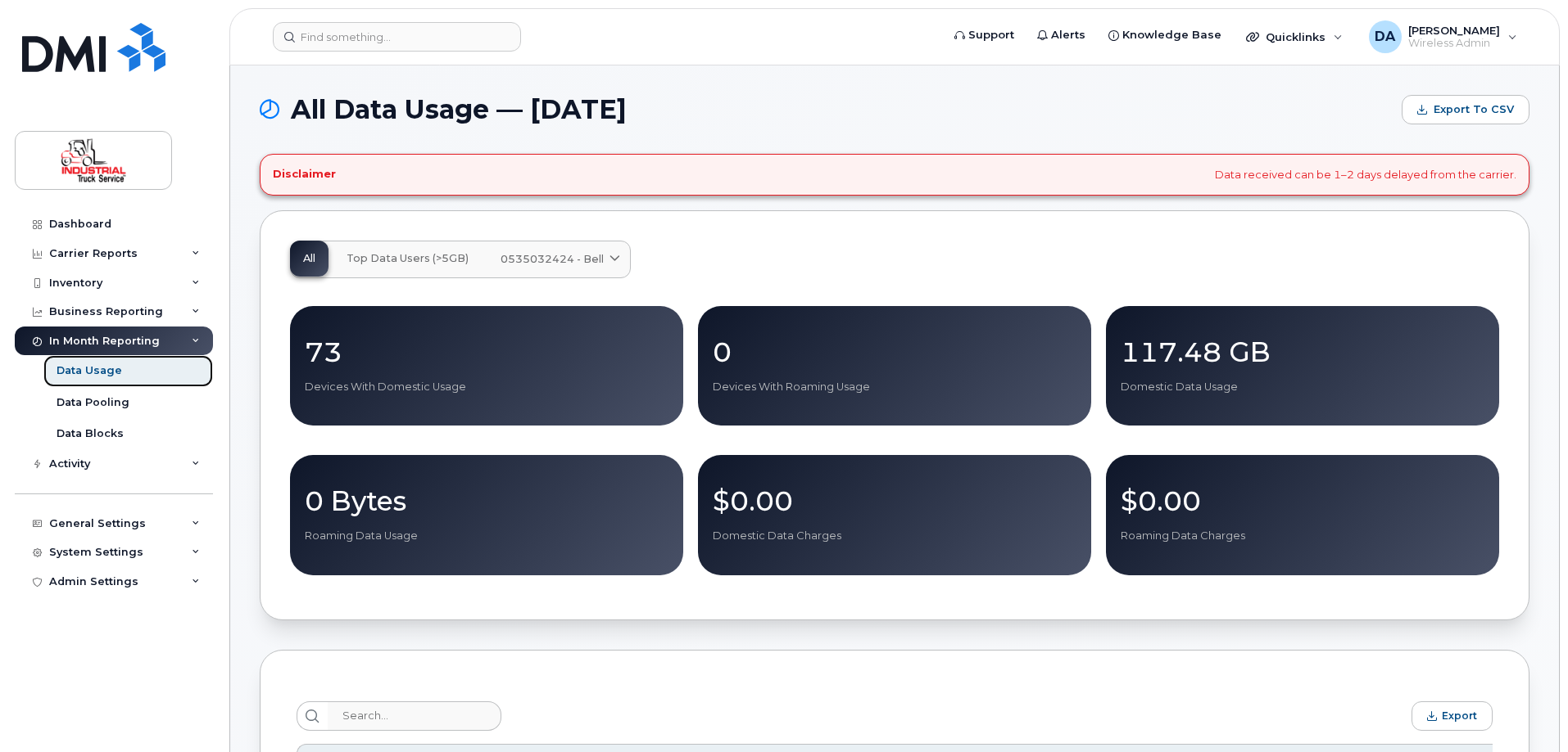
scroll to position [491, 0]
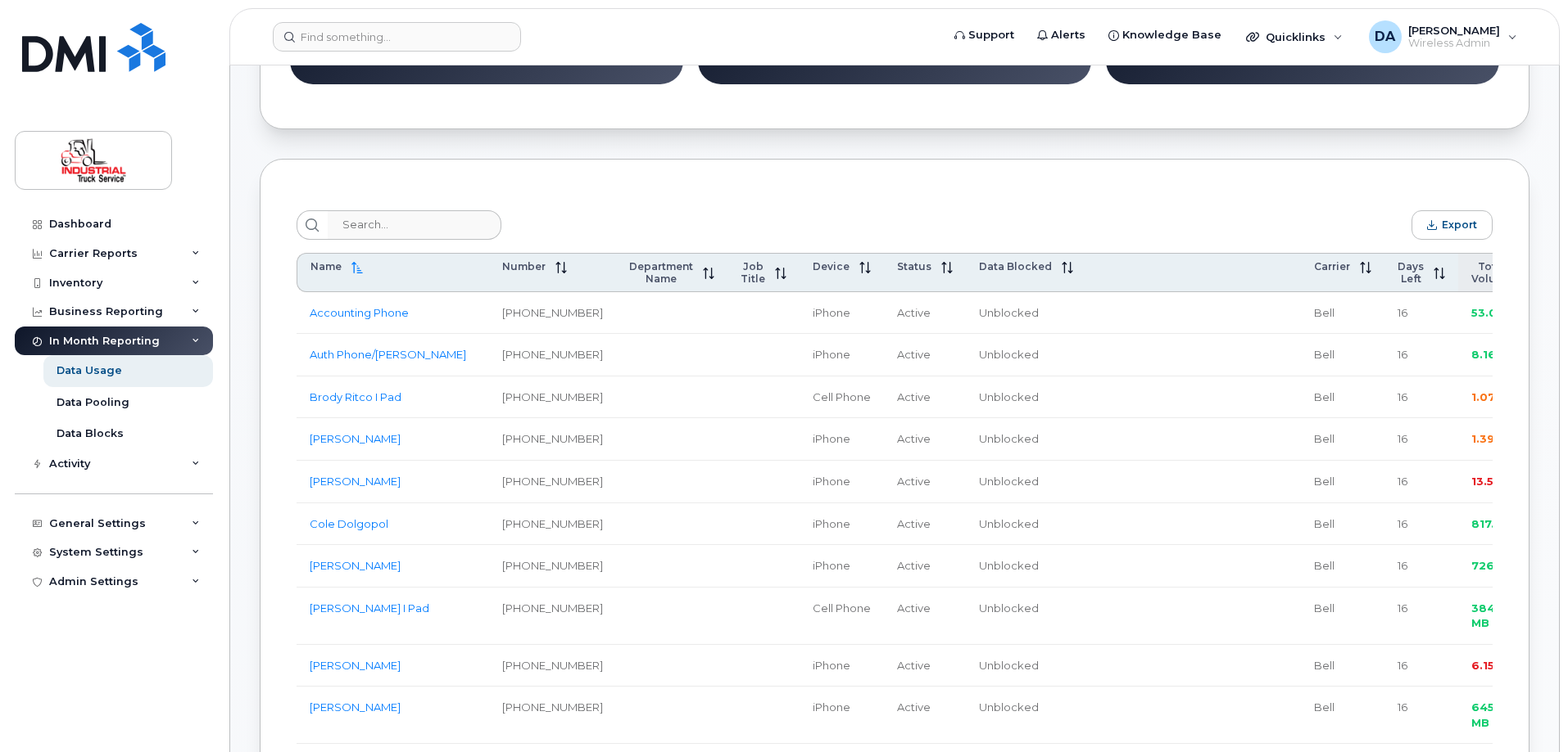
click at [1471, 280] on span "Total Volume" at bounding box center [1492, 272] width 41 height 25
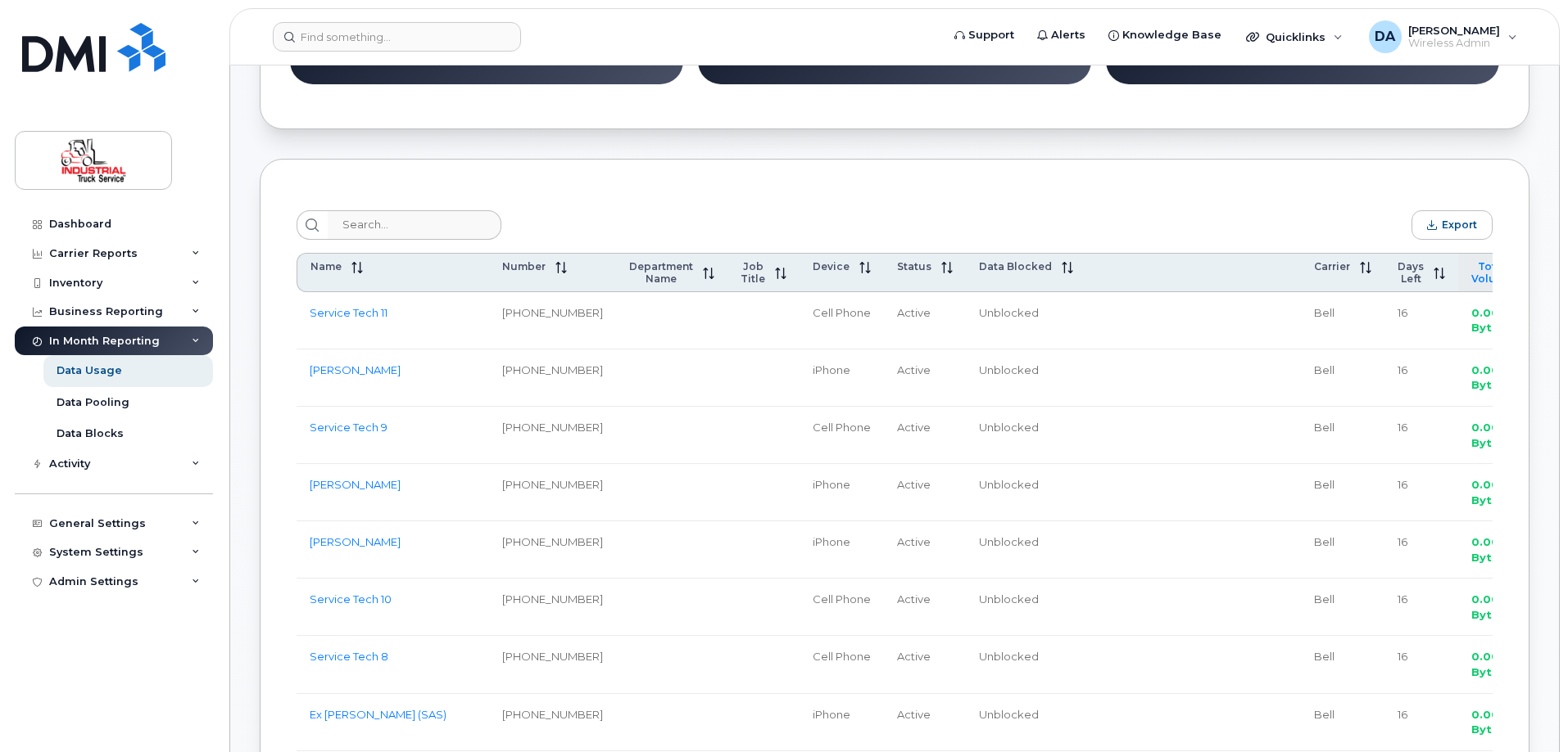
click at [1471, 279] on span "Total Volume" at bounding box center [1492, 272] width 41 height 25
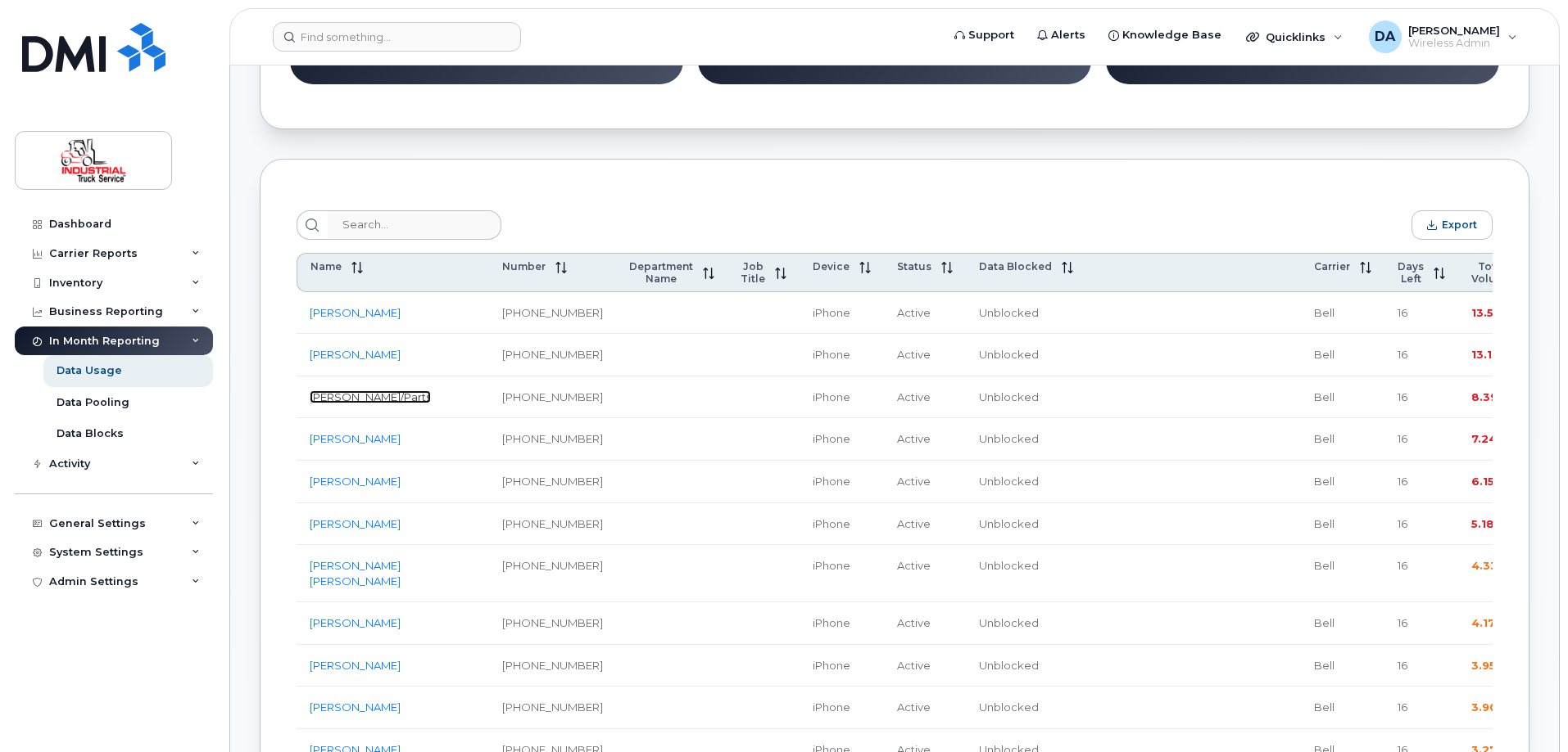
click at [330, 404] on link "Jishant/Parts" at bounding box center [371, 396] width 122 height 13
click at [338, 461] on td "Troy Durand" at bounding box center [392, 440] width 193 height 43
click at [340, 446] on link "Troy Durand" at bounding box center [355, 438] width 91 height 13
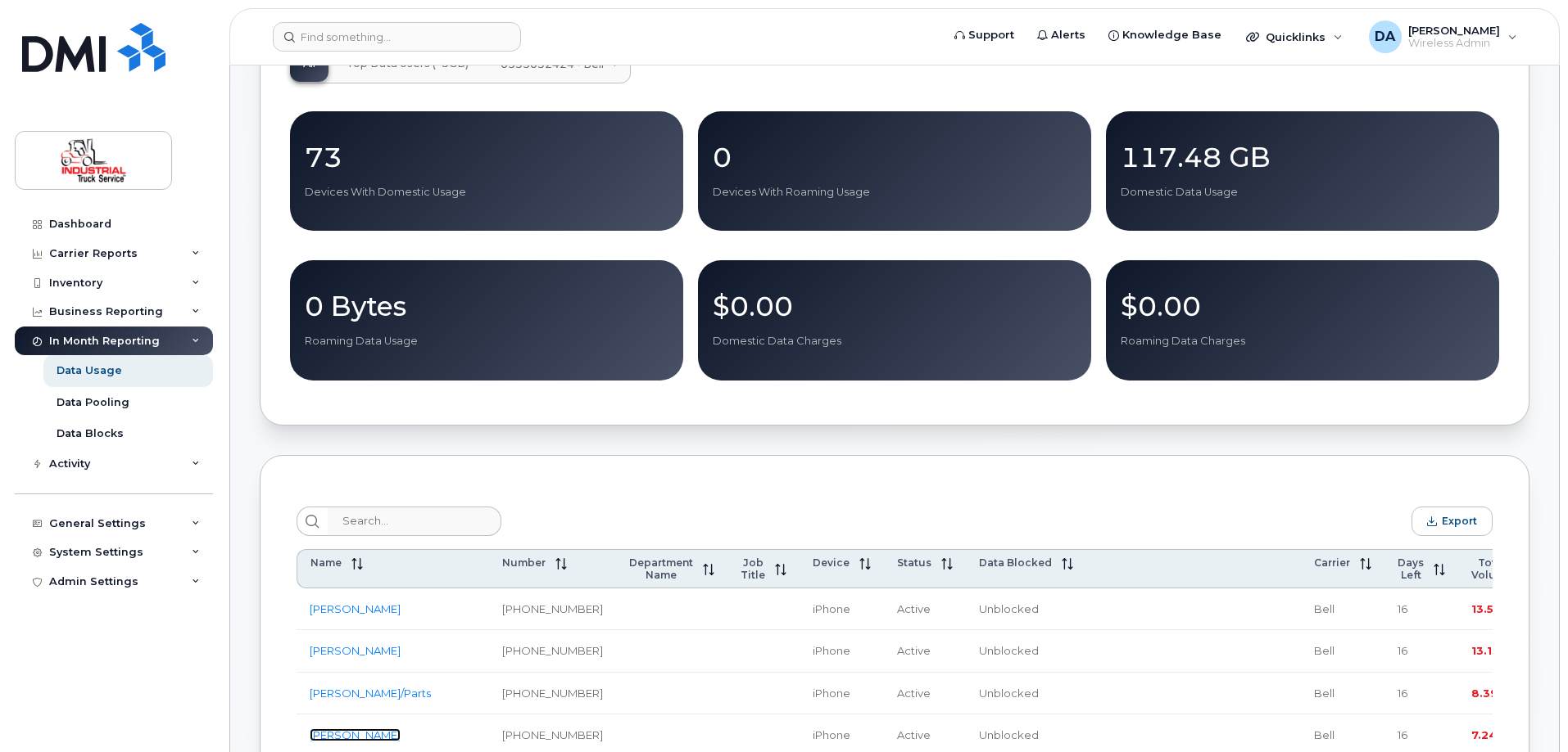
scroll to position [573, 0]
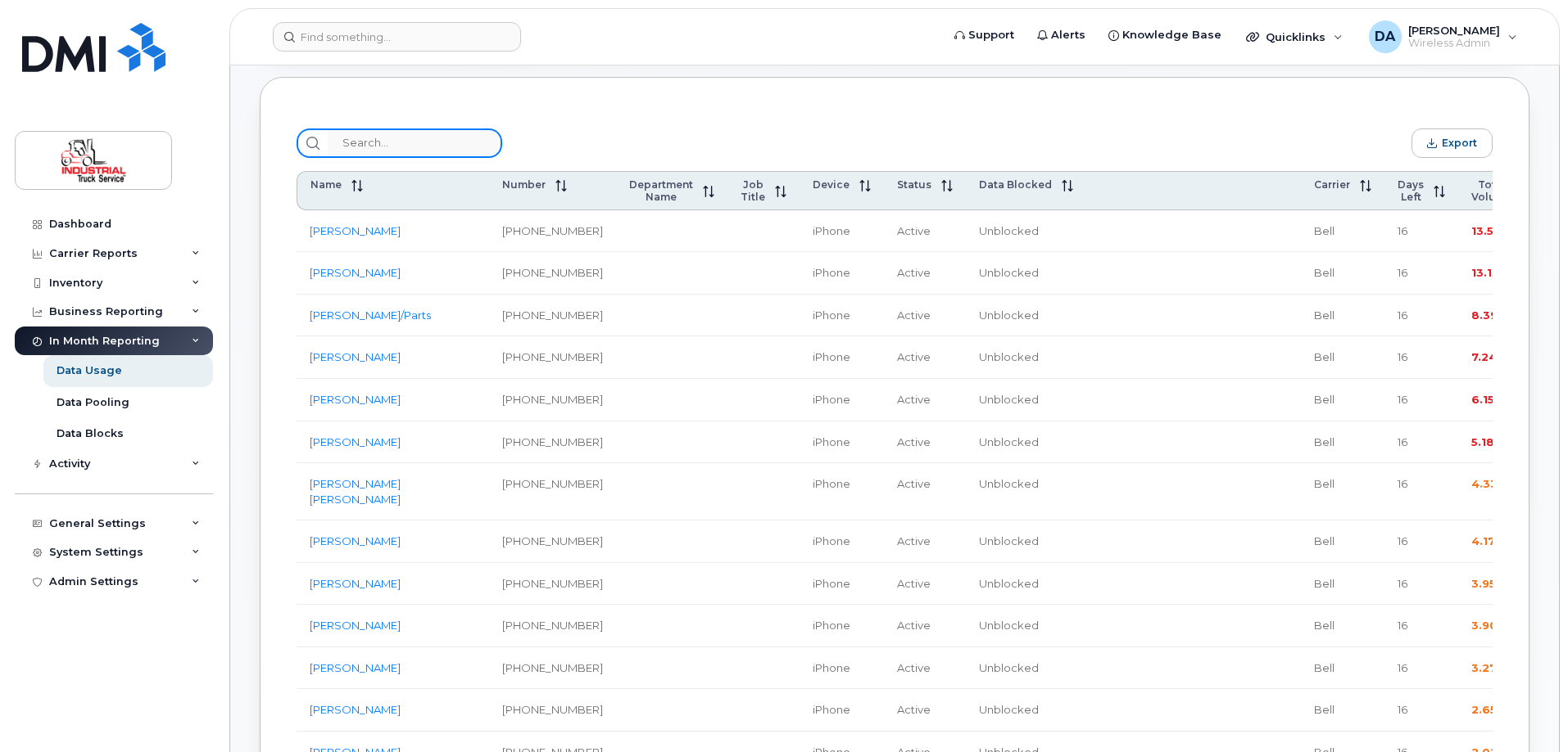
click at [404, 149] on input "search" at bounding box center [415, 143] width 175 height 29
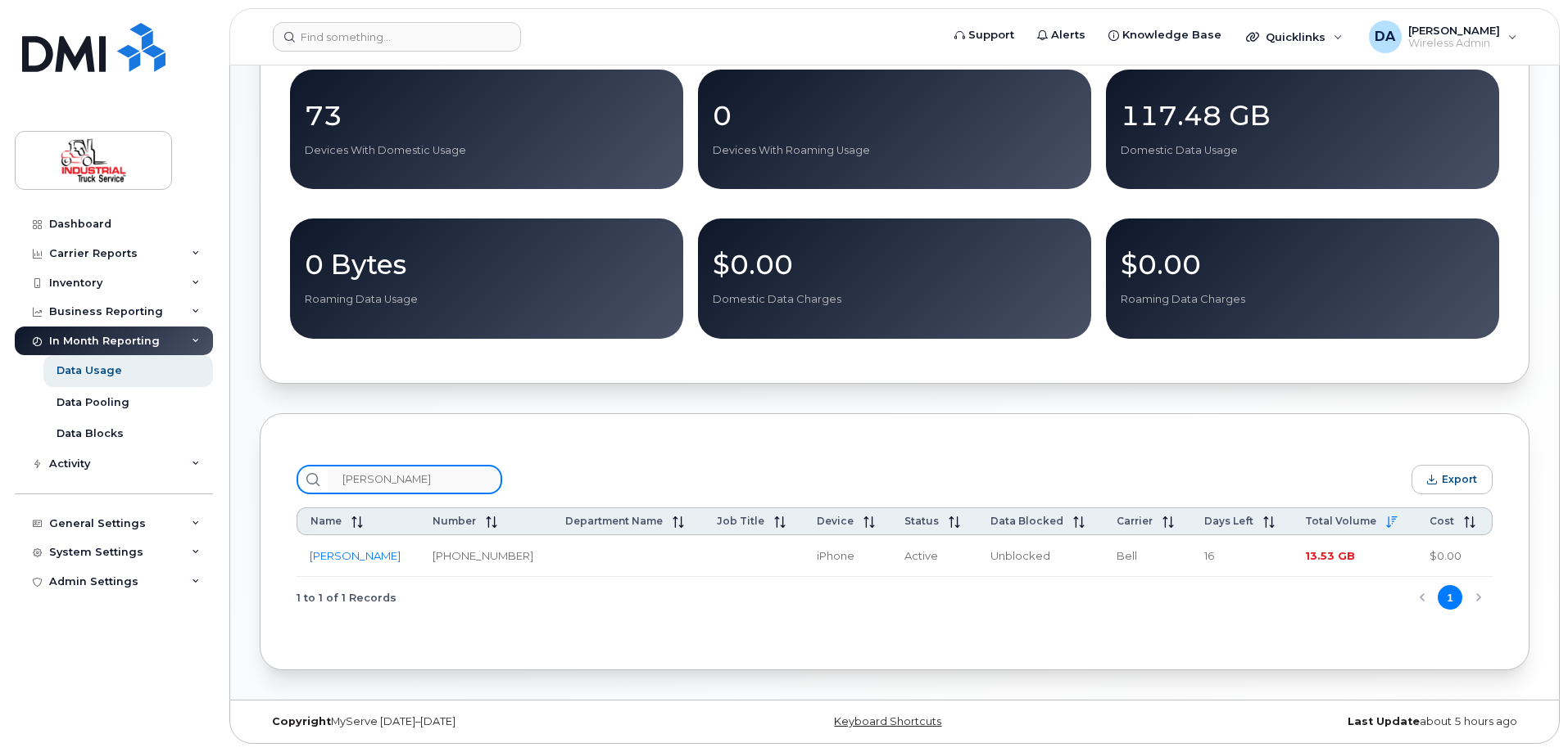
scroll to position [241, 0]
type input "c"
type input "rafa"
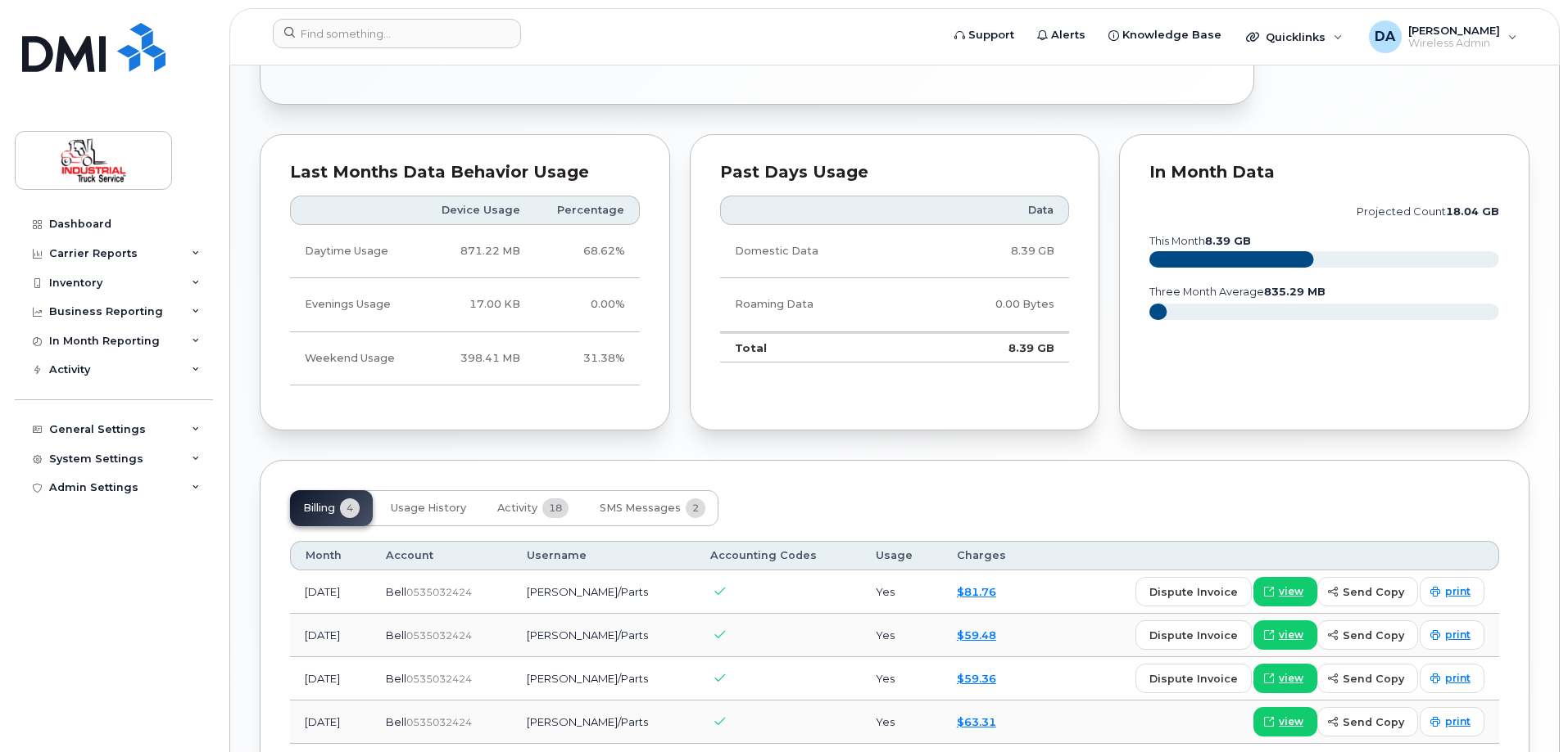
scroll to position [947, 0]
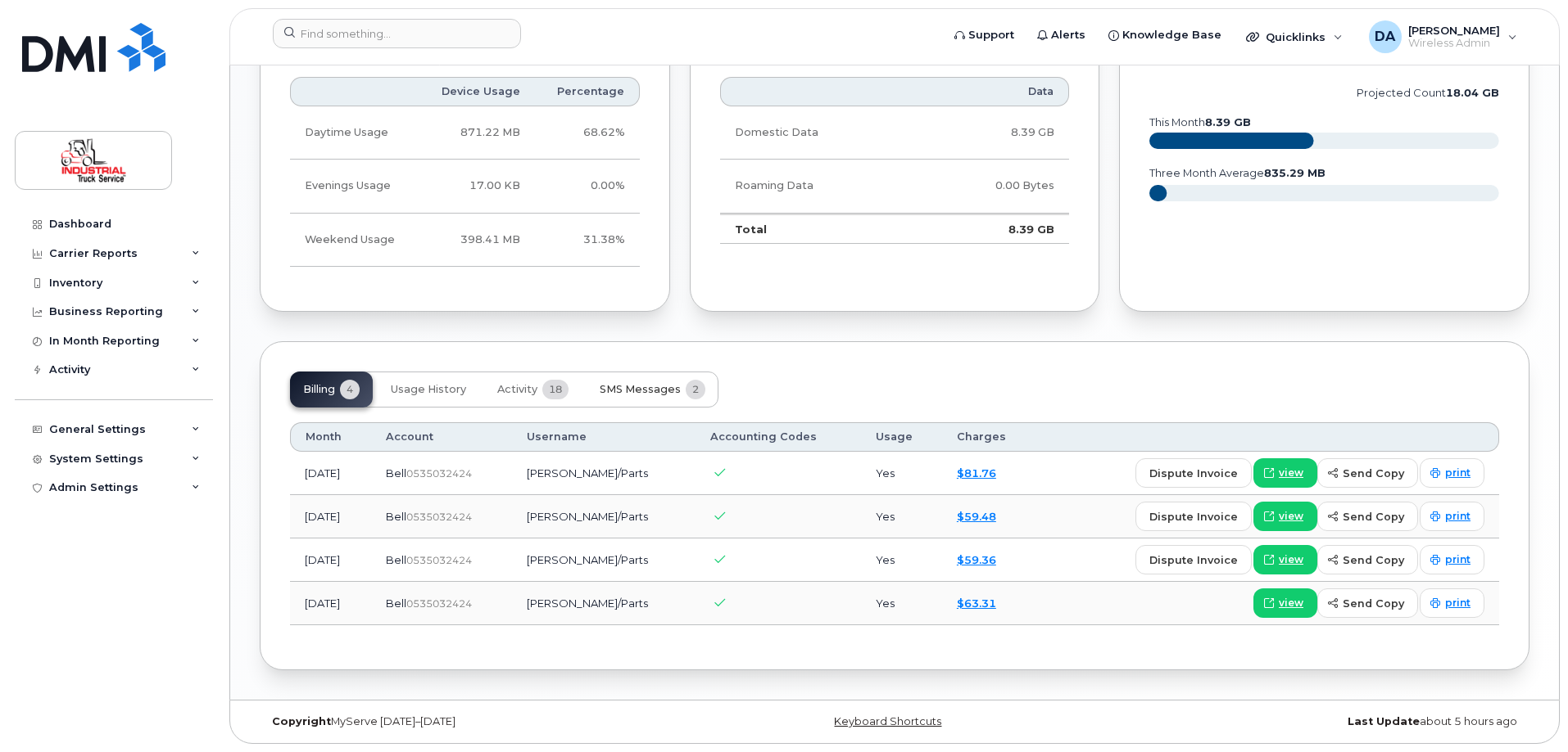
click at [657, 395] on span "SMS Messages" at bounding box center [639, 389] width 81 height 13
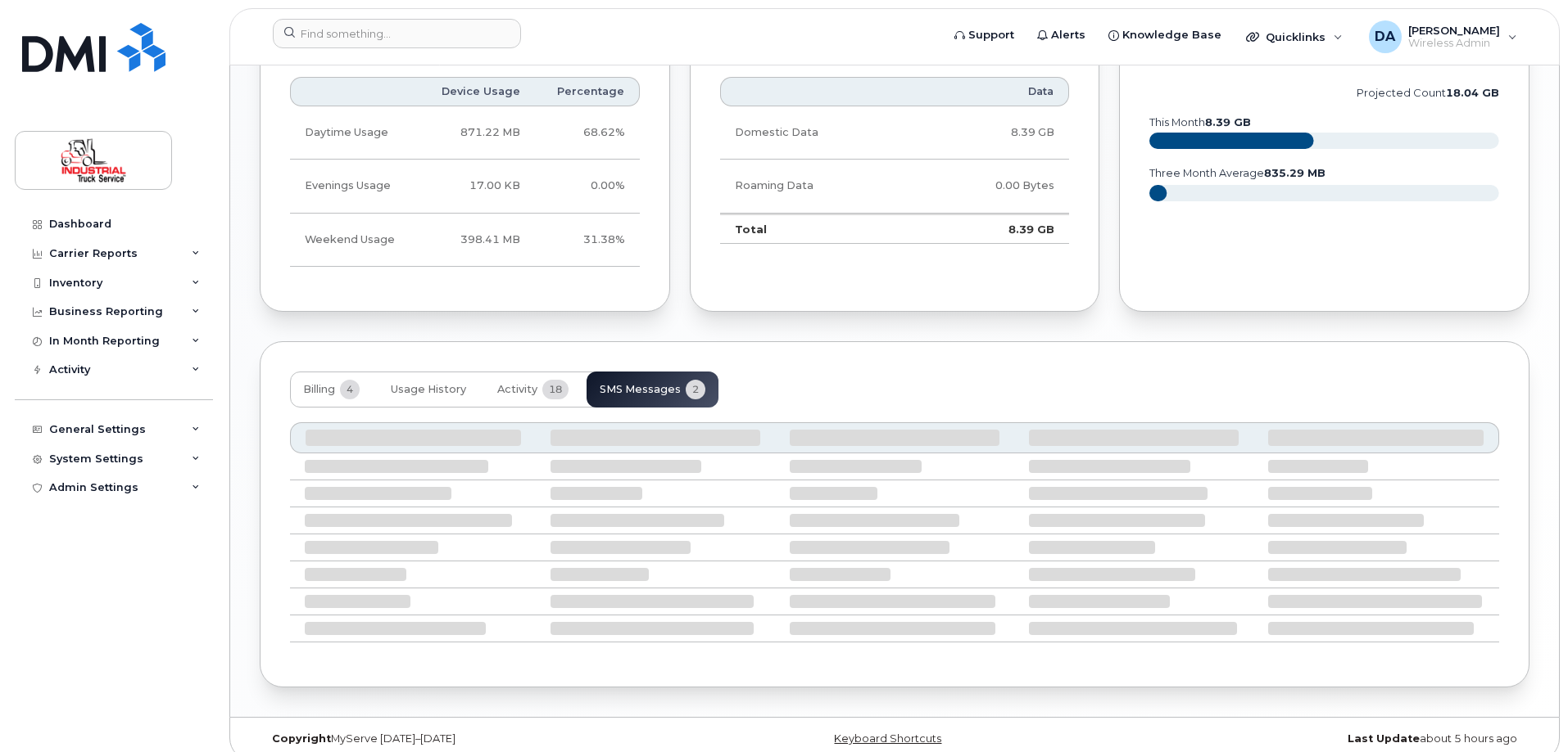
scroll to position [862, 0]
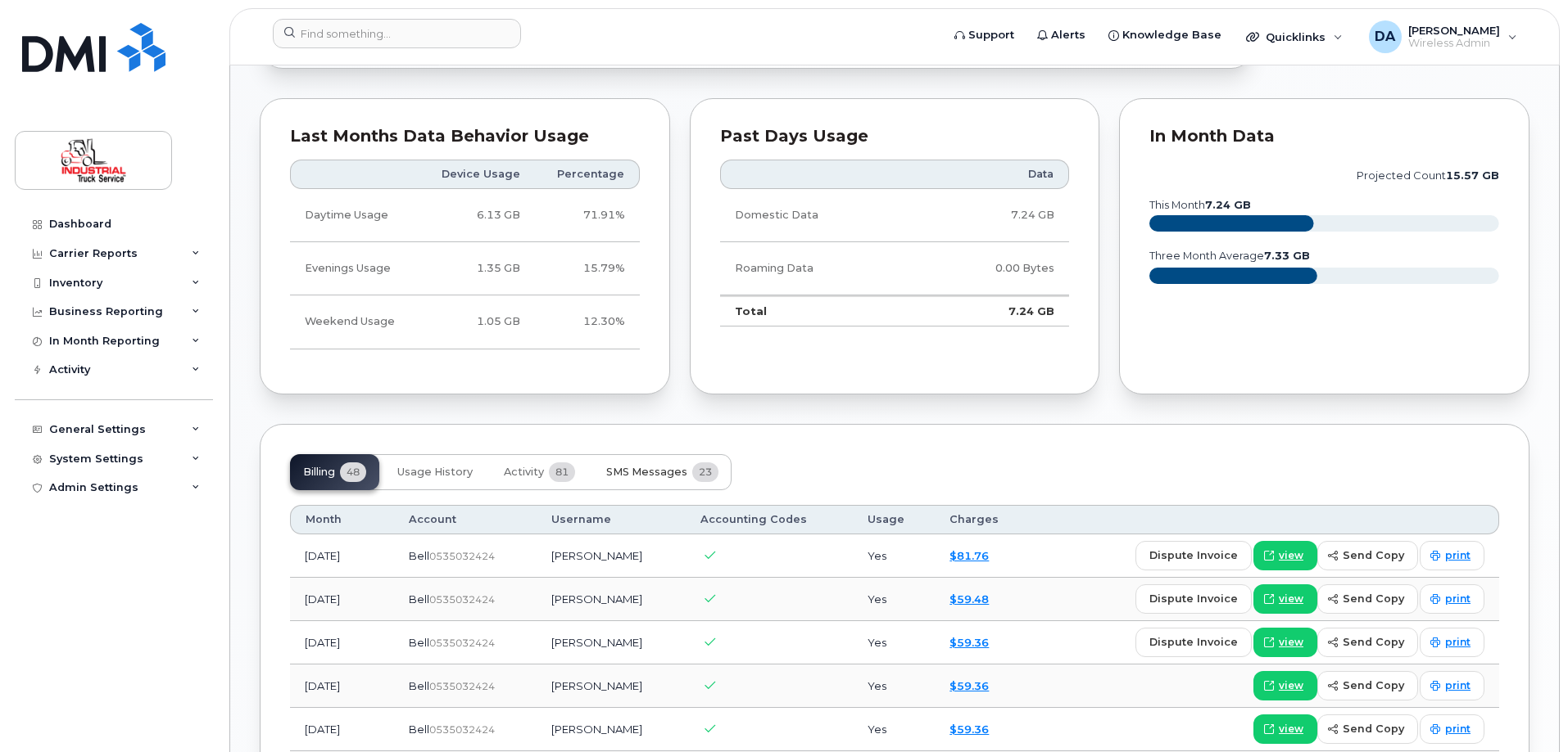
scroll to position [903, 0]
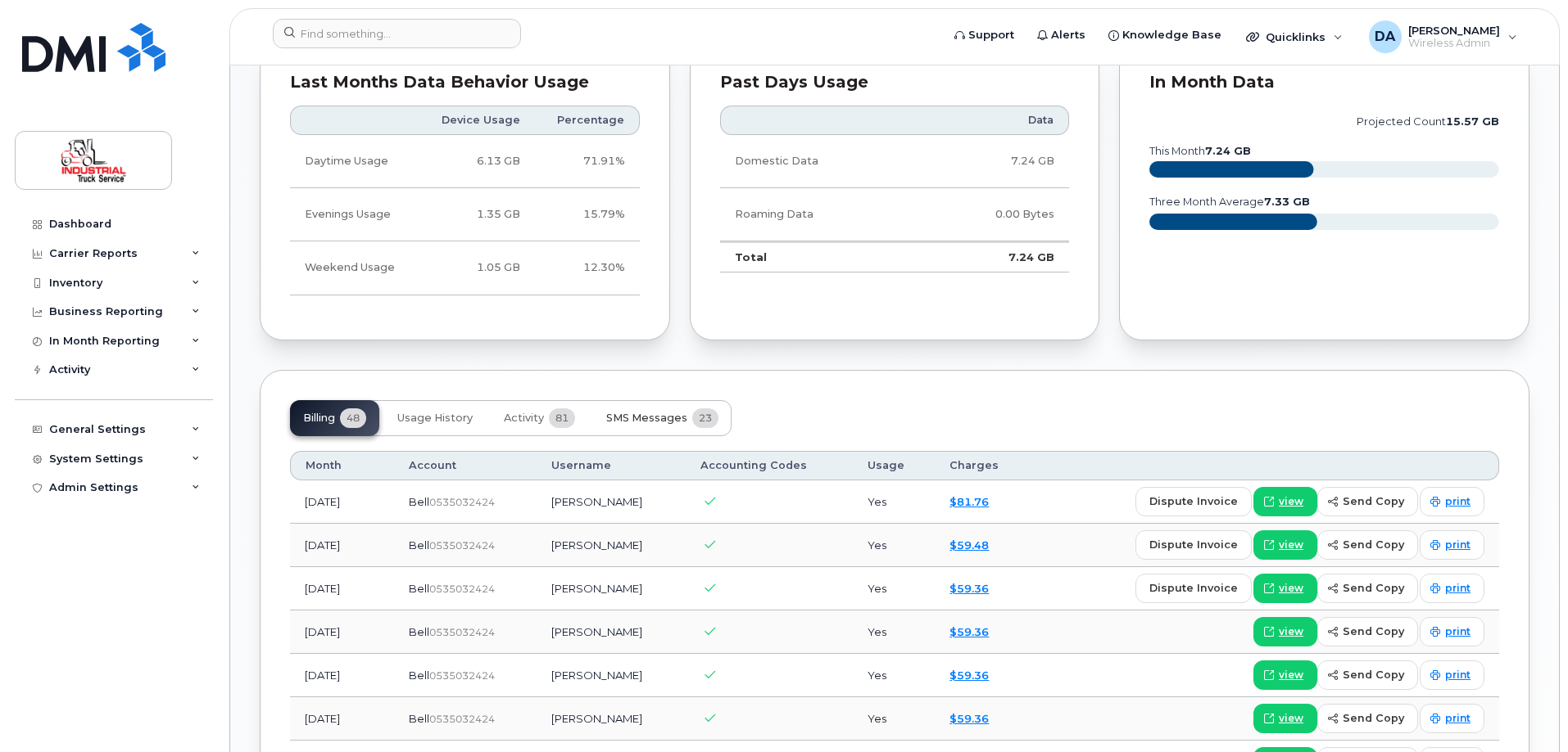
click at [681, 425] on button "SMS Messages 23" at bounding box center [662, 418] width 139 height 36
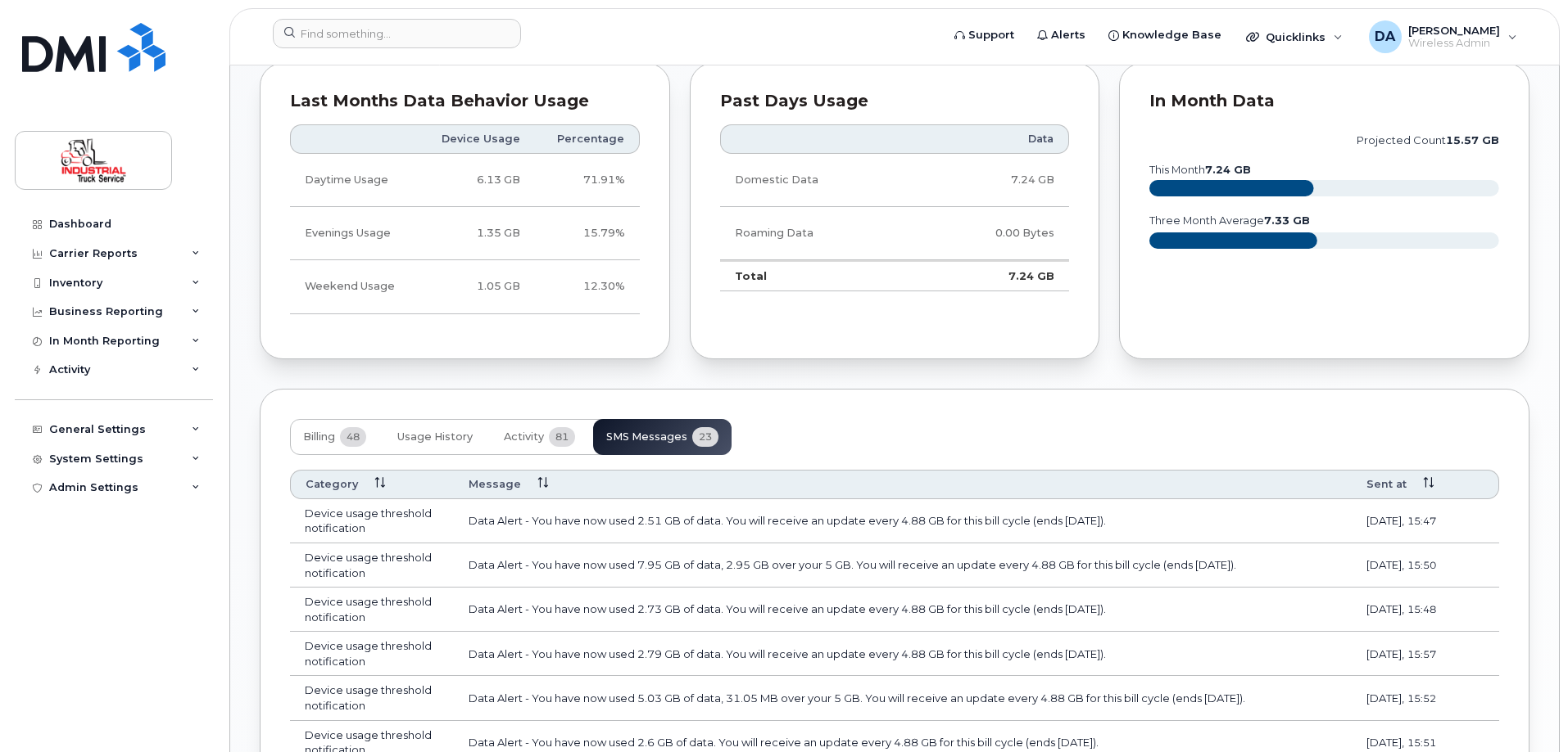
scroll to position [1146, 0]
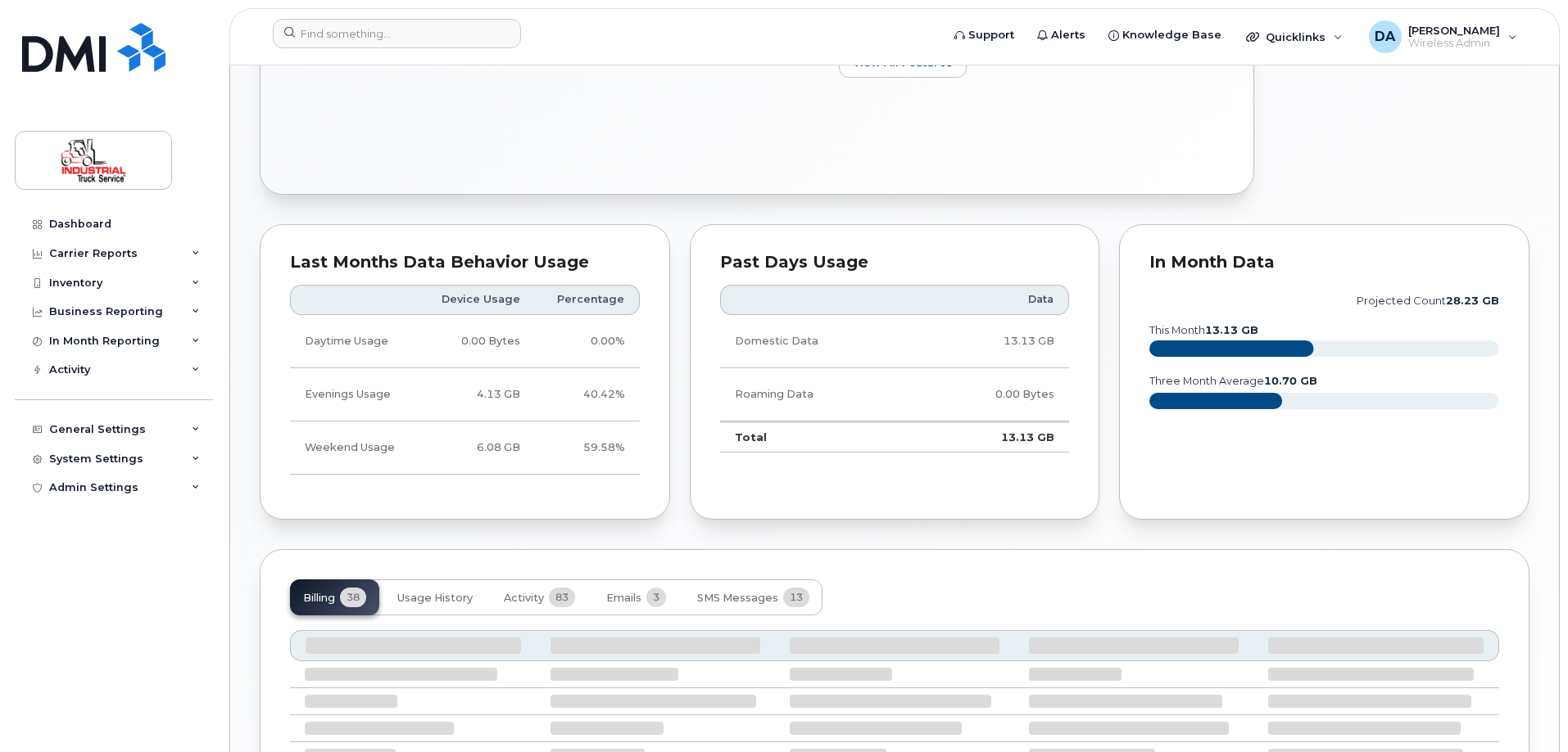
scroll to position [737, 0]
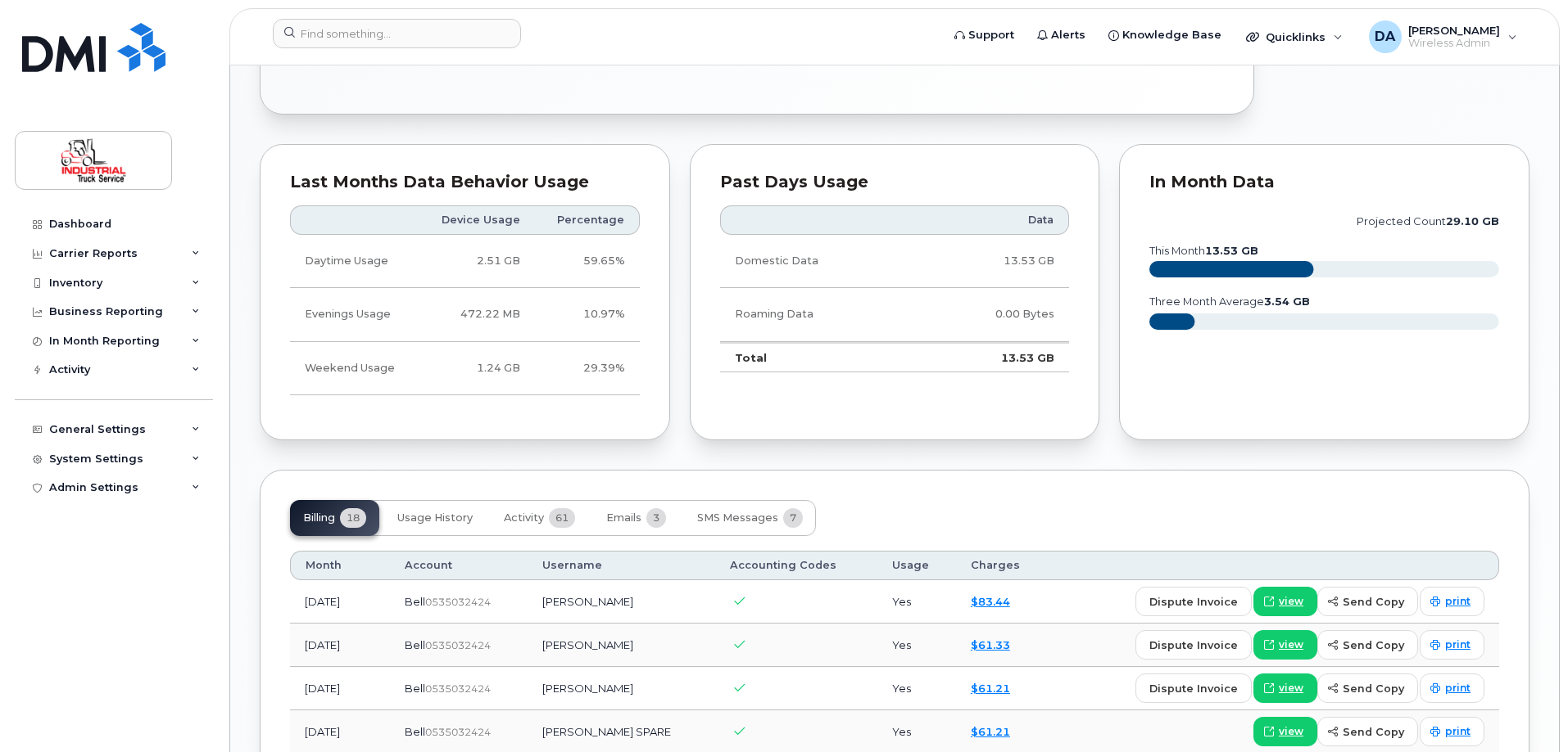
scroll to position [737, 0]
